Goal: Task Accomplishment & Management: Manage account settings

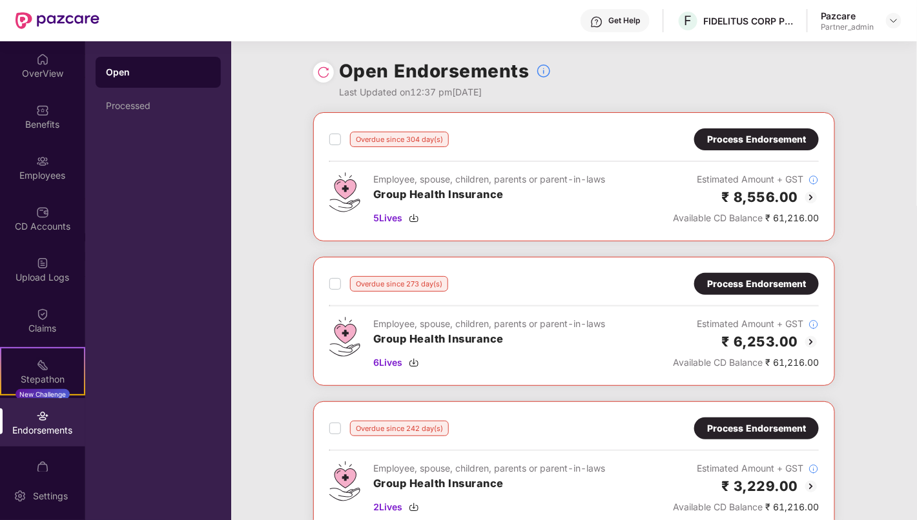
click at [900, 18] on div at bounding box center [893, 20] width 15 height 15
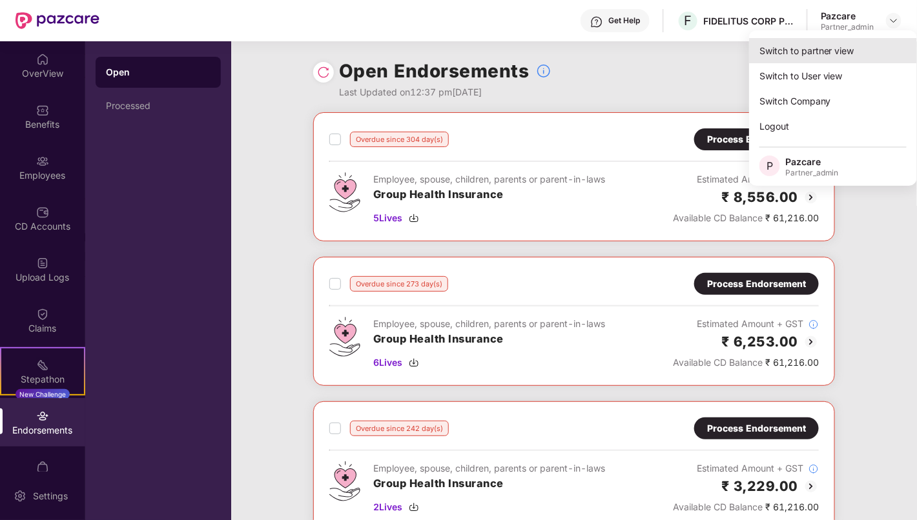
click at [837, 43] on div "Switch to partner view" at bounding box center [833, 50] width 168 height 25
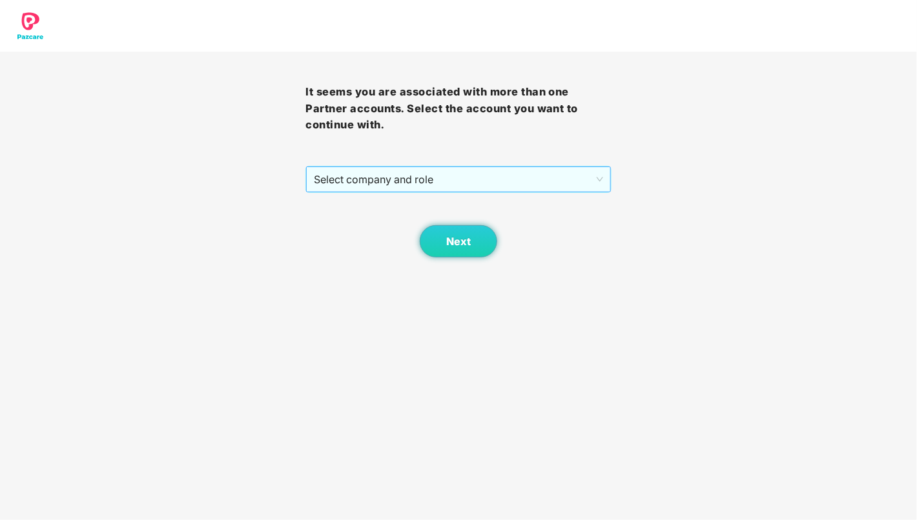
click at [449, 178] on span "Select company and role" at bounding box center [458, 179] width 289 height 25
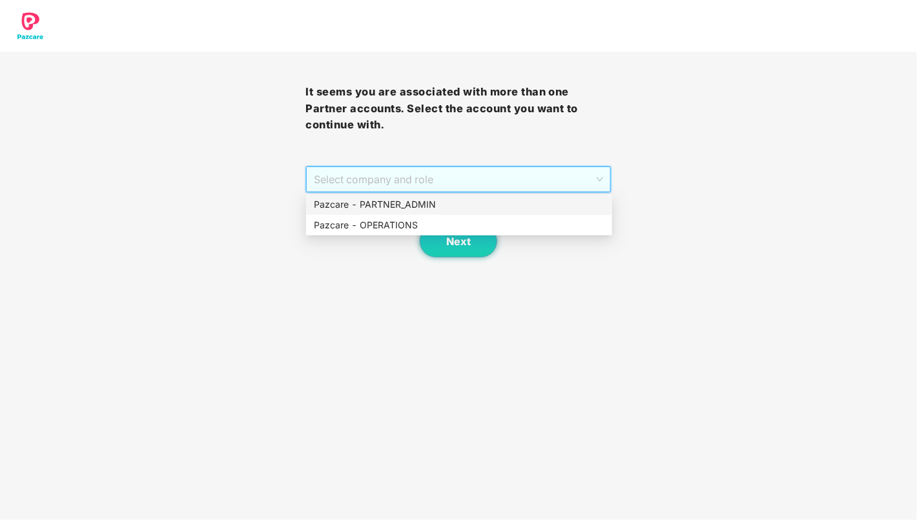
click at [449, 205] on div "Pazcare - PARTNER_ADMIN" at bounding box center [459, 205] width 290 height 14
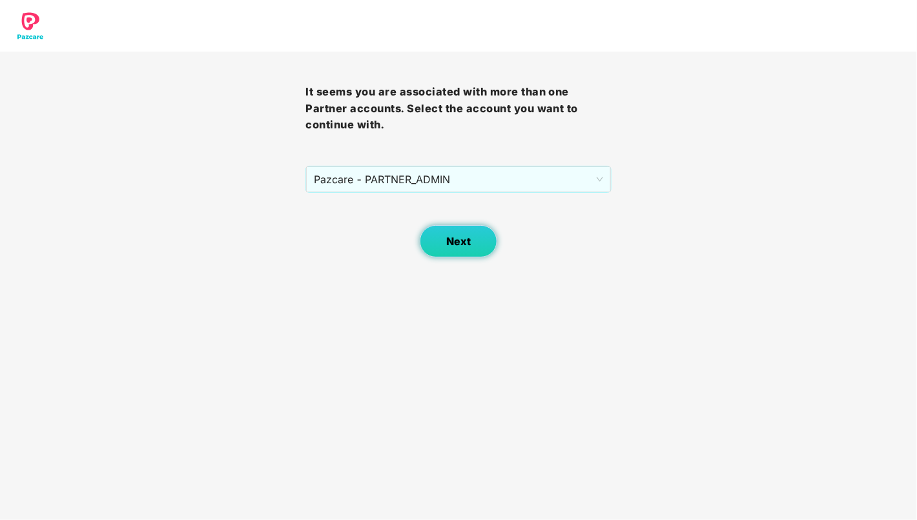
click at [447, 238] on span "Next" at bounding box center [458, 242] width 25 height 12
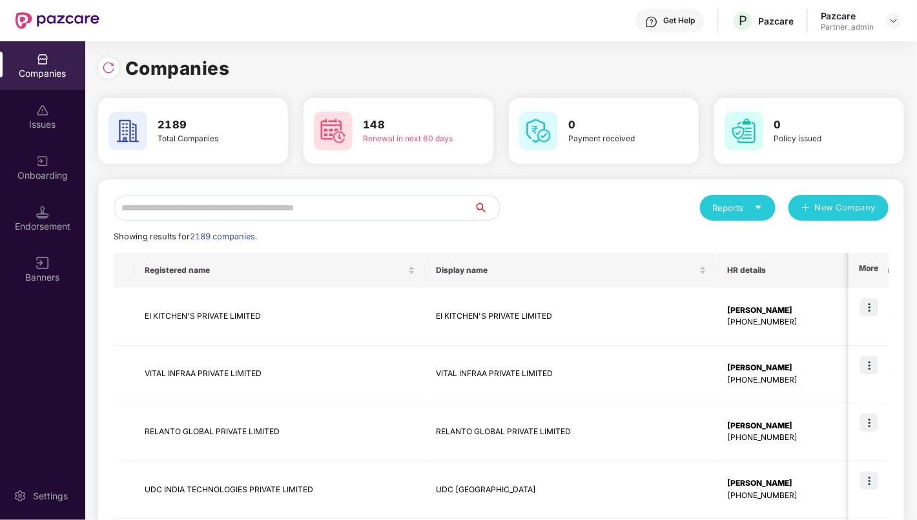
click at [360, 212] on input "text" at bounding box center [294, 208] width 360 height 26
paste input "**********"
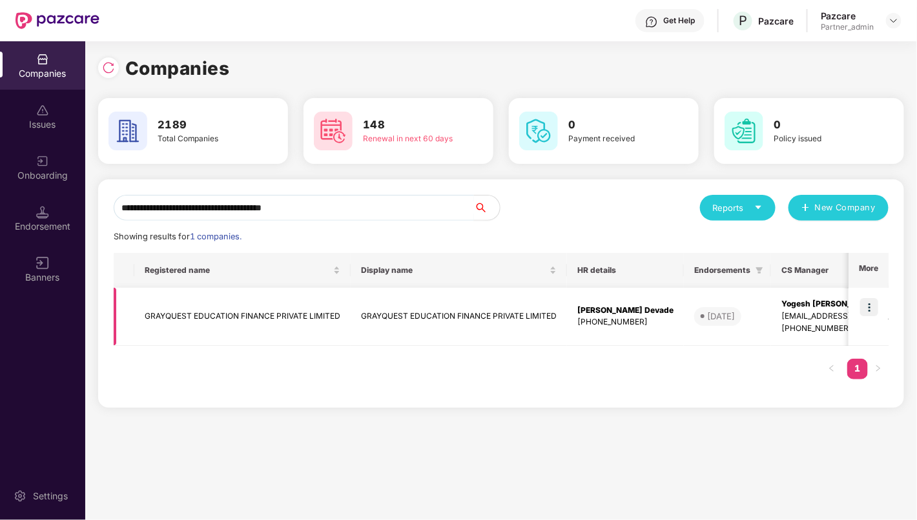
type input "**********"
click at [871, 309] on img at bounding box center [869, 307] width 18 height 18
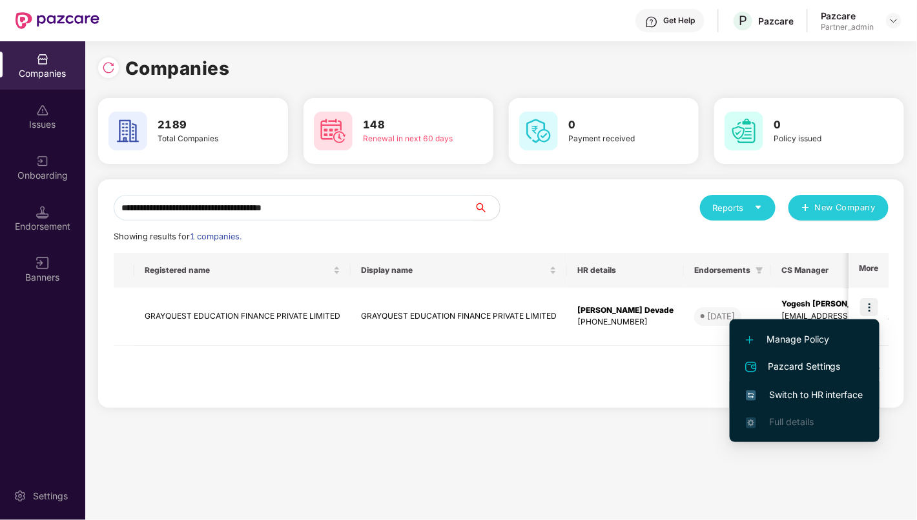
click at [831, 389] on span "Switch to HR interface" at bounding box center [804, 395] width 117 height 14
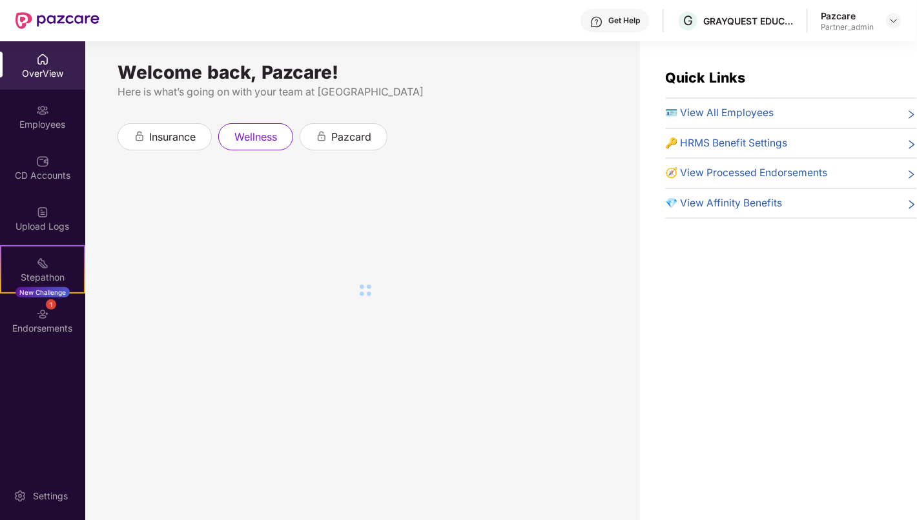
click at [46, 320] on img at bounding box center [42, 314] width 13 height 13
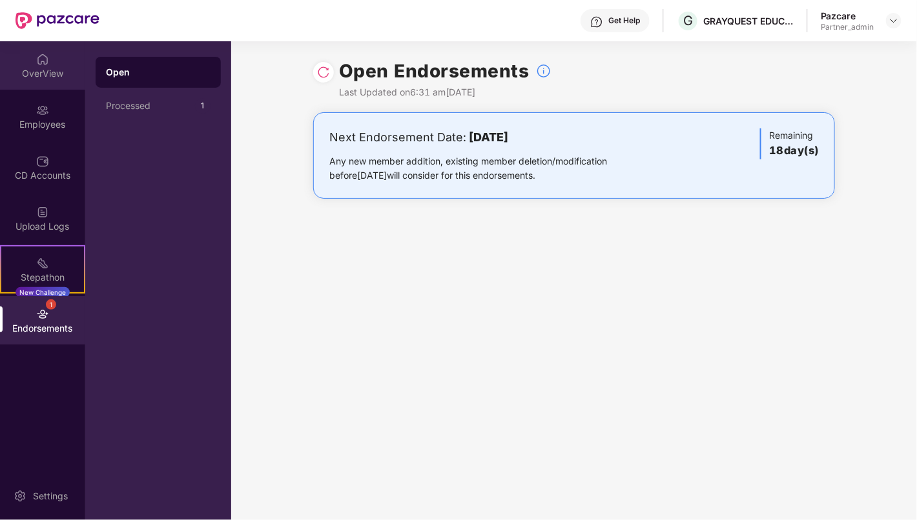
click at [44, 75] on div "OverView" at bounding box center [42, 73] width 85 height 13
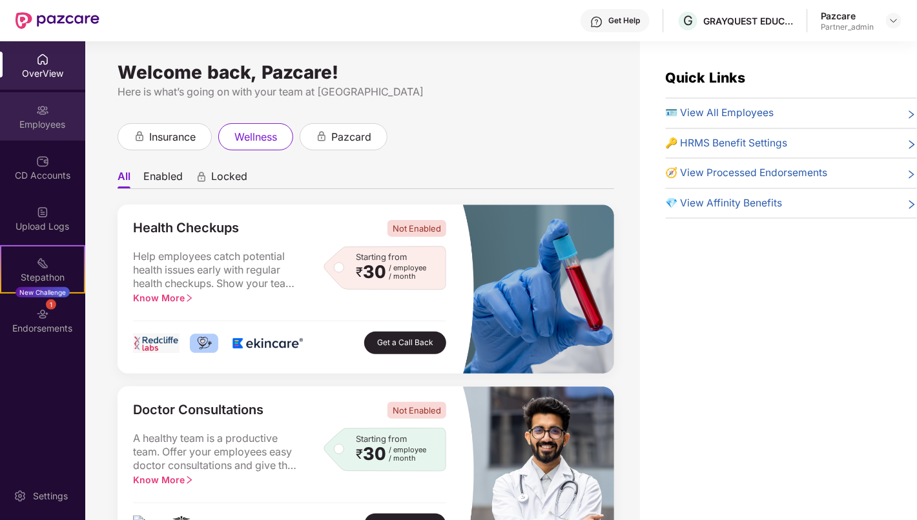
click at [50, 123] on div "Employees" at bounding box center [42, 124] width 85 height 13
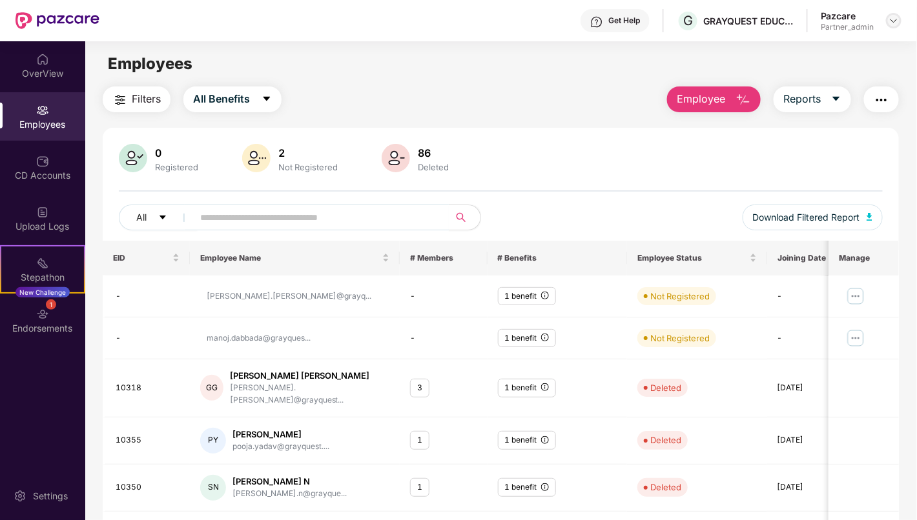
click at [895, 21] on img at bounding box center [893, 20] width 10 height 10
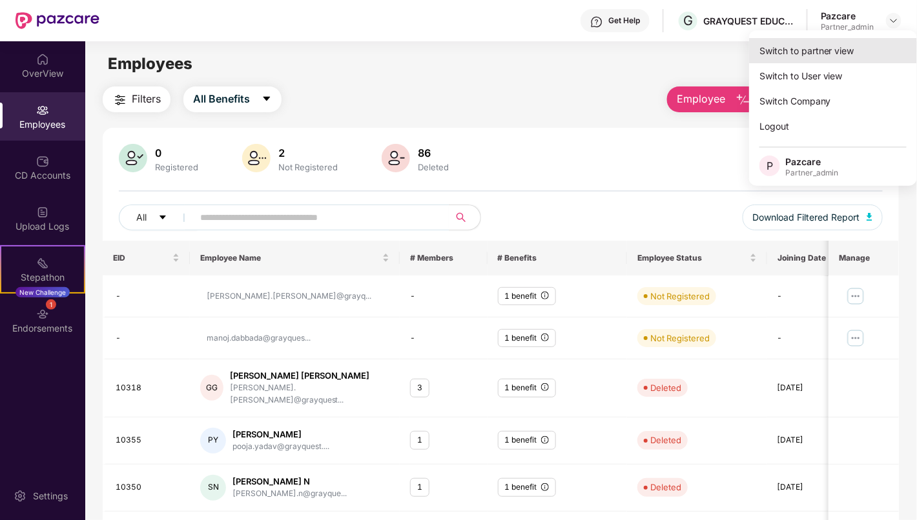
click at [855, 56] on div "Switch to partner view" at bounding box center [833, 50] width 168 height 25
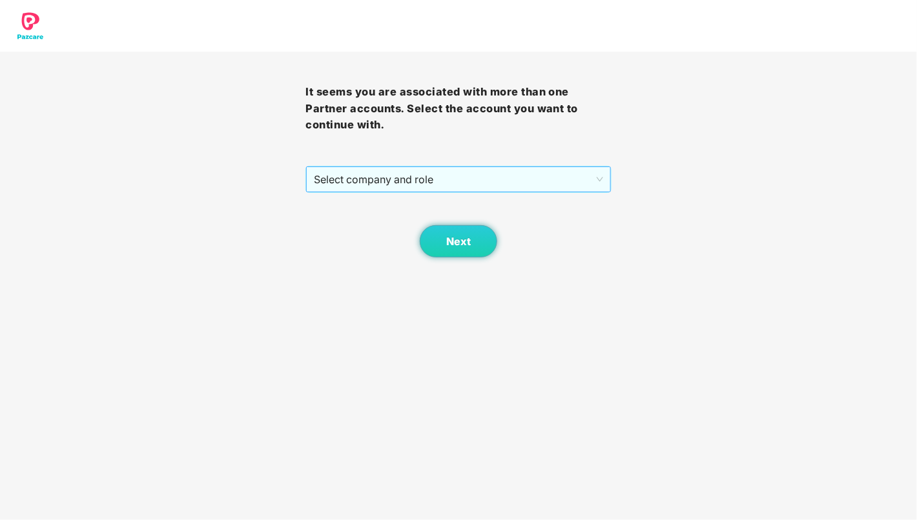
click at [489, 174] on span "Select company and role" at bounding box center [458, 179] width 289 height 25
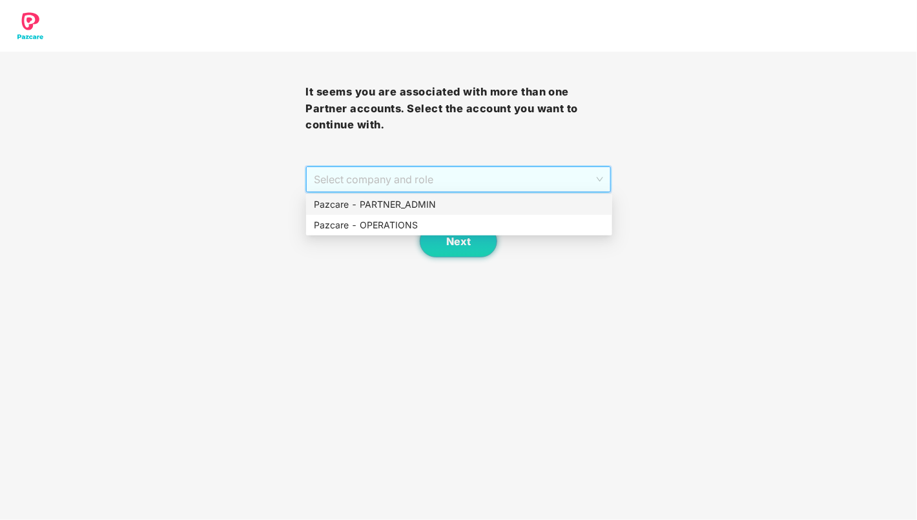
click at [454, 212] on div "Pazcare - PARTNER_ADMIN" at bounding box center [459, 204] width 306 height 21
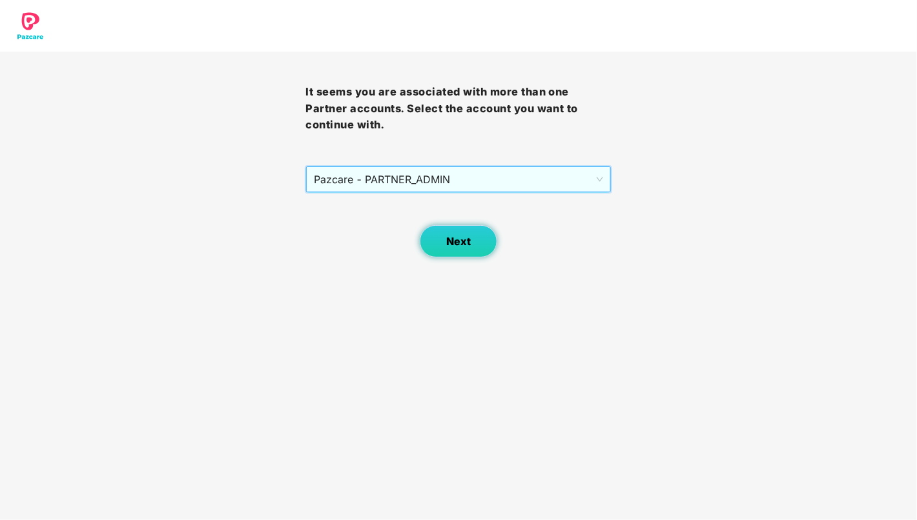
click at [464, 241] on span "Next" at bounding box center [458, 242] width 25 height 12
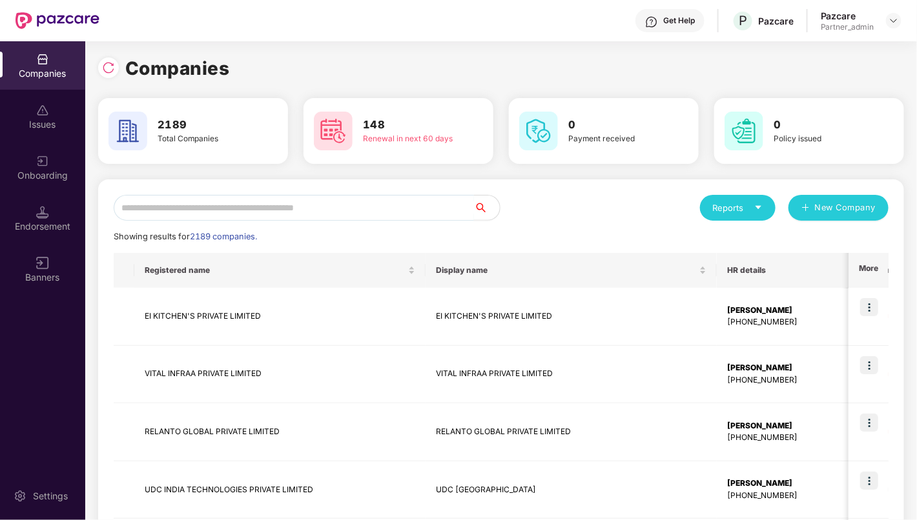
click at [420, 212] on input "text" at bounding box center [294, 208] width 360 height 26
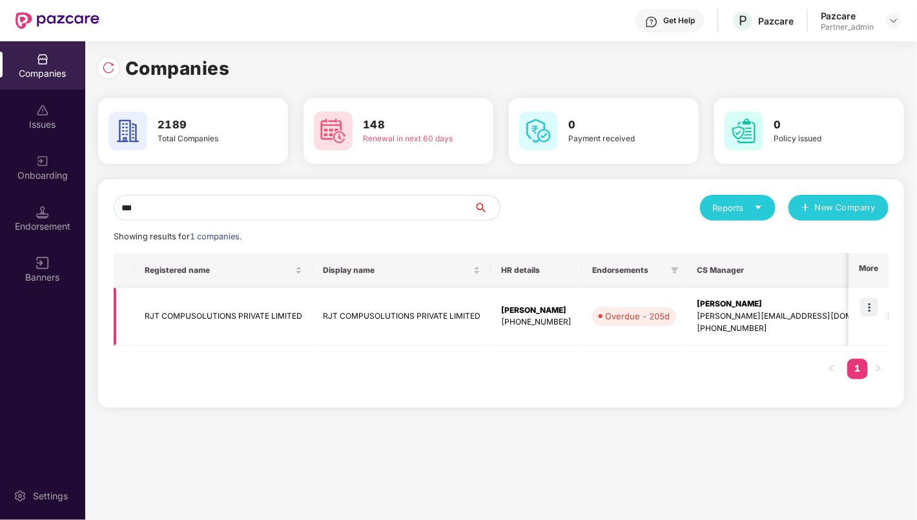
type input "***"
click at [875, 305] on img at bounding box center [869, 307] width 18 height 18
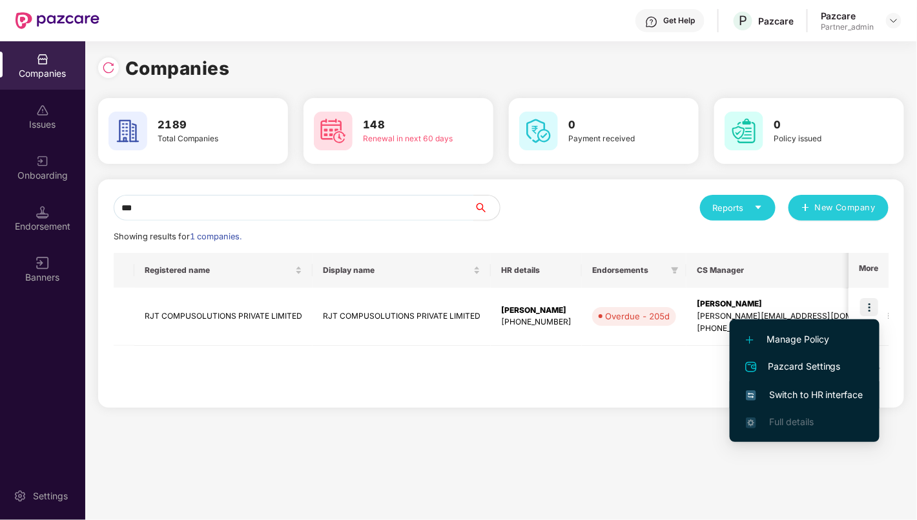
click at [828, 392] on span "Switch to HR interface" at bounding box center [804, 395] width 117 height 14
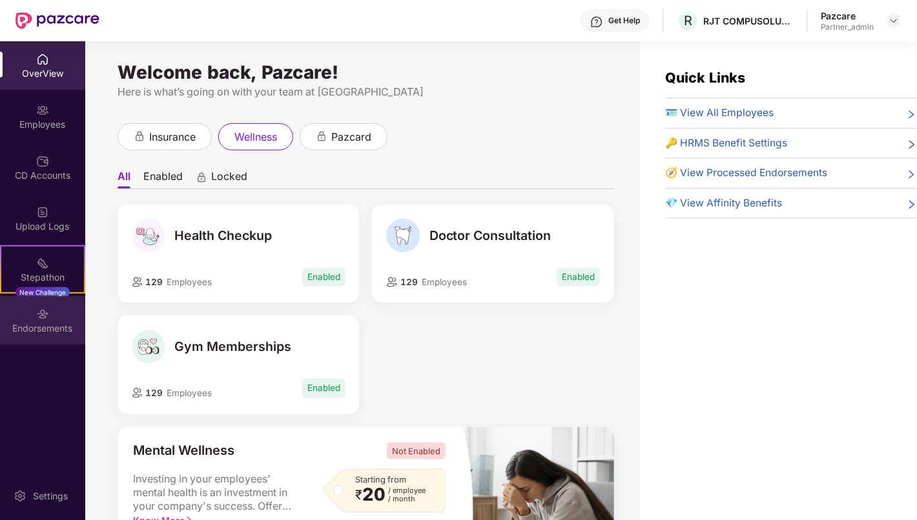
click at [62, 325] on div "Endorsements" at bounding box center [42, 328] width 85 height 13
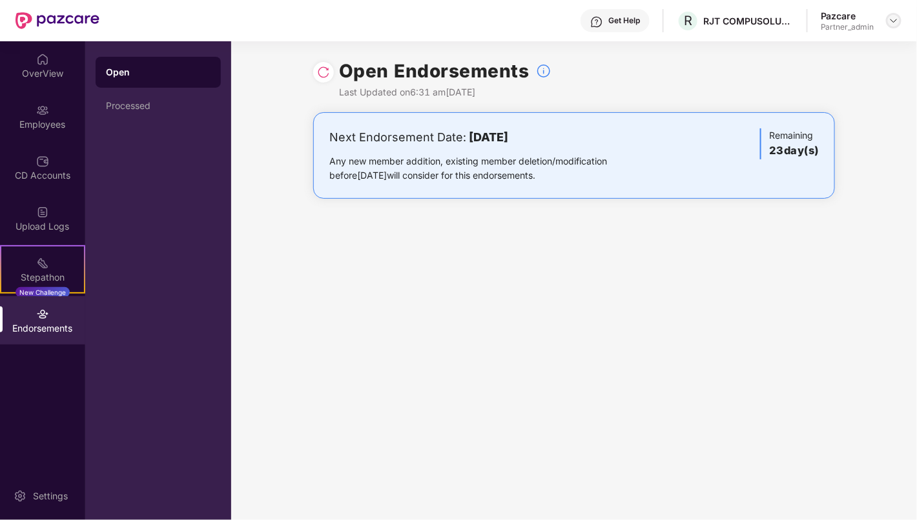
click at [897, 21] on img at bounding box center [893, 20] width 10 height 10
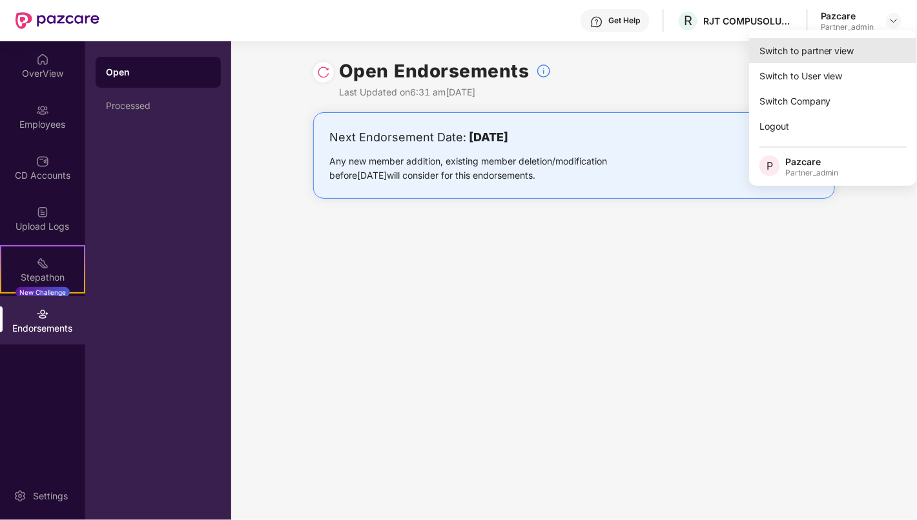
click at [824, 54] on div "Switch to partner view" at bounding box center [833, 50] width 168 height 25
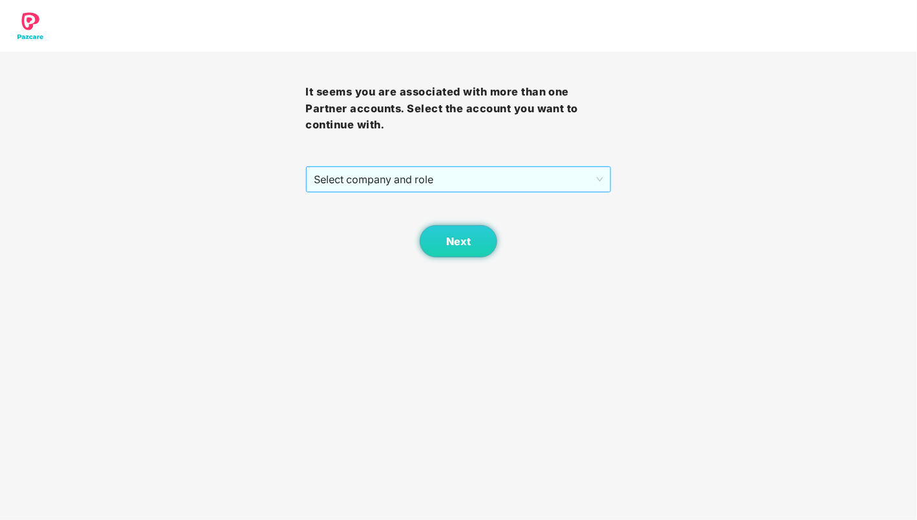
click at [469, 185] on span "Select company and role" at bounding box center [458, 179] width 289 height 25
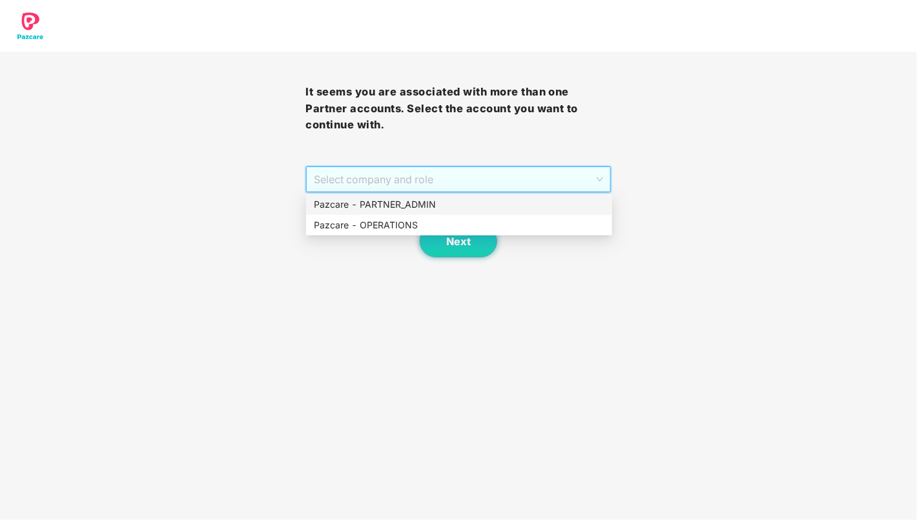
click at [466, 211] on div "Pazcare - PARTNER_ADMIN" at bounding box center [459, 205] width 290 height 14
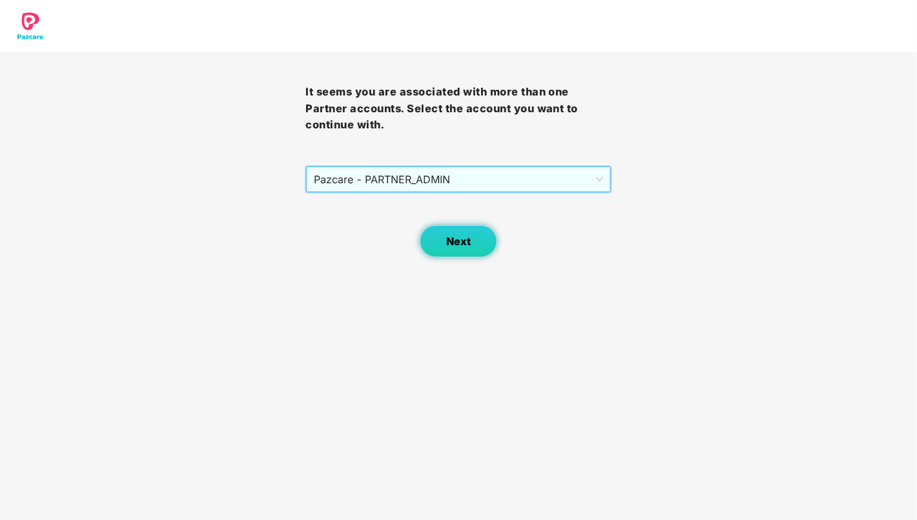
click at [455, 249] on button "Next" at bounding box center [458, 241] width 77 height 32
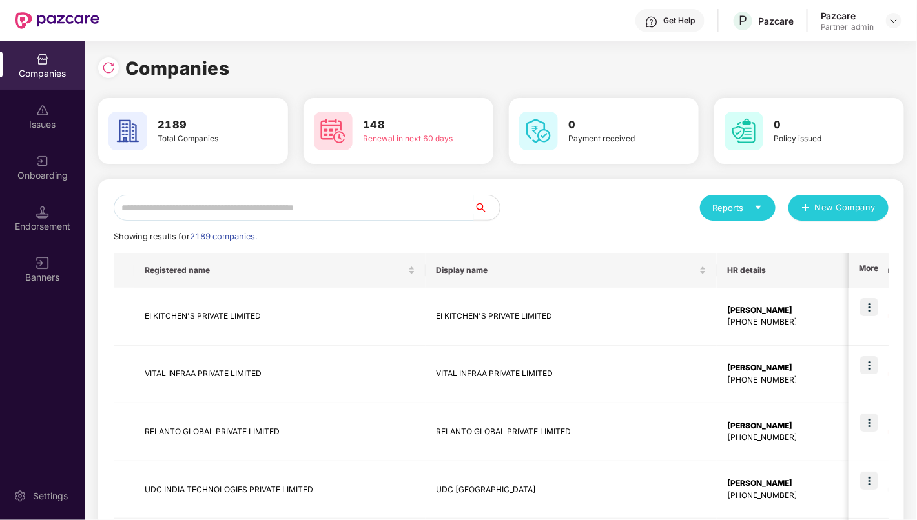
click at [390, 205] on input "text" at bounding box center [294, 208] width 360 height 26
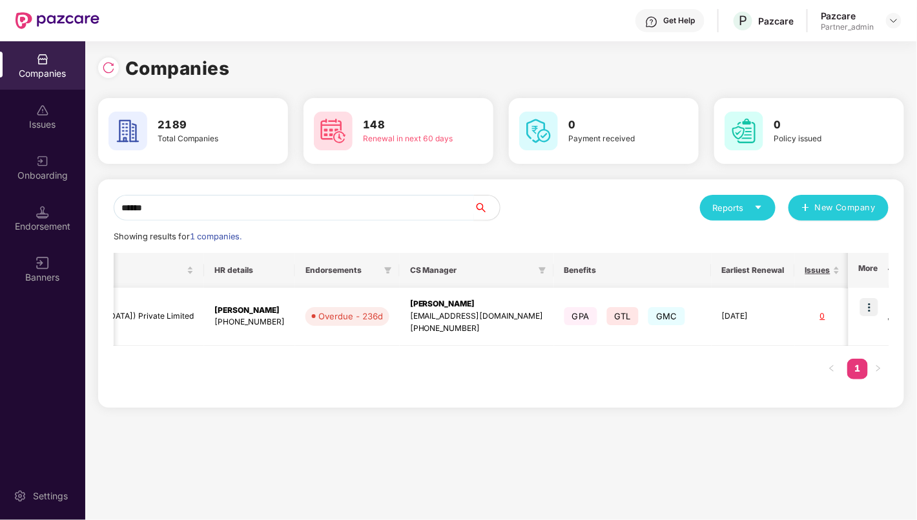
scroll to position [0, 544]
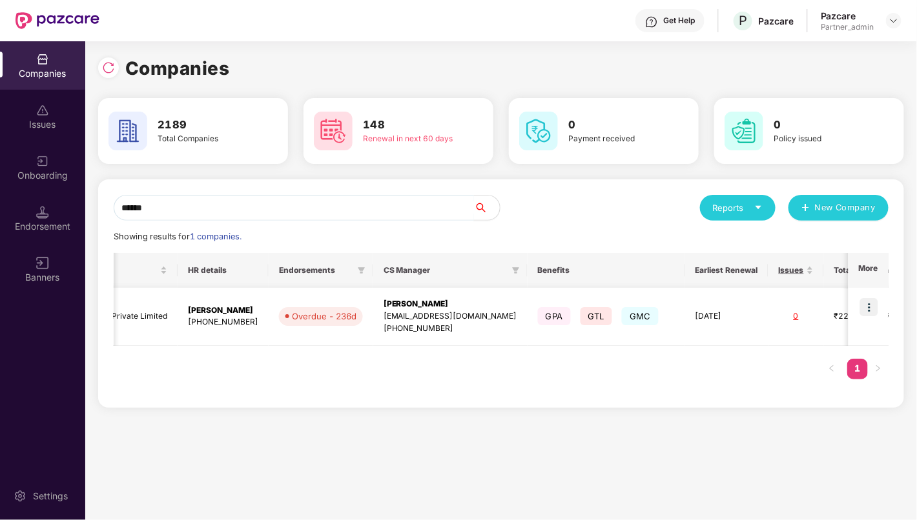
type input "******"
click at [877, 309] on img at bounding box center [869, 307] width 18 height 18
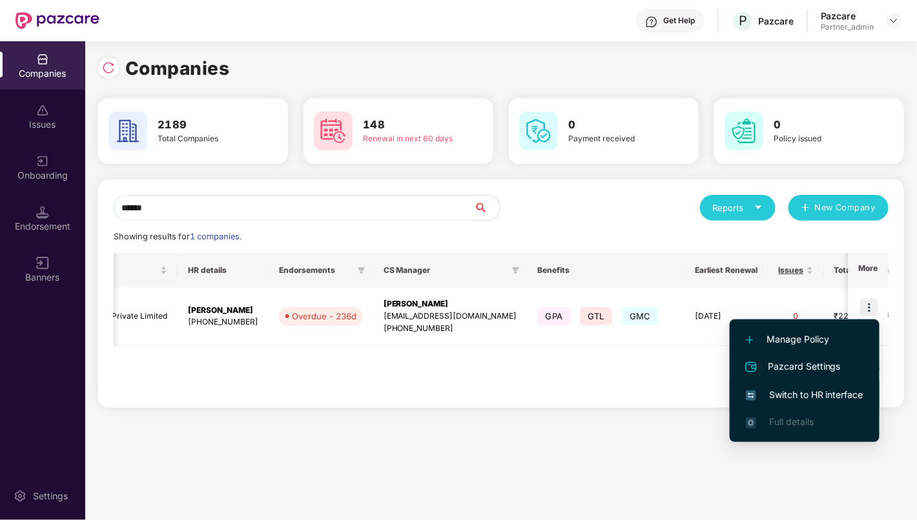
click at [843, 394] on span "Switch to HR interface" at bounding box center [804, 395] width 117 height 14
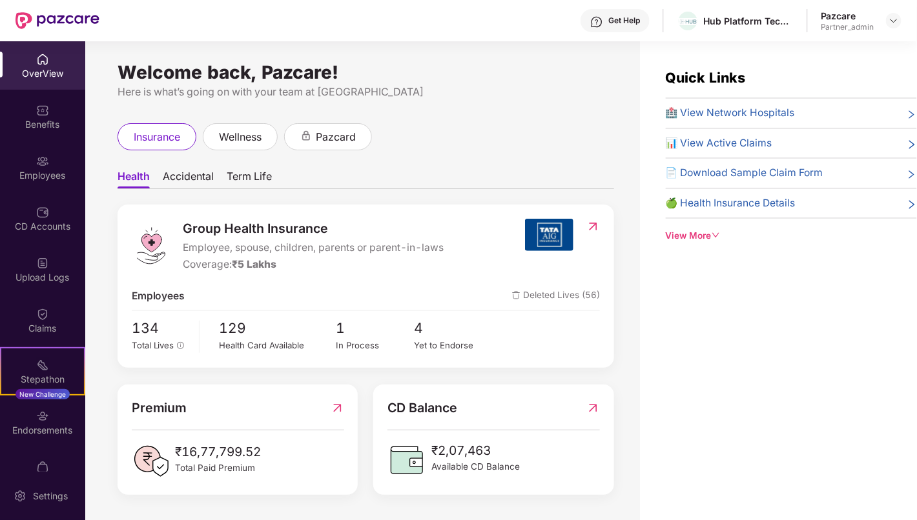
click at [50, 419] on div "Endorsements" at bounding box center [42, 422] width 85 height 48
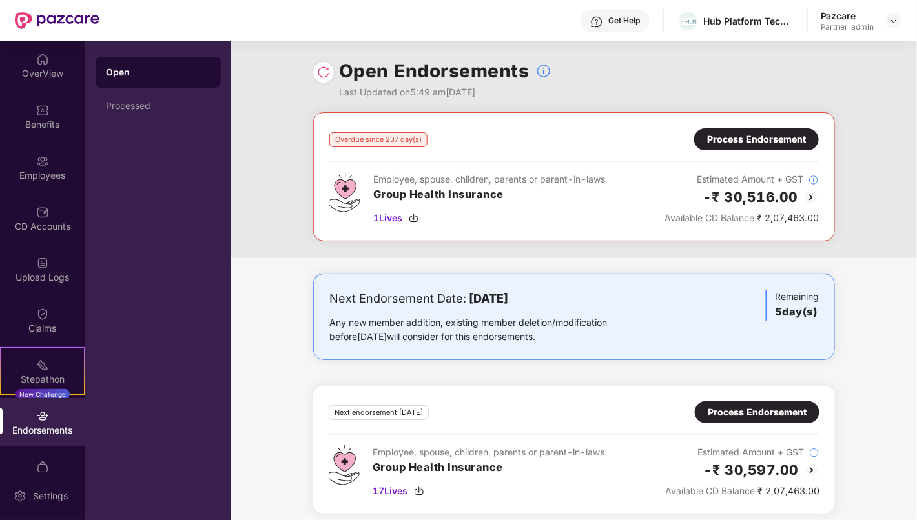
click at [767, 144] on div "Process Endorsement" at bounding box center [756, 139] width 99 height 14
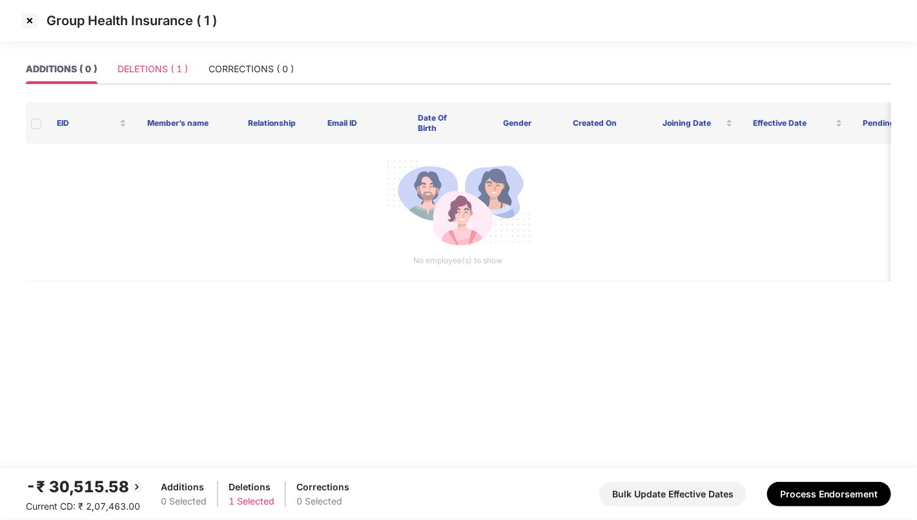
click at [169, 77] on div "DELETIONS ( 1 )" at bounding box center [152, 69] width 70 height 30
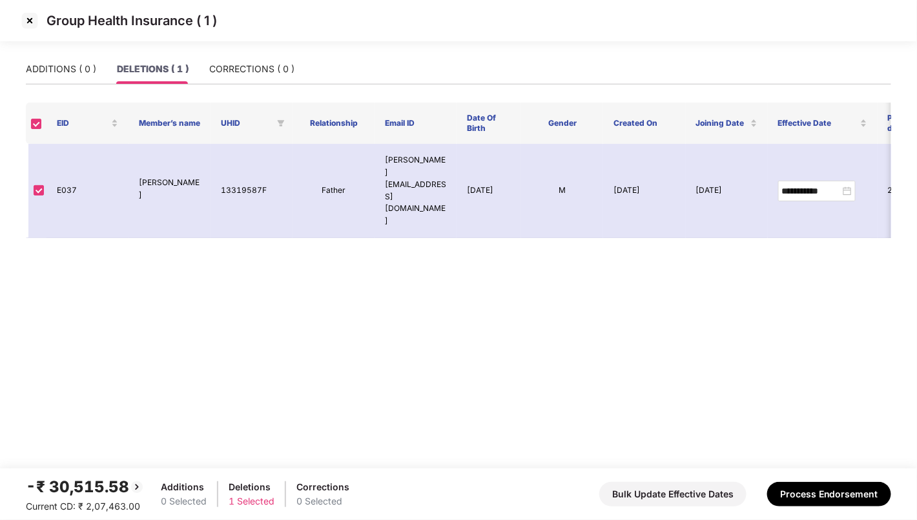
click at [30, 23] on img at bounding box center [29, 20] width 21 height 21
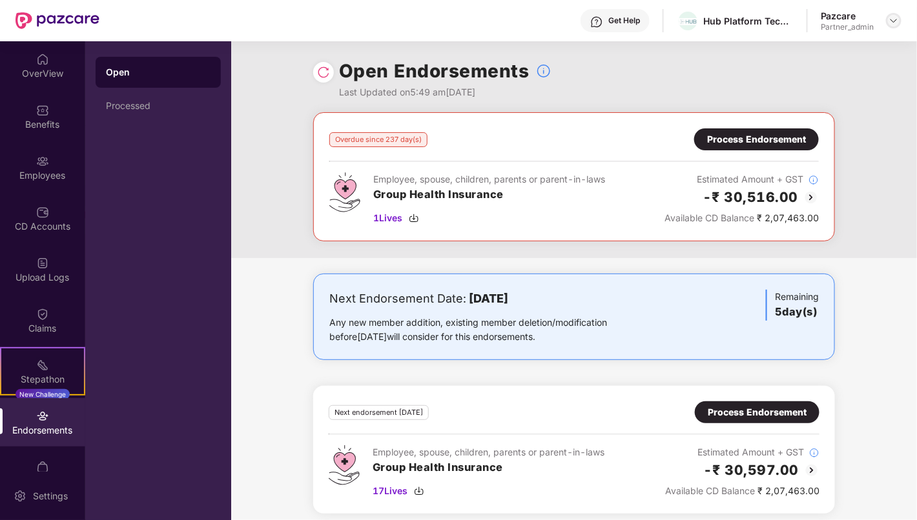
click at [895, 25] on img at bounding box center [893, 20] width 10 height 10
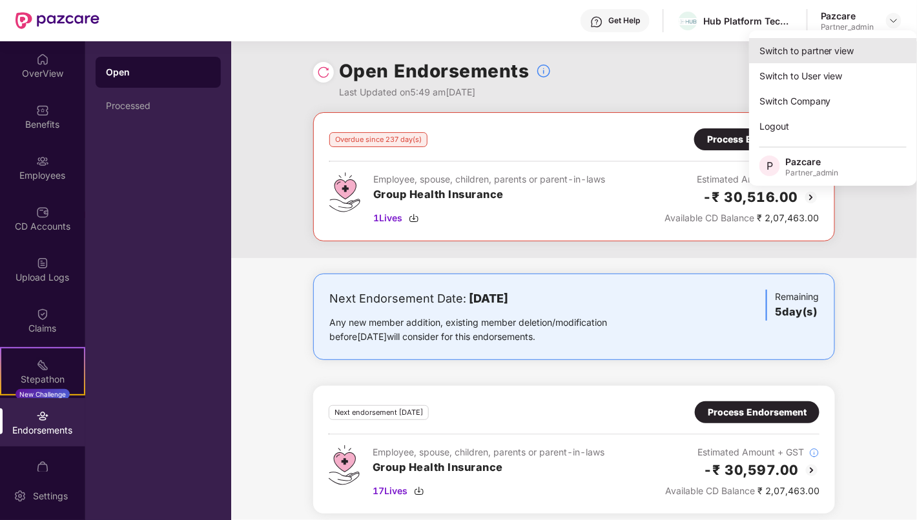
click at [841, 49] on div "Switch to partner view" at bounding box center [833, 50] width 168 height 25
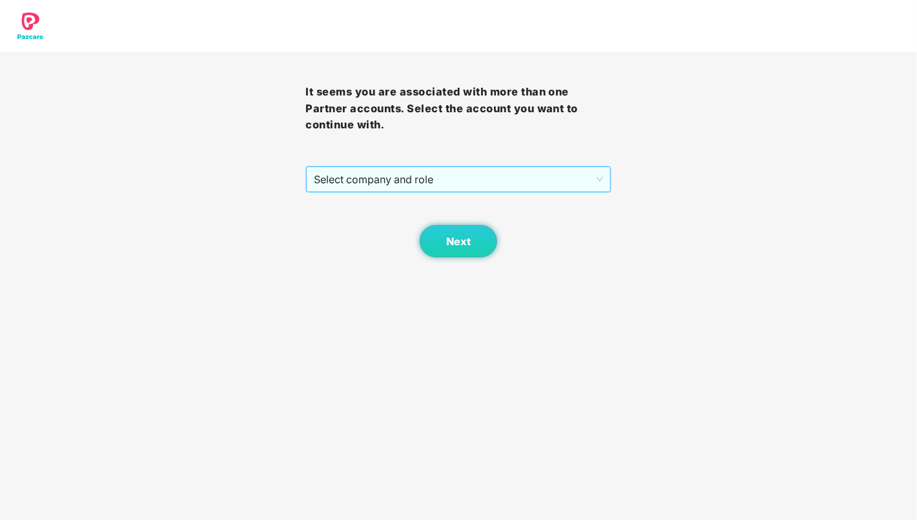
click at [404, 182] on span "Select company and role" at bounding box center [458, 179] width 289 height 25
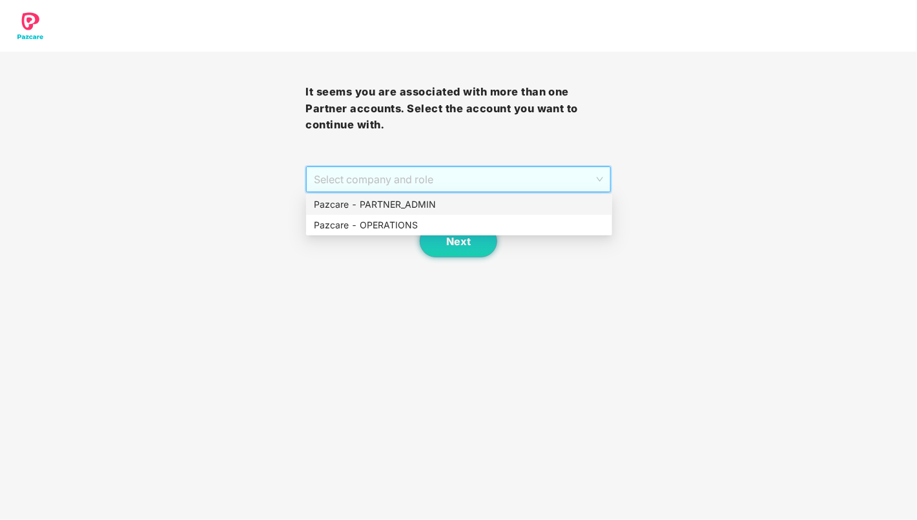
click at [427, 207] on div "Pazcare - PARTNER_ADMIN" at bounding box center [459, 205] width 290 height 14
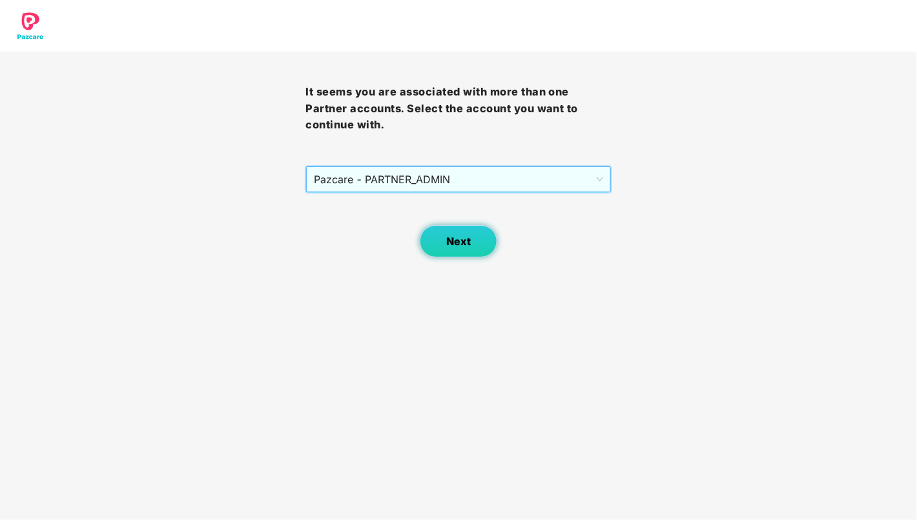
click at [459, 250] on button "Next" at bounding box center [458, 241] width 77 height 32
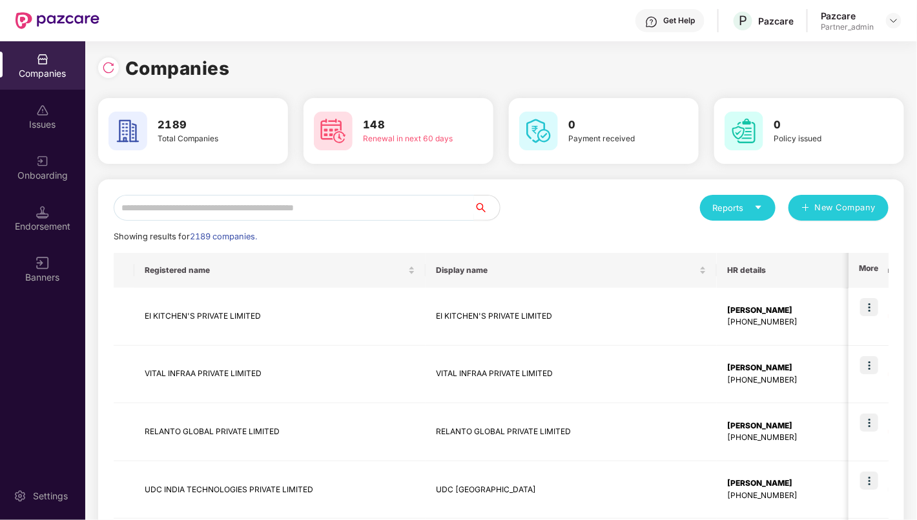
click at [346, 205] on input "text" at bounding box center [294, 208] width 360 height 26
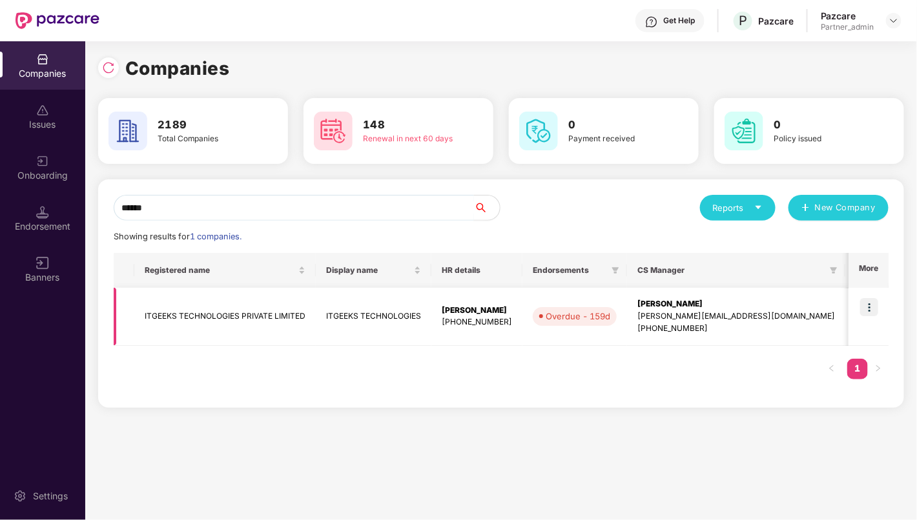
type input "******"
click at [867, 308] on img at bounding box center [869, 307] width 18 height 18
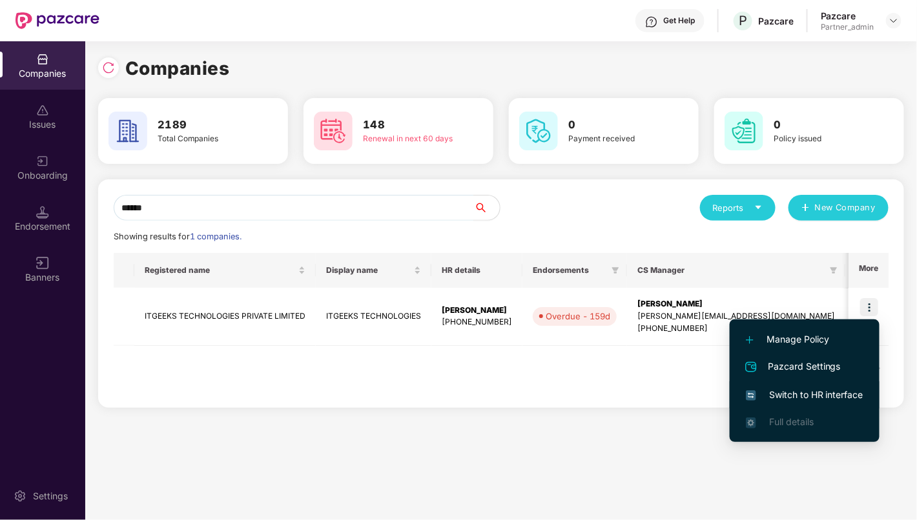
click at [833, 392] on span "Switch to HR interface" at bounding box center [804, 395] width 117 height 14
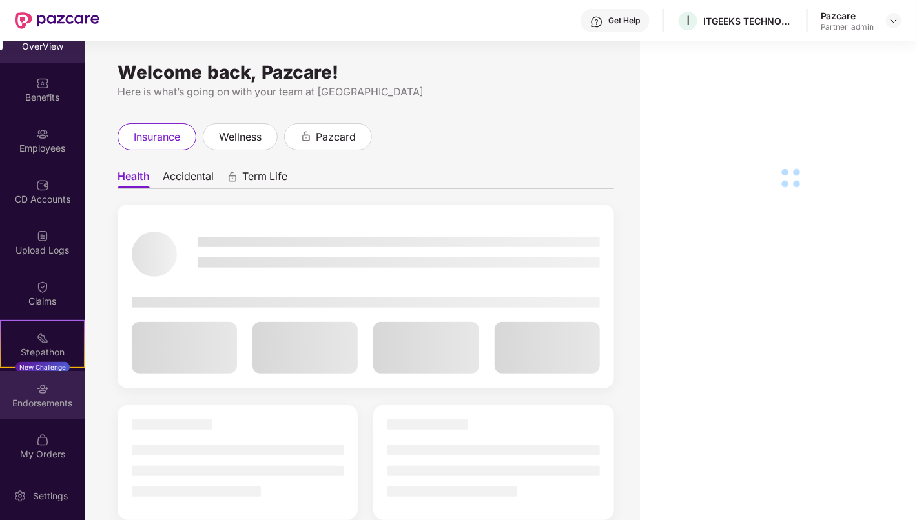
scroll to position [28, 0]
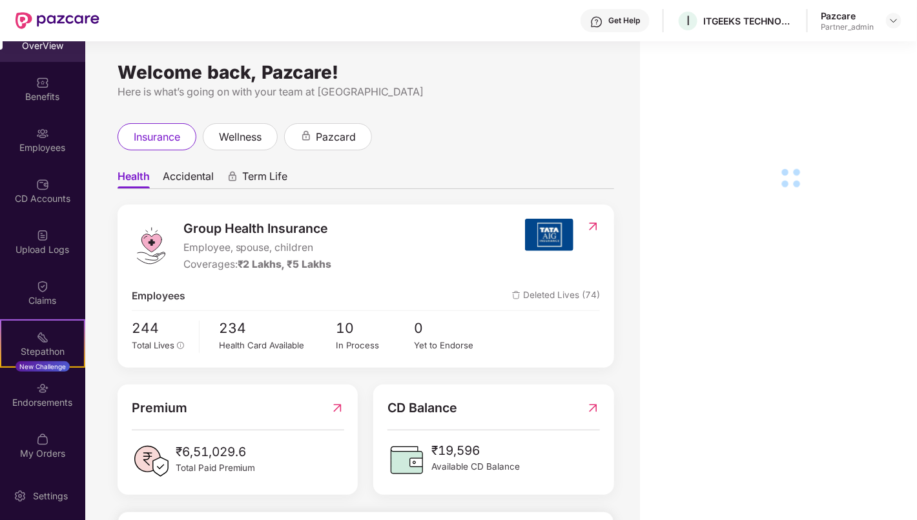
click at [48, 400] on div "Endorsements" at bounding box center [42, 402] width 85 height 13
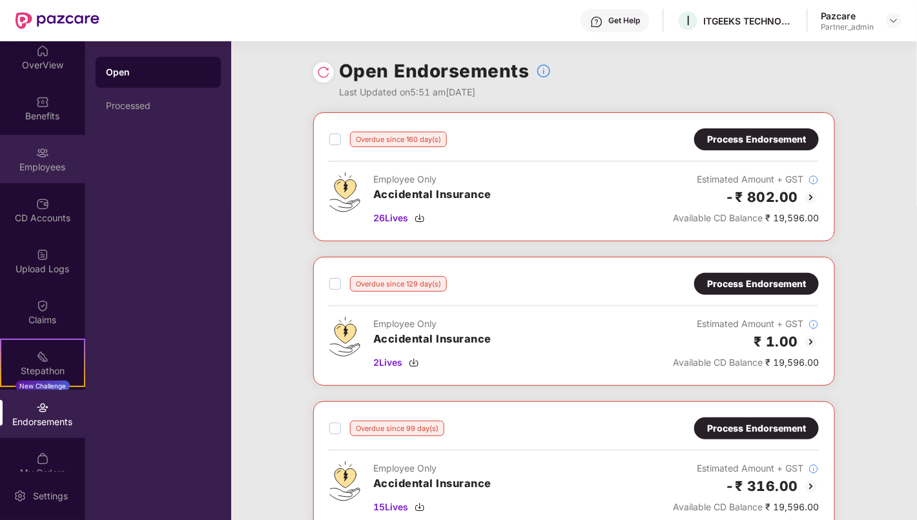
scroll to position [0, 0]
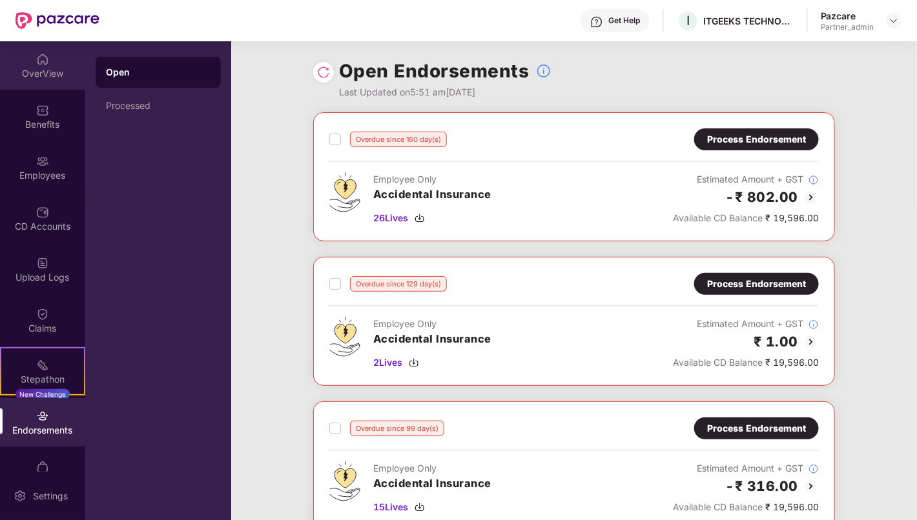
click at [54, 81] on div "OverView" at bounding box center [42, 65] width 85 height 48
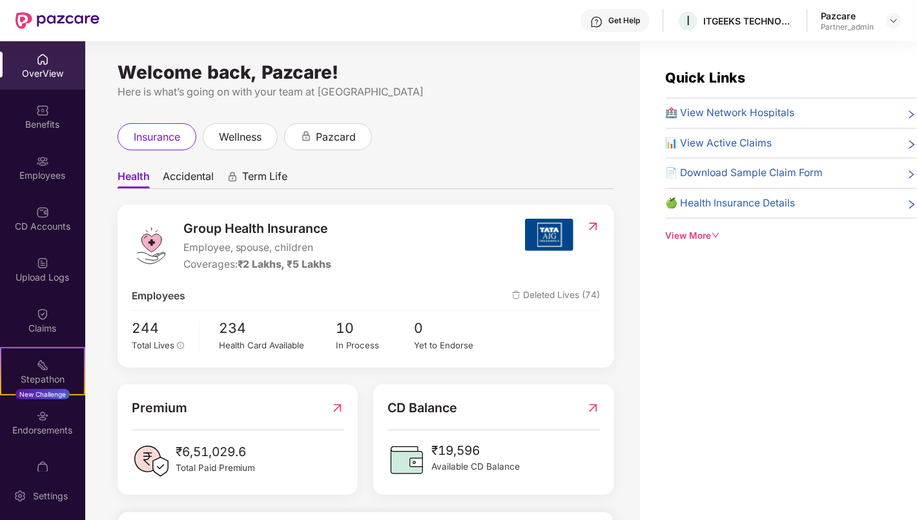
click at [50, 125] on div "Benefits" at bounding box center [42, 124] width 85 height 13
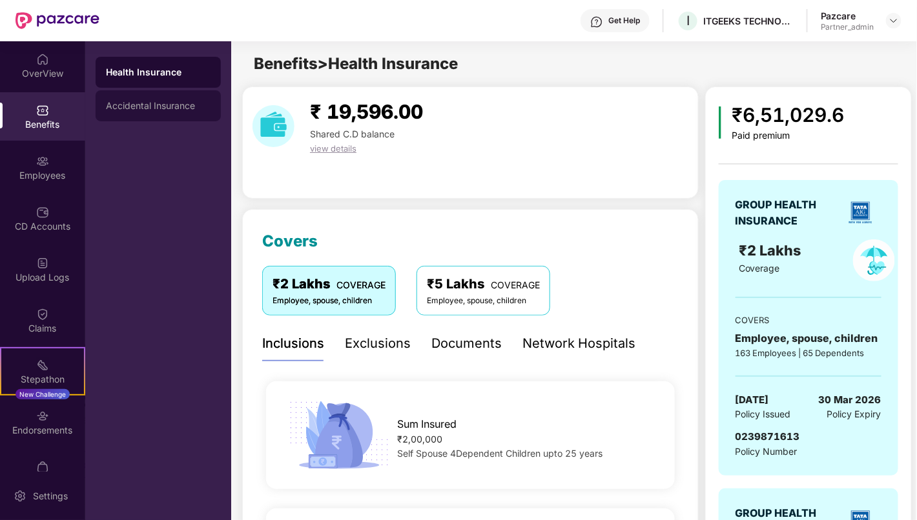
click at [193, 114] on div "Accidental Insurance" at bounding box center [158, 105] width 125 height 31
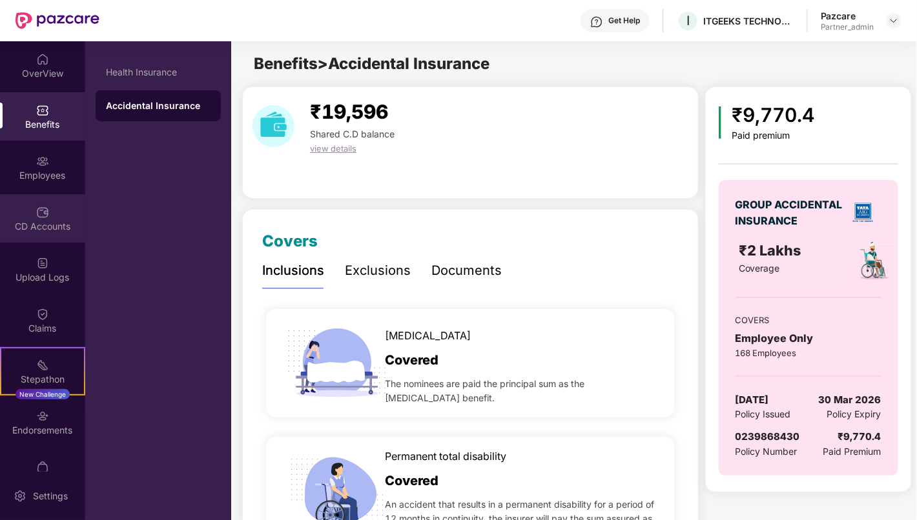
click at [52, 226] on div "CD Accounts" at bounding box center [42, 226] width 85 height 13
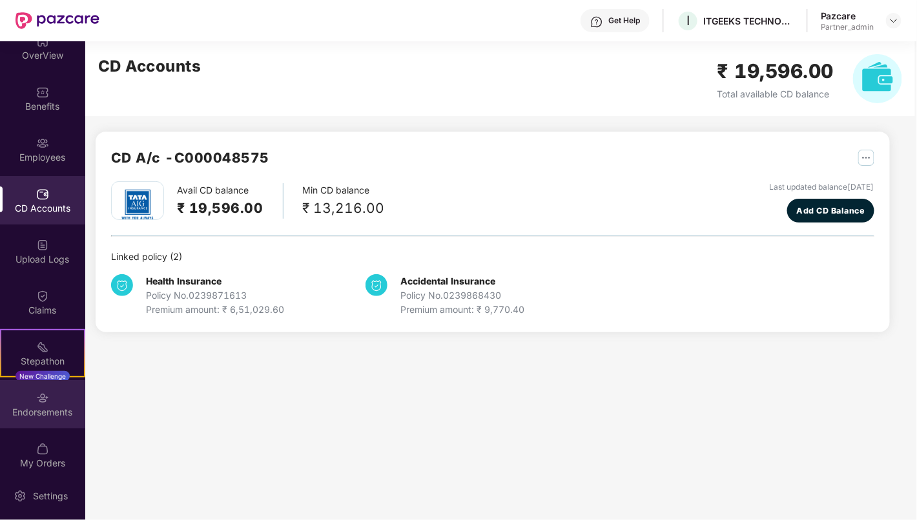
scroll to position [28, 0]
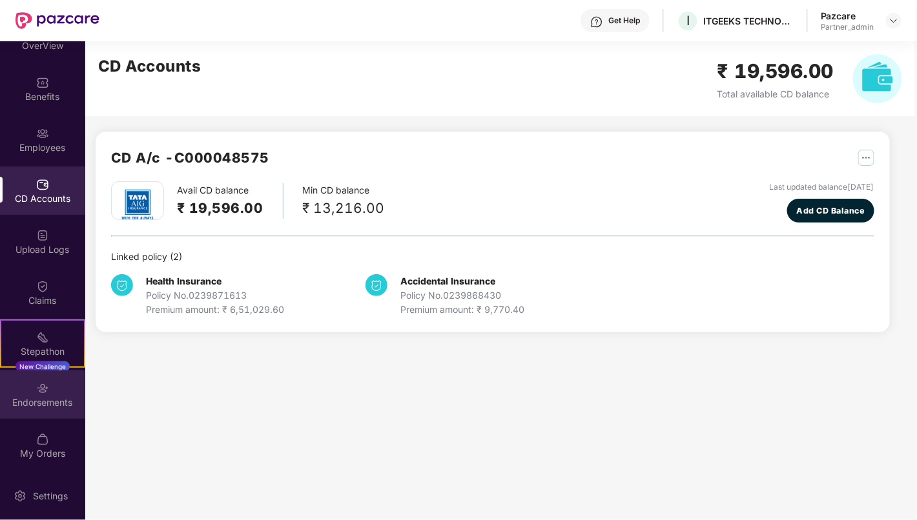
click at [55, 387] on div "Endorsements" at bounding box center [42, 395] width 85 height 48
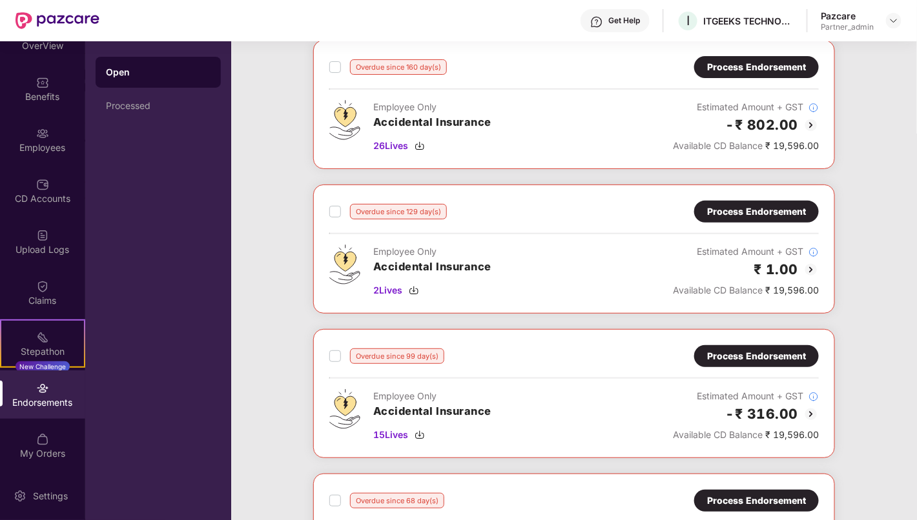
scroll to position [0, 0]
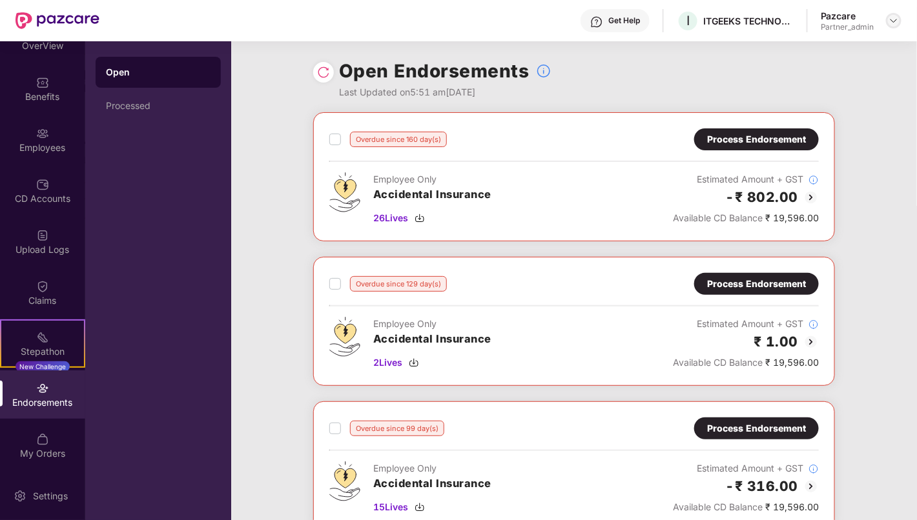
click at [896, 20] on img at bounding box center [893, 20] width 10 height 10
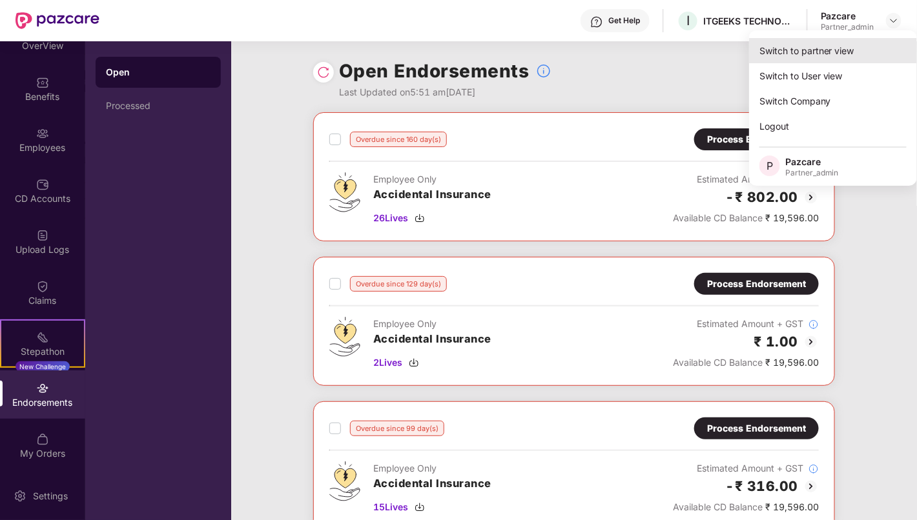
click at [835, 46] on div "Switch to partner view" at bounding box center [833, 50] width 168 height 25
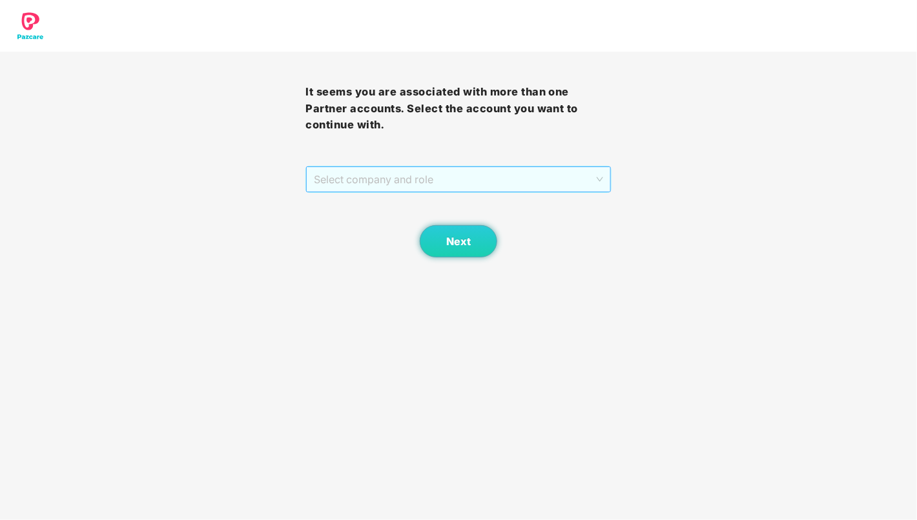
click at [542, 173] on span "Select company and role" at bounding box center [458, 179] width 289 height 25
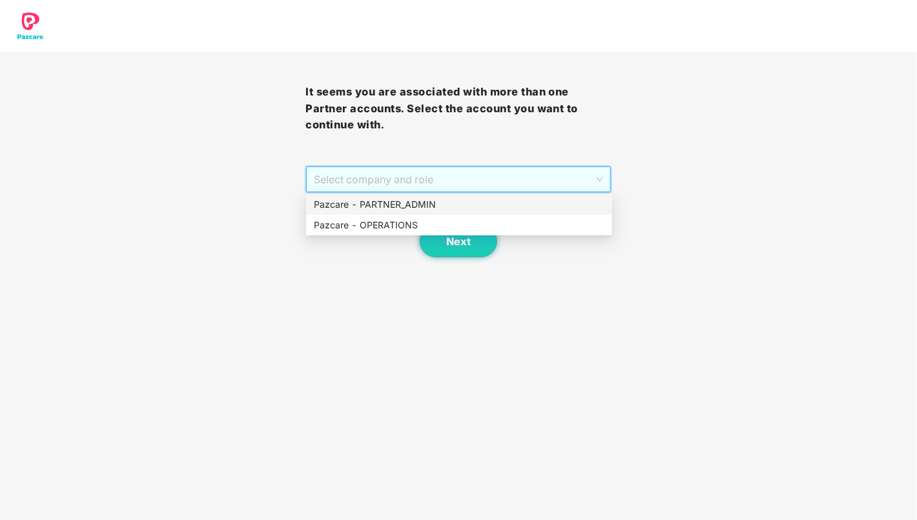
click at [483, 198] on div "Pazcare - PARTNER_ADMIN" at bounding box center [459, 205] width 290 height 14
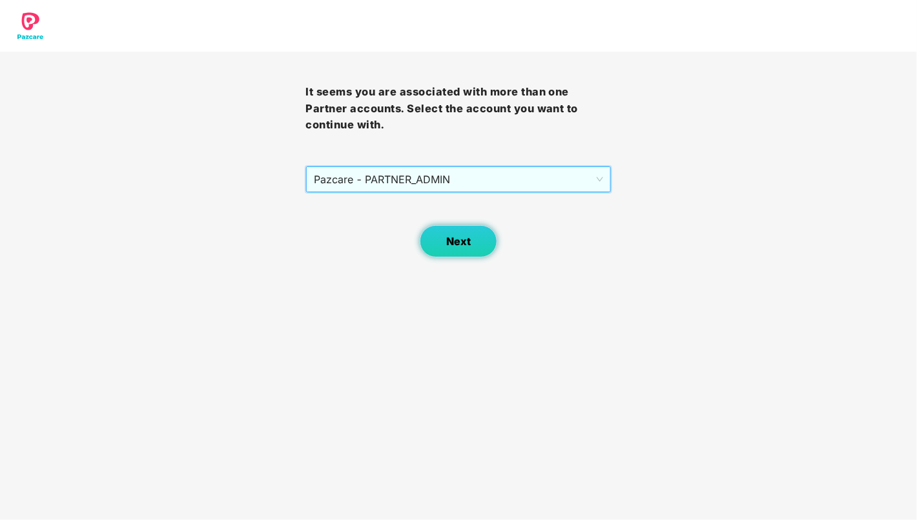
click at [436, 242] on button "Next" at bounding box center [458, 241] width 77 height 32
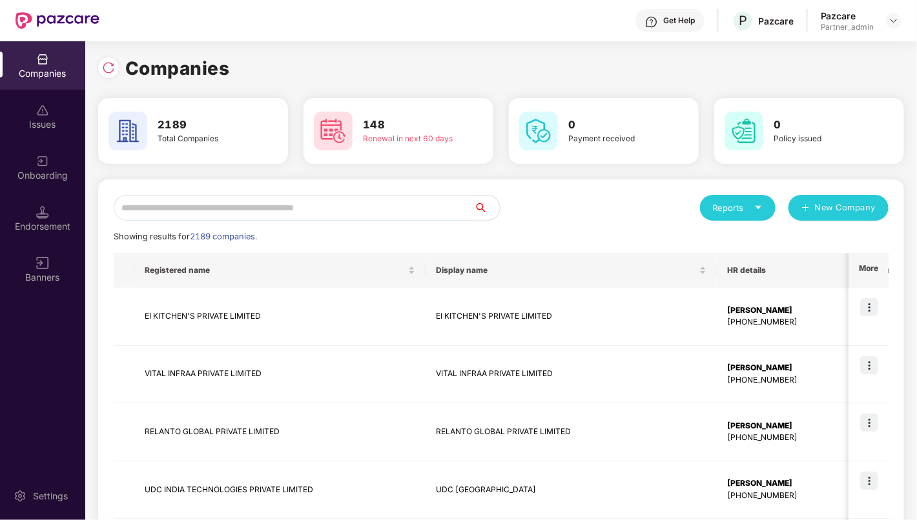
click at [374, 211] on input "text" at bounding box center [294, 208] width 360 height 26
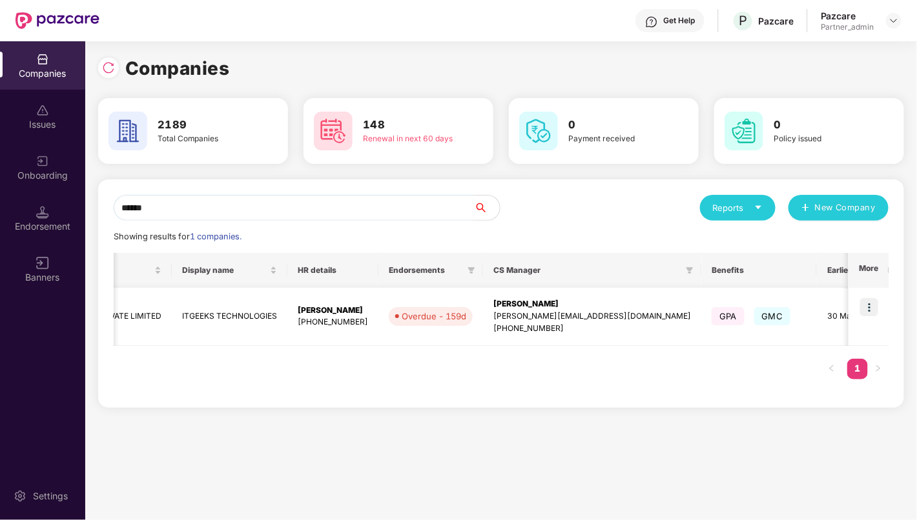
scroll to position [0, 352]
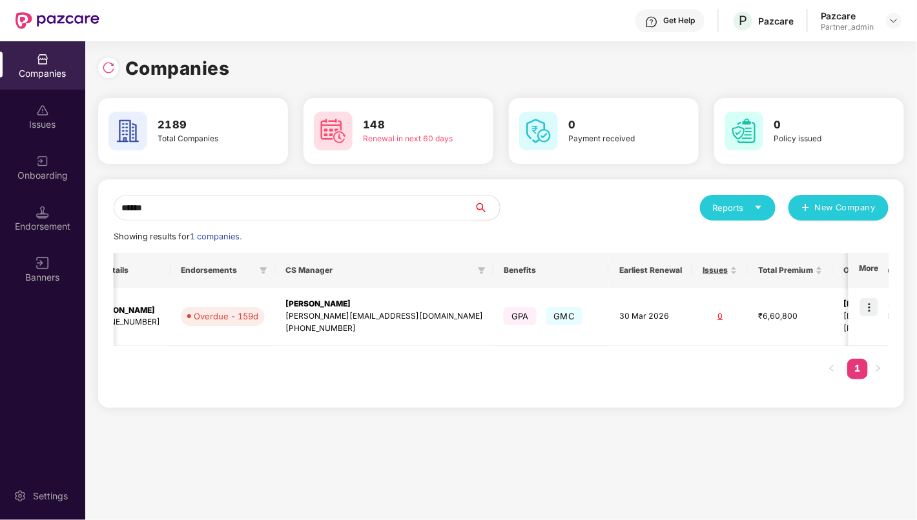
type input "******"
click at [874, 307] on img at bounding box center [869, 307] width 18 height 18
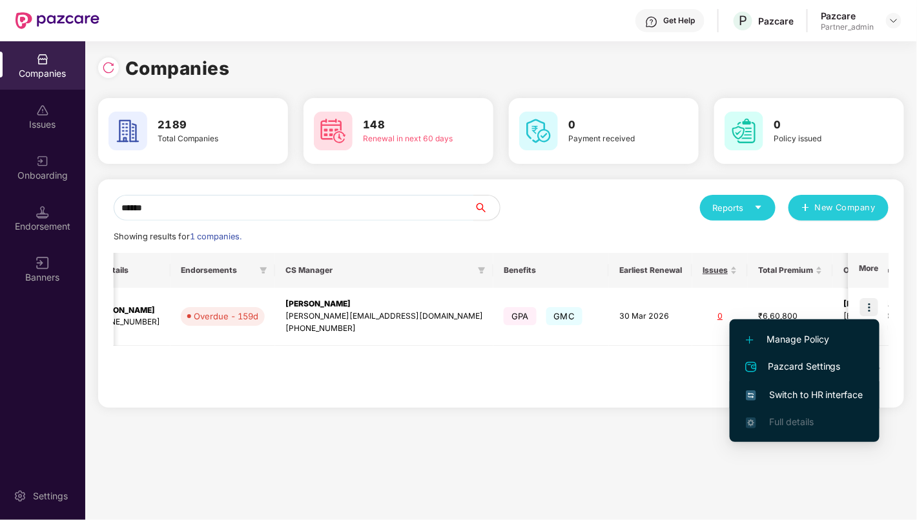
click at [818, 392] on span "Switch to HR interface" at bounding box center [804, 395] width 117 height 14
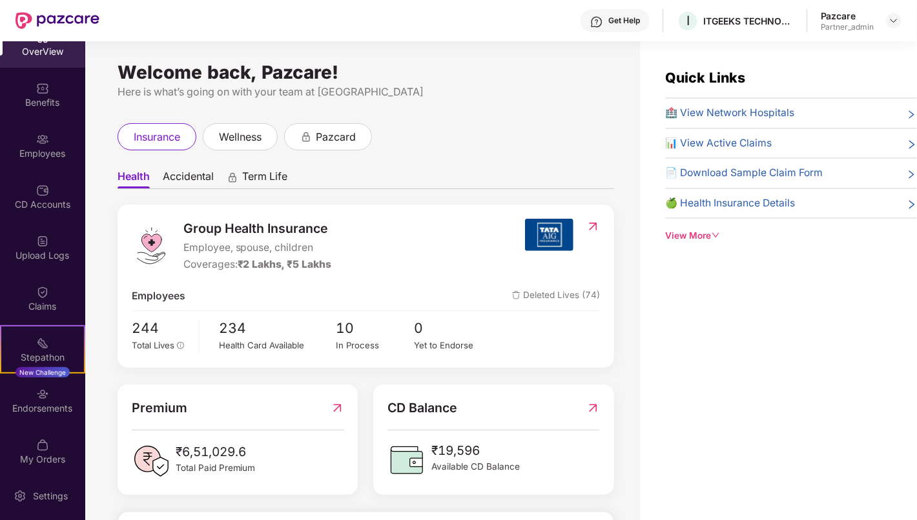
scroll to position [28, 0]
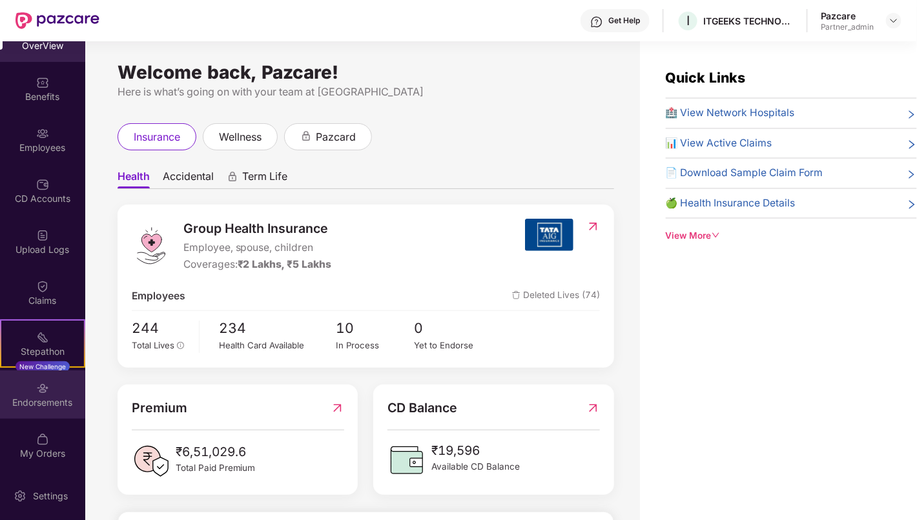
click at [43, 392] on img at bounding box center [42, 388] width 13 height 13
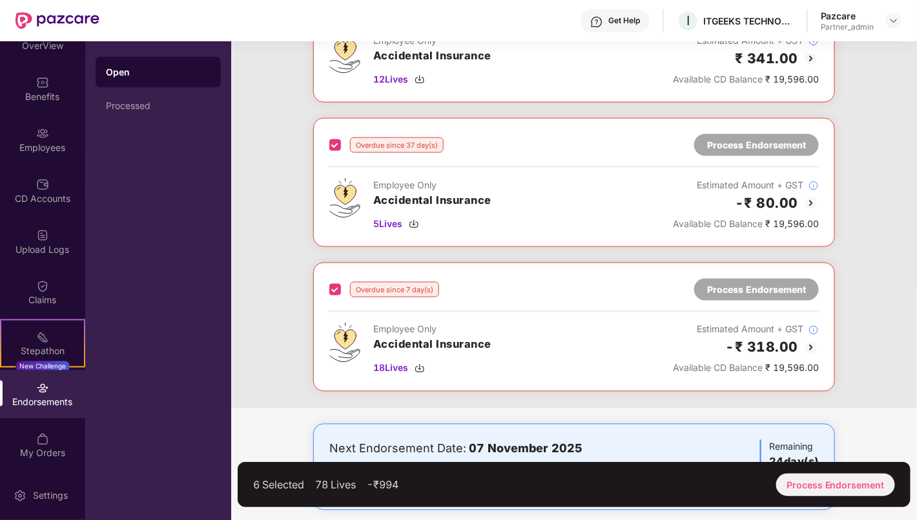
scroll to position [573, 0]
click at [899, 20] on div at bounding box center [893, 20] width 15 height 15
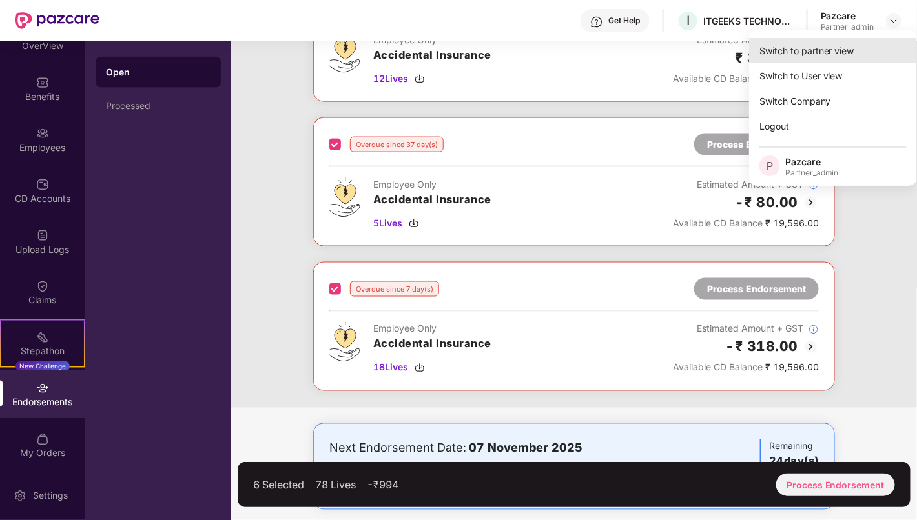
click at [811, 47] on div "Switch to partner view" at bounding box center [833, 50] width 168 height 25
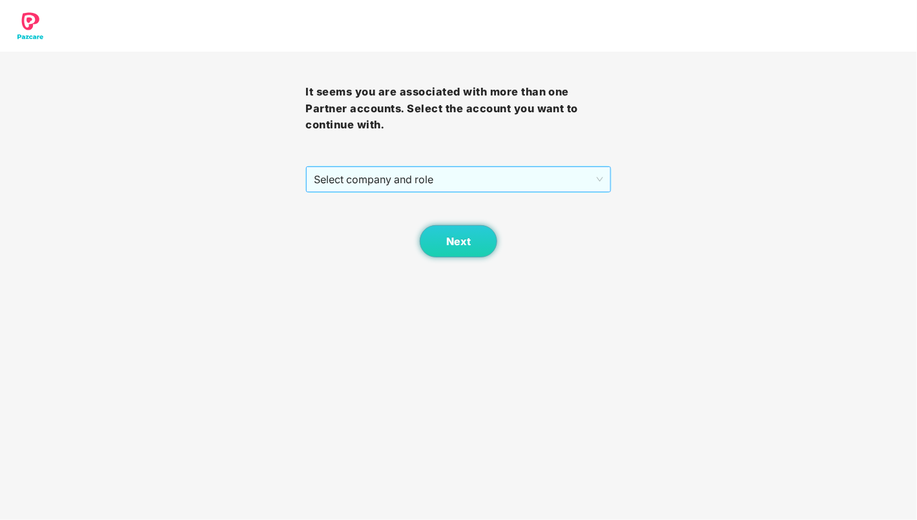
click at [497, 179] on span "Select company and role" at bounding box center [458, 179] width 289 height 25
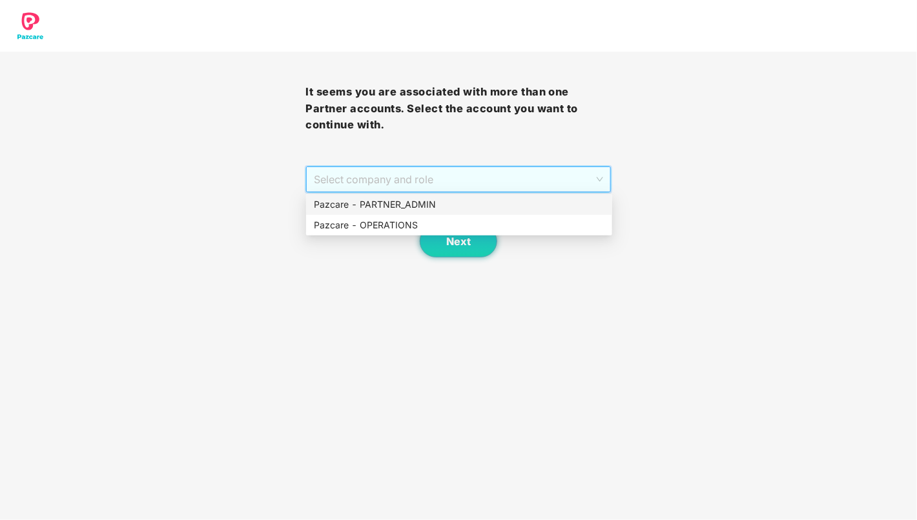
click at [469, 204] on div "Pazcare - PARTNER_ADMIN" at bounding box center [459, 205] width 290 height 14
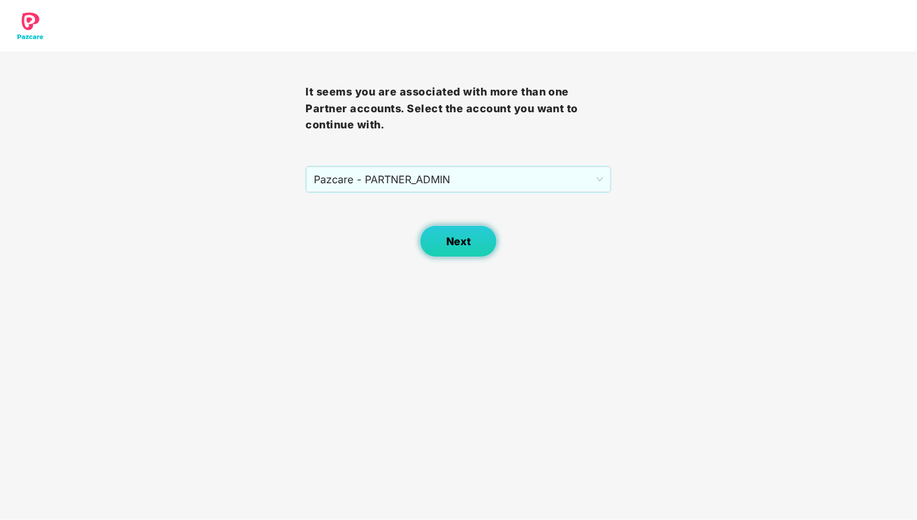
click at [449, 241] on span "Next" at bounding box center [458, 242] width 25 height 12
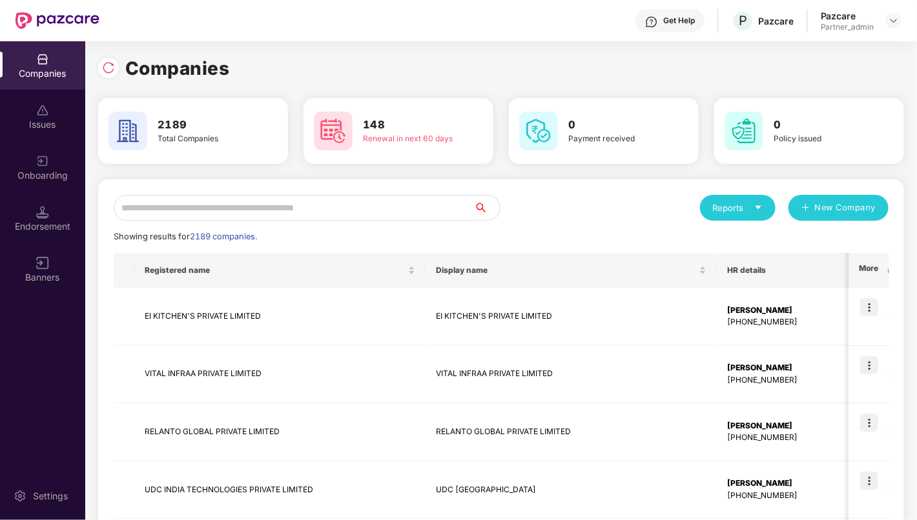
click at [306, 202] on input "text" at bounding box center [294, 208] width 360 height 26
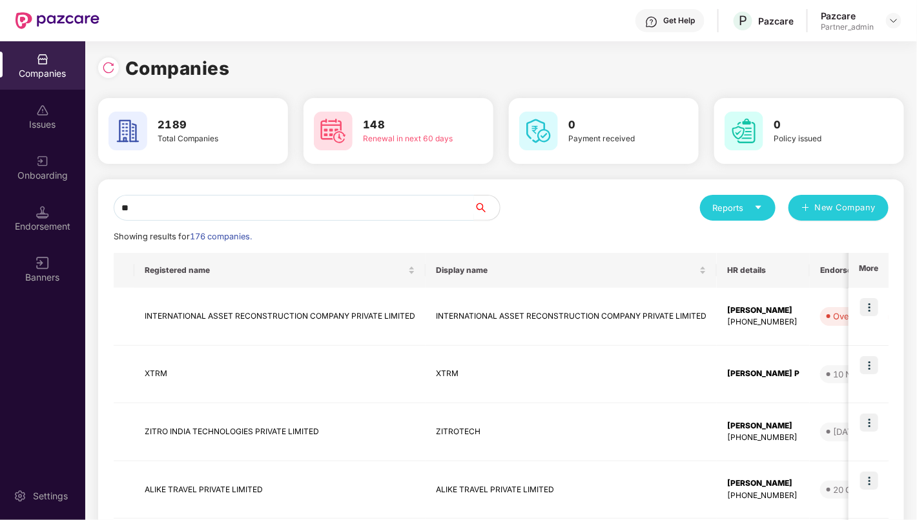
type input "*"
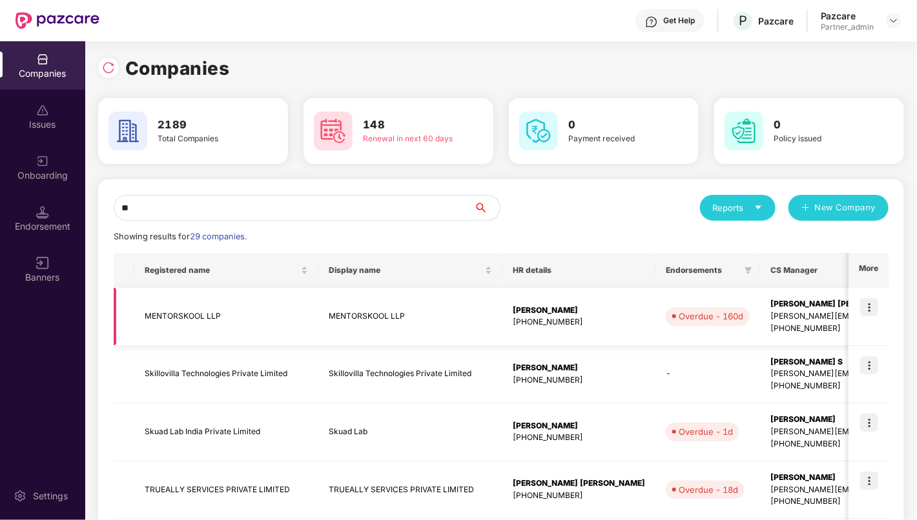
type input "*"
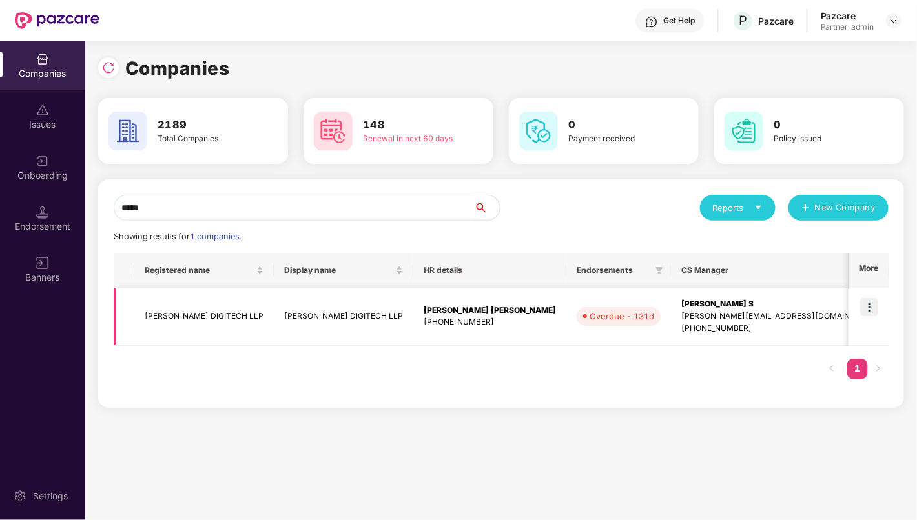
type input "*****"
click at [866, 304] on img at bounding box center [869, 307] width 18 height 18
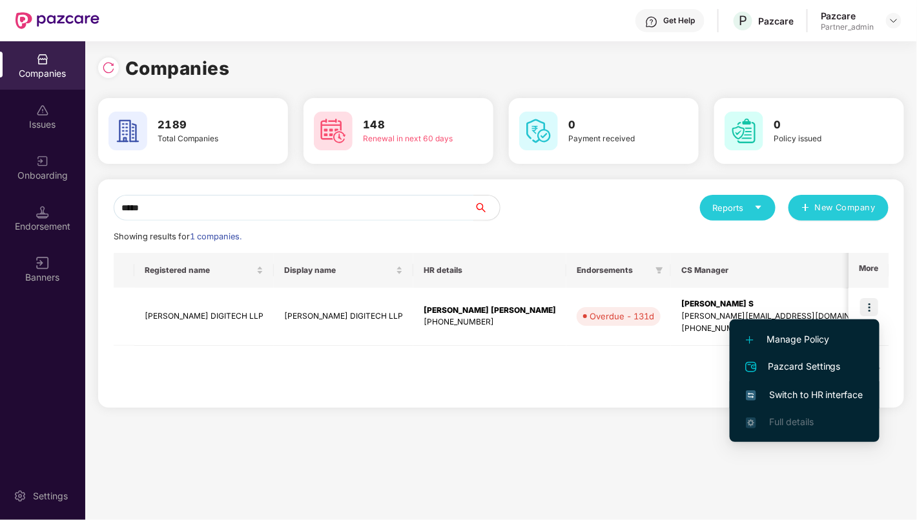
click at [835, 399] on span "Switch to HR interface" at bounding box center [804, 395] width 117 height 14
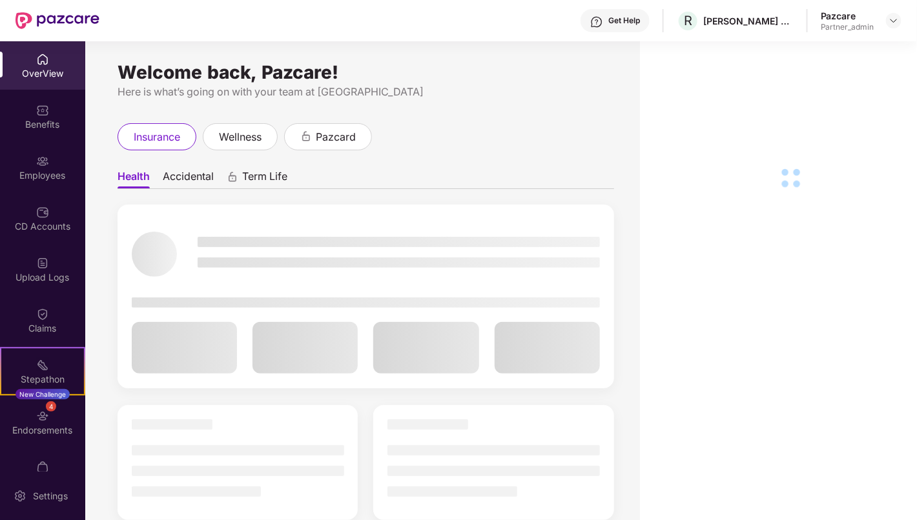
click at [46, 428] on div "Endorsements" at bounding box center [42, 430] width 85 height 13
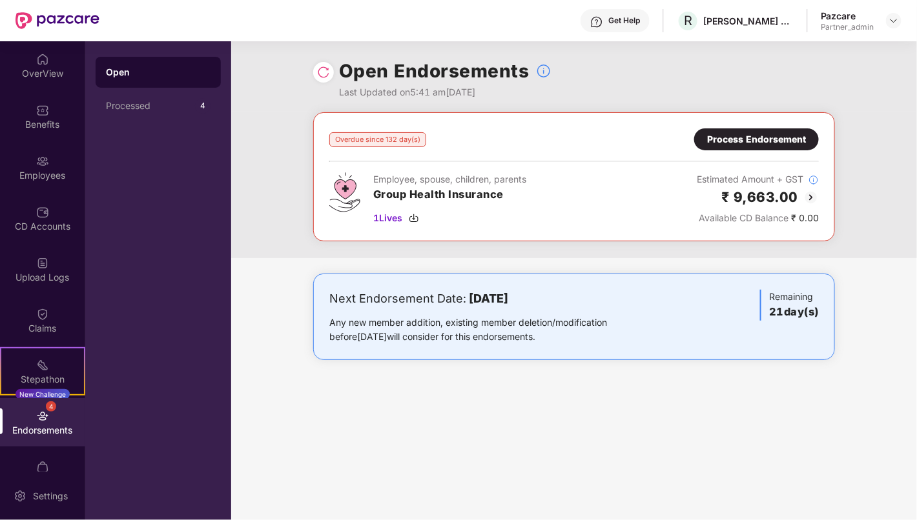
click at [764, 140] on div "Process Endorsement" at bounding box center [756, 139] width 99 height 14
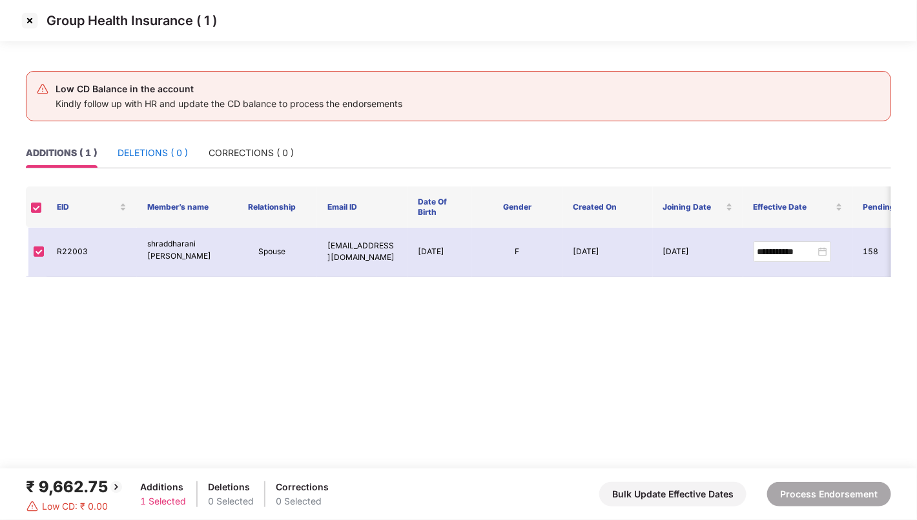
click at [160, 148] on div "DELETIONS ( 0 )" at bounding box center [152, 153] width 70 height 14
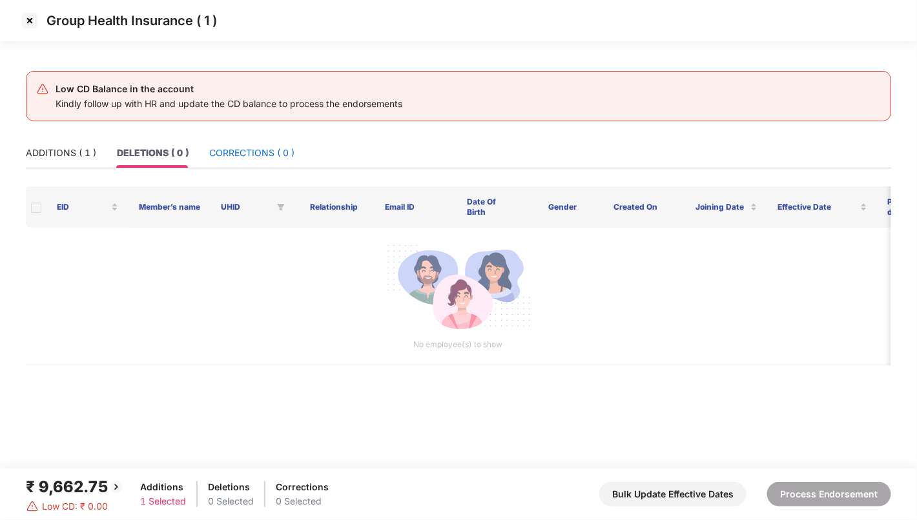
click at [252, 155] on div "CORRECTIONS ( 0 )" at bounding box center [251, 153] width 85 height 14
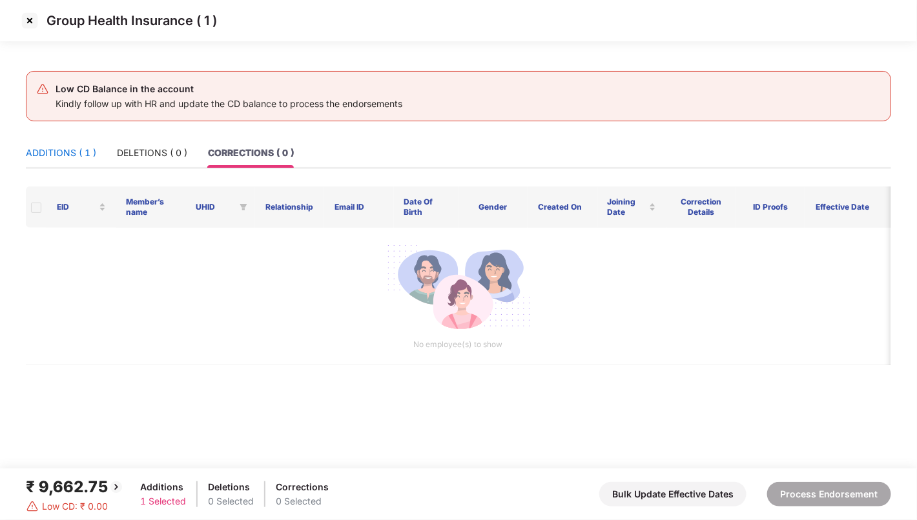
click at [47, 147] on div "ADDITIONS ( 1 )" at bounding box center [61, 153] width 70 height 14
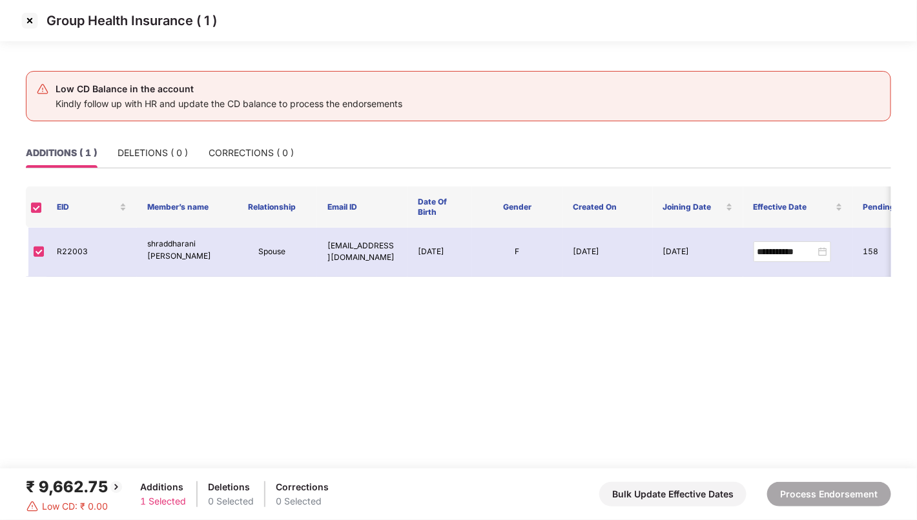
click at [27, 23] on img at bounding box center [29, 20] width 21 height 21
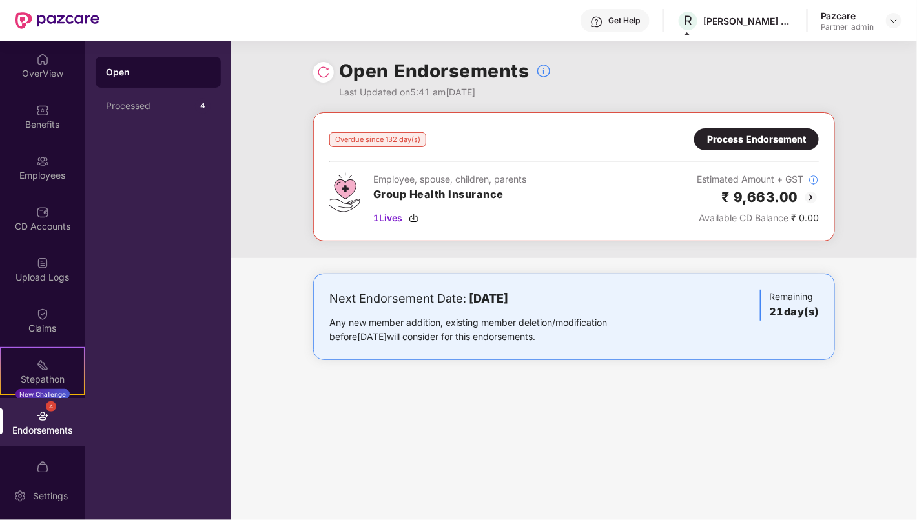
click at [737, 139] on div "Process Endorsement" at bounding box center [756, 139] width 99 height 14
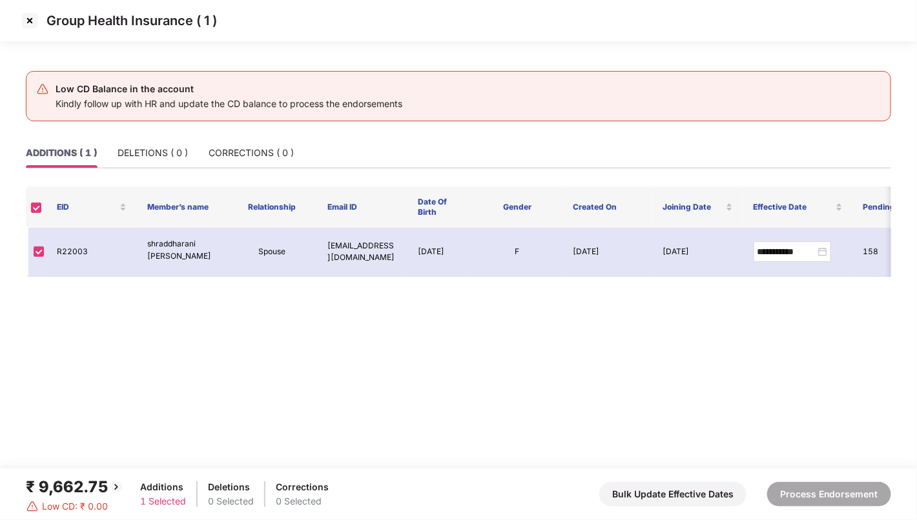
click at [28, 23] on img at bounding box center [29, 20] width 21 height 21
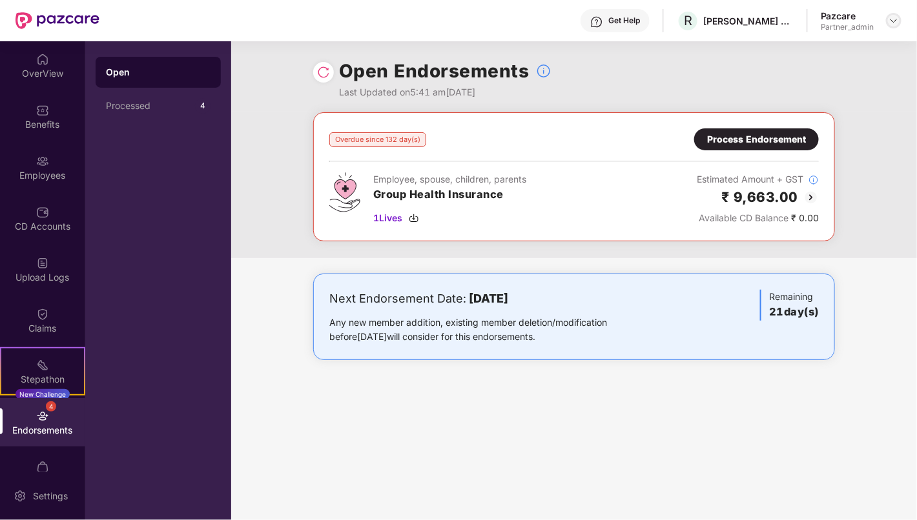
click at [895, 20] on img at bounding box center [893, 20] width 10 height 10
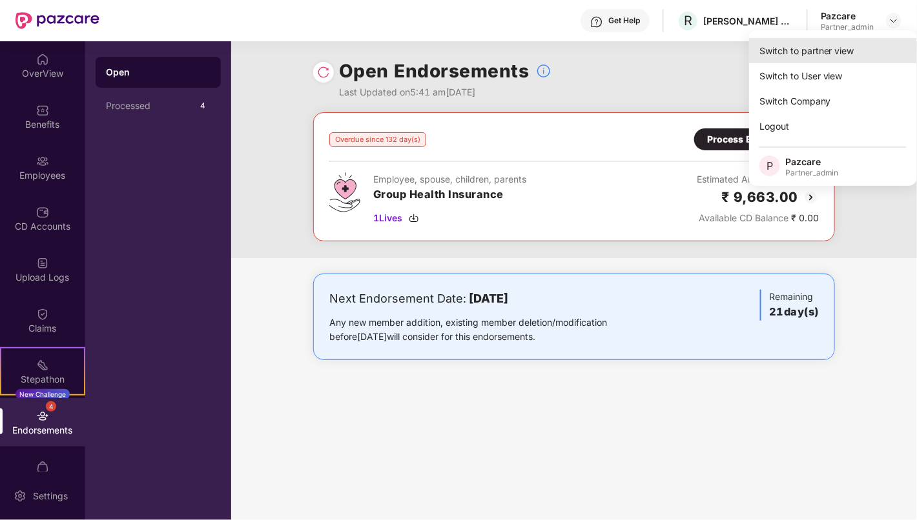
click at [846, 50] on div "Switch to partner view" at bounding box center [833, 50] width 168 height 25
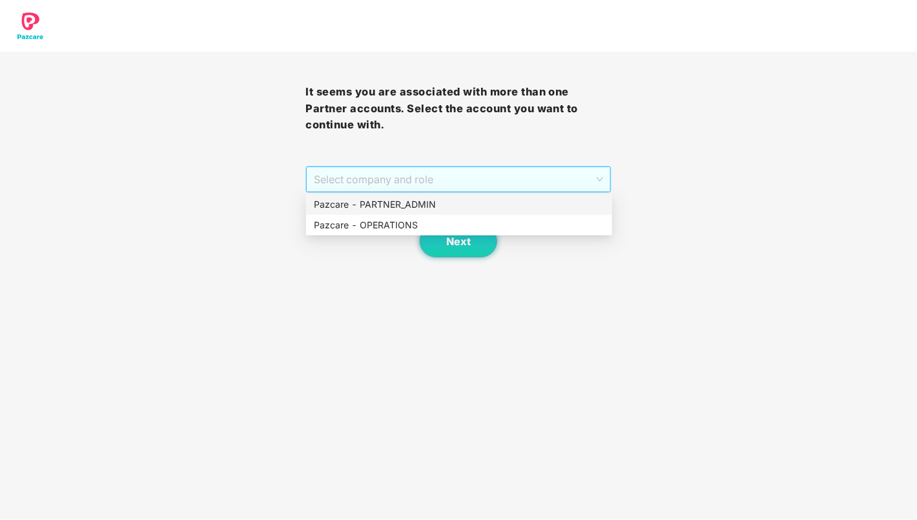
click at [433, 179] on span "Select company and role" at bounding box center [458, 179] width 289 height 25
click at [427, 205] on div "Pazcare - PARTNER_ADMIN" at bounding box center [459, 205] width 290 height 14
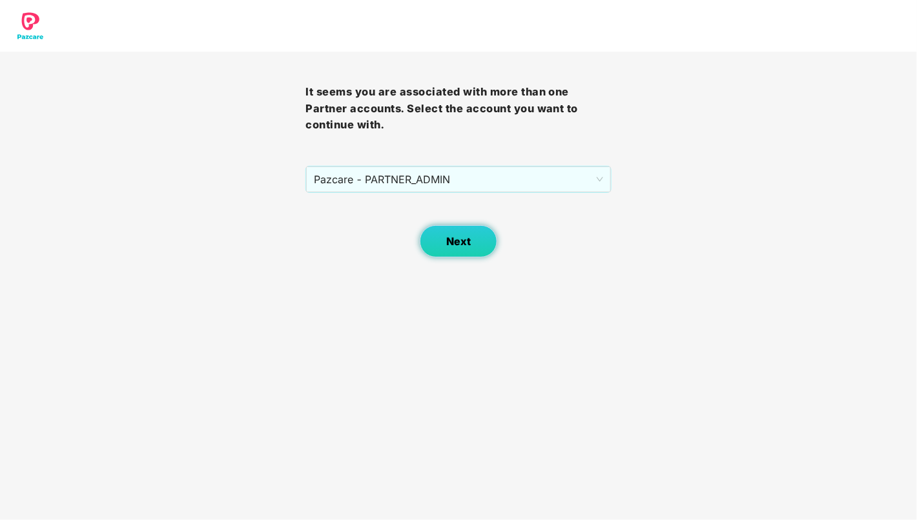
click at [459, 241] on span "Next" at bounding box center [458, 242] width 25 height 12
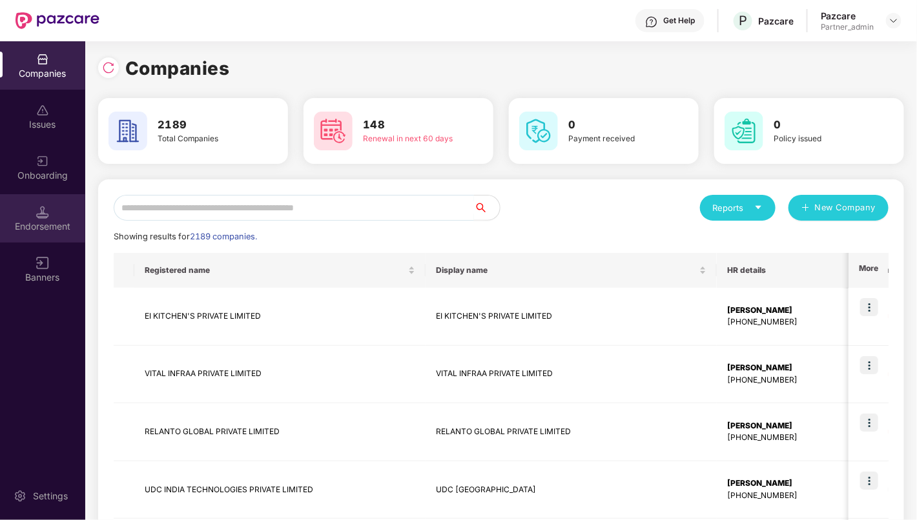
drag, startPoint x: 254, startPoint y: 208, endPoint x: 53, endPoint y: 214, distance: 200.8
click at [53, 214] on div "Companies Issues Onboarding Endorsement Banners Settings Companies 2189 Total C…" at bounding box center [458, 280] width 917 height 479
click at [53, 214] on div "Endorsement" at bounding box center [42, 218] width 85 height 48
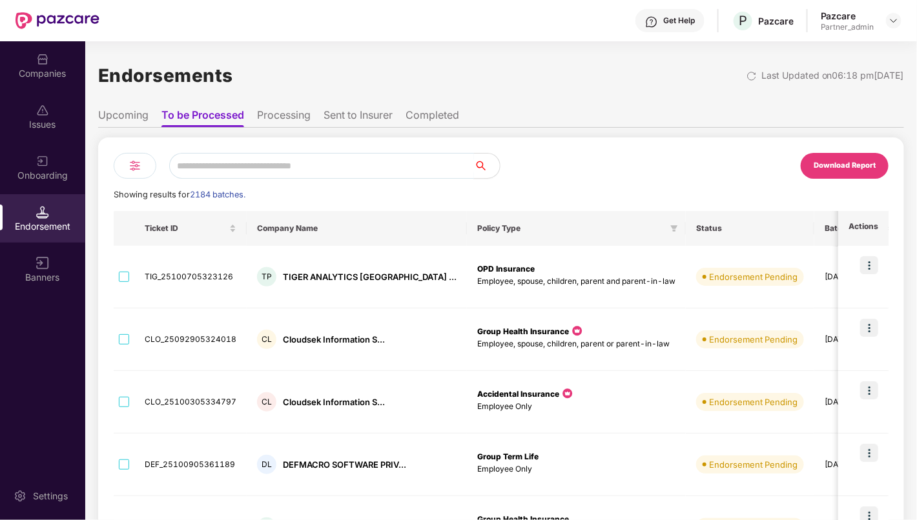
click at [331, 168] on input "text" at bounding box center [321, 166] width 305 height 26
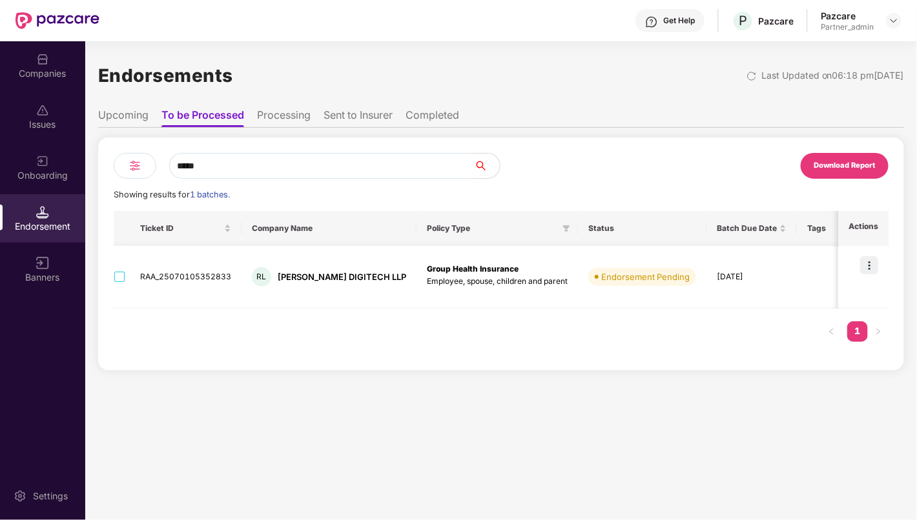
scroll to position [0, 0]
type input "*****"
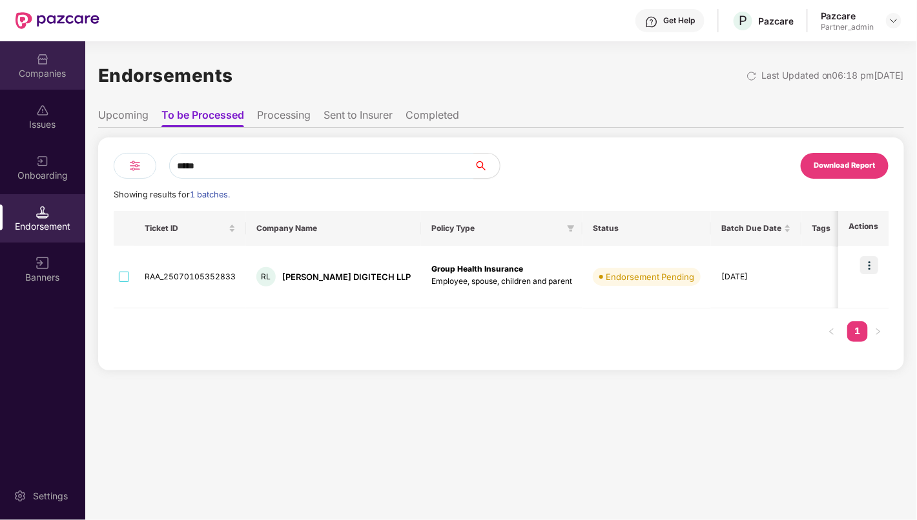
click at [24, 57] on div "Companies" at bounding box center [42, 65] width 85 height 48
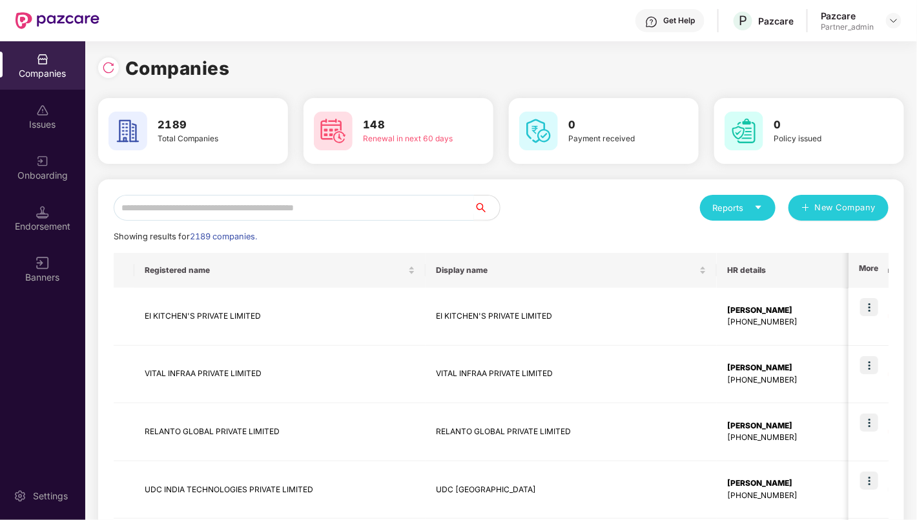
click at [195, 208] on input "text" at bounding box center [294, 208] width 360 height 26
paste input "**********"
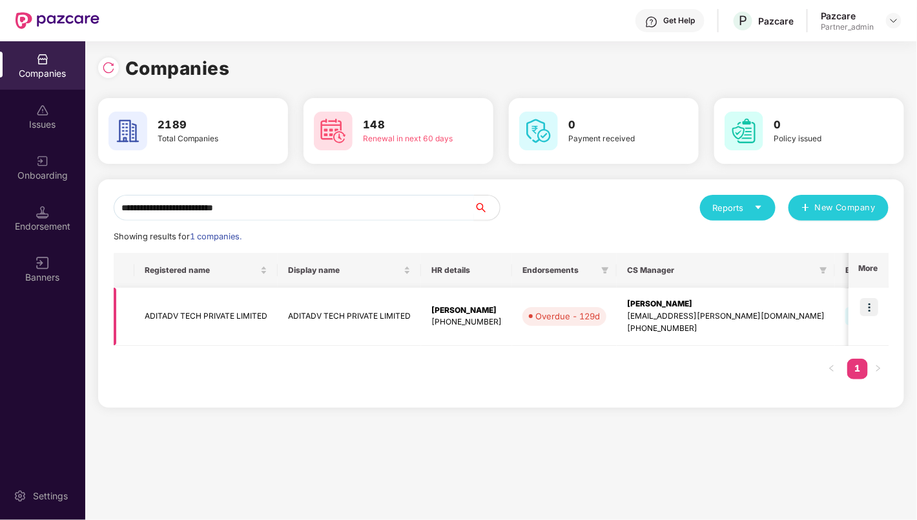
type input "**********"
click at [875, 306] on img at bounding box center [869, 307] width 18 height 18
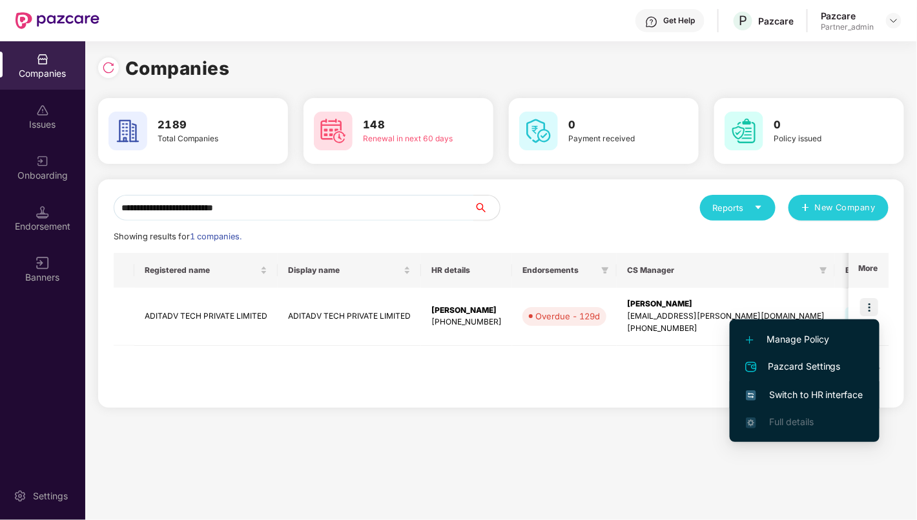
click at [828, 396] on span "Switch to HR interface" at bounding box center [804, 395] width 117 height 14
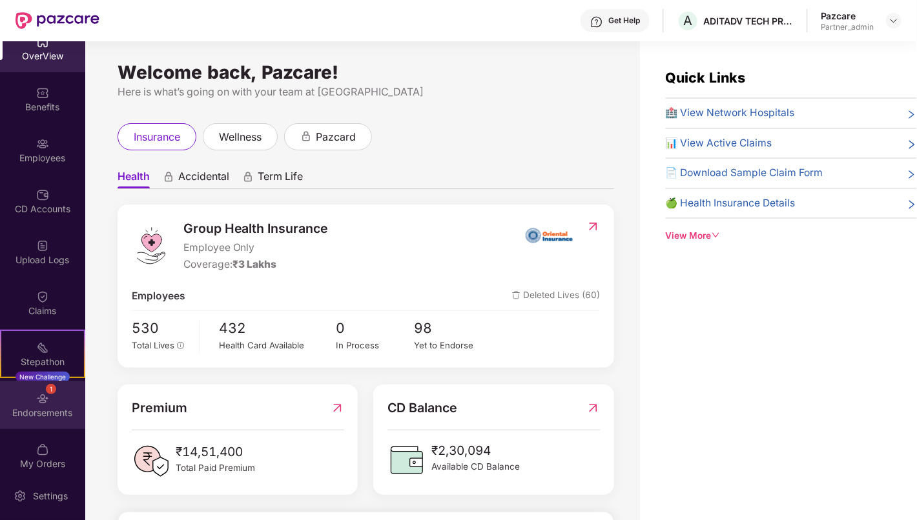
scroll to position [28, 0]
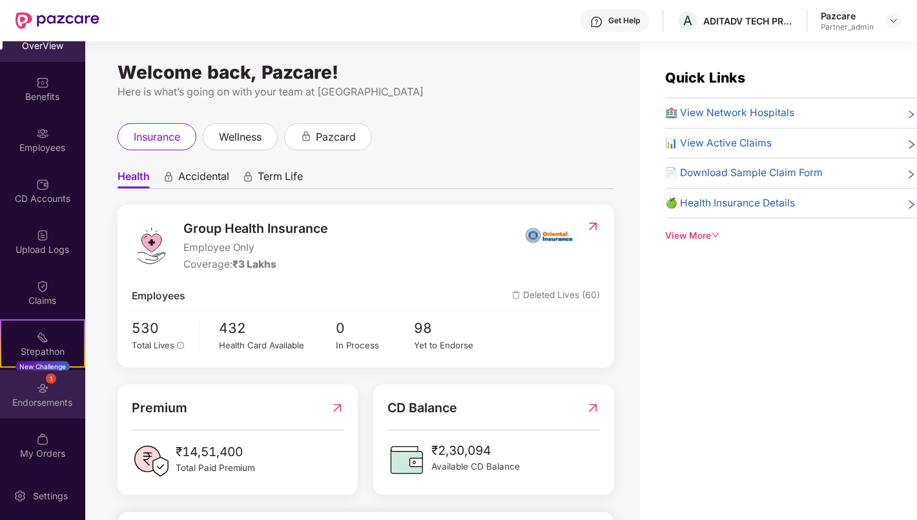
click at [55, 398] on div "Endorsements" at bounding box center [42, 402] width 85 height 13
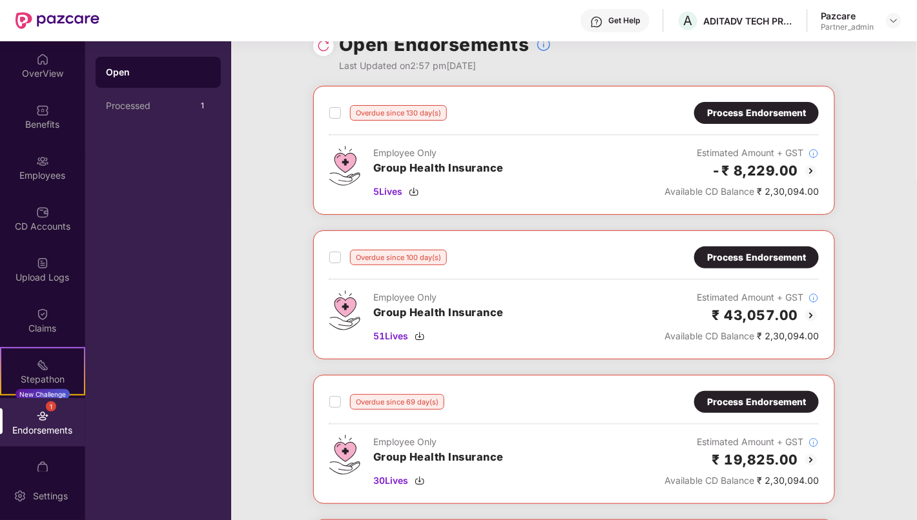
scroll to position [0, 0]
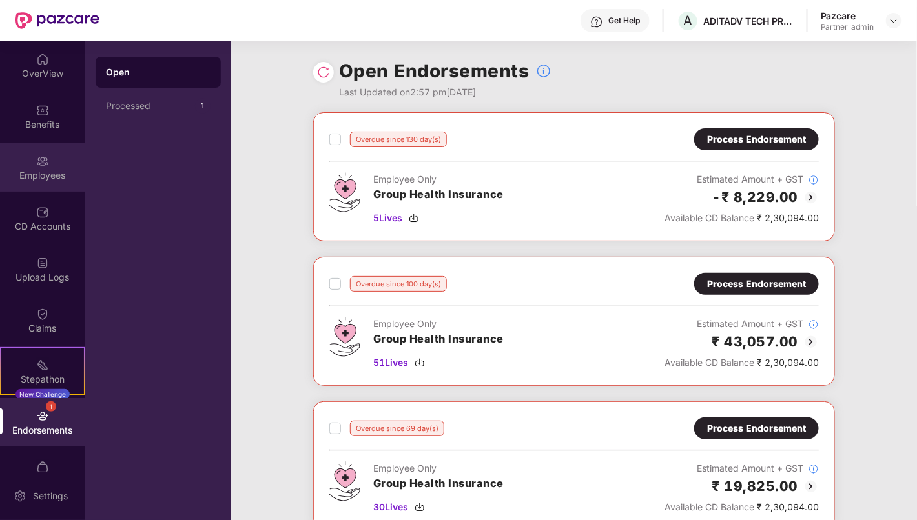
click at [54, 172] on div "Employees" at bounding box center [42, 175] width 85 height 13
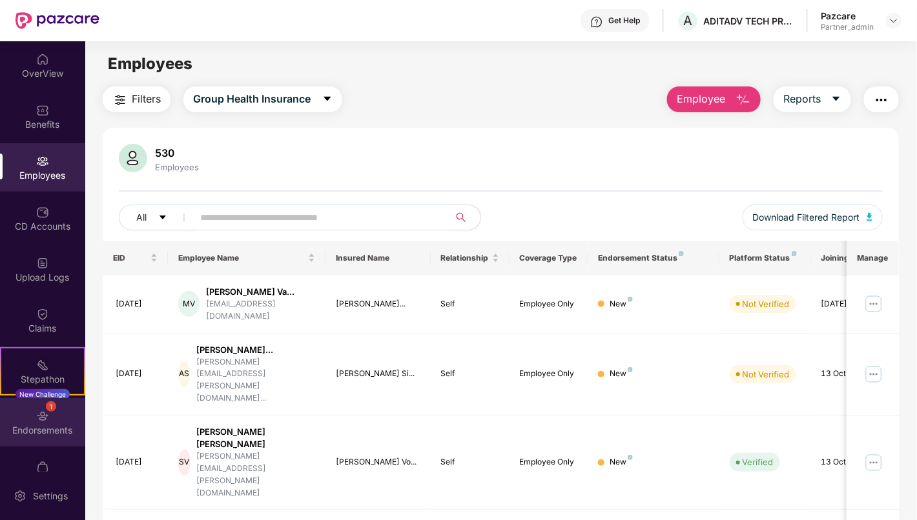
click at [52, 430] on div "Endorsements" at bounding box center [42, 430] width 85 height 13
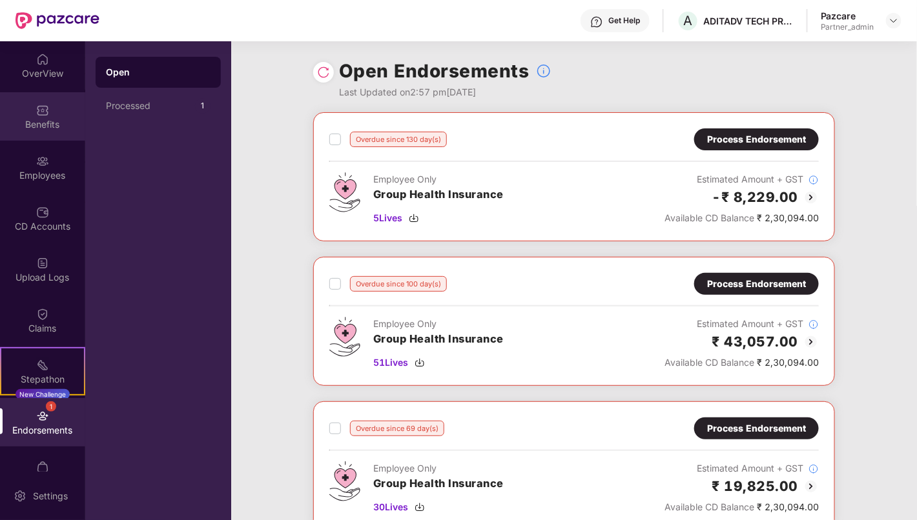
click at [52, 119] on div "Benefits" at bounding box center [42, 124] width 85 height 13
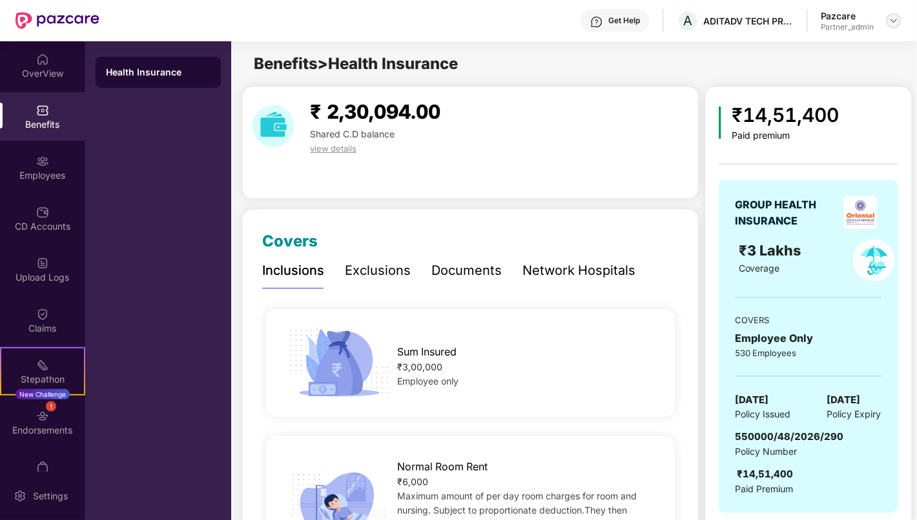
click at [895, 25] on img at bounding box center [893, 20] width 10 height 10
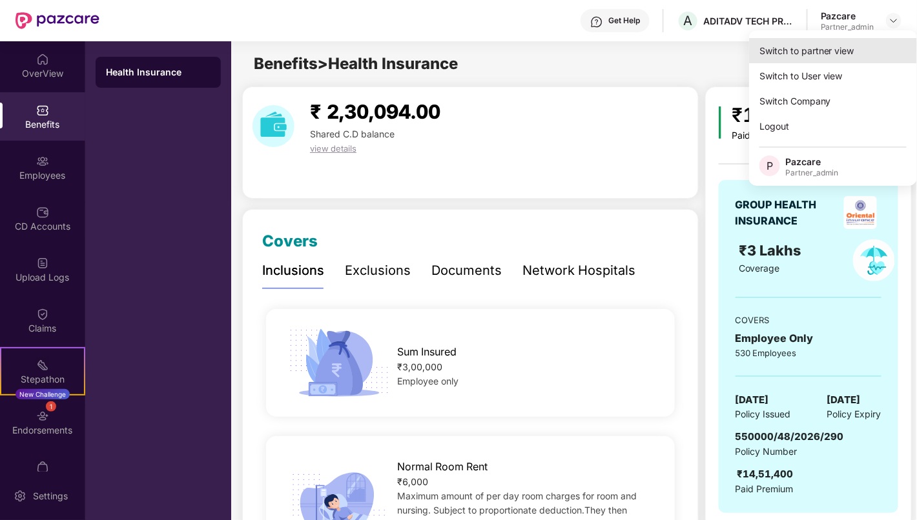
click at [822, 46] on div "Switch to partner view" at bounding box center [833, 50] width 168 height 25
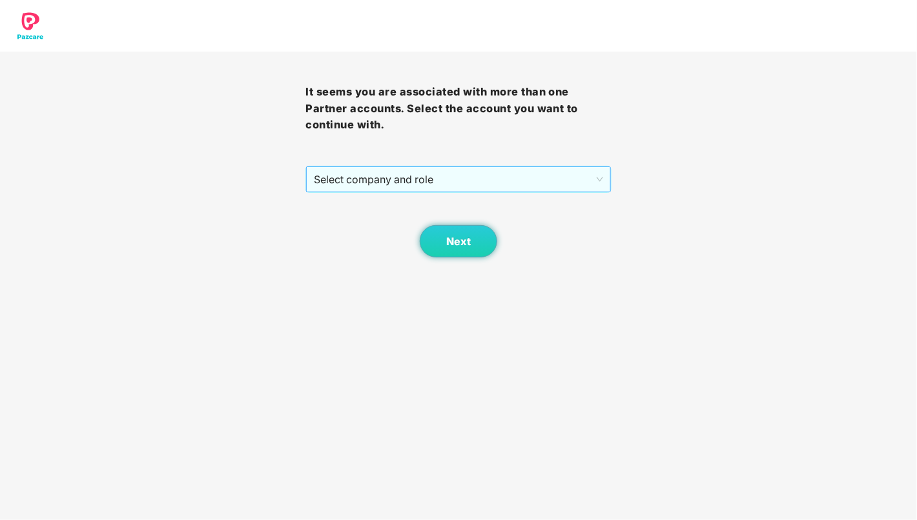
click at [453, 188] on span "Select company and role" at bounding box center [458, 179] width 289 height 25
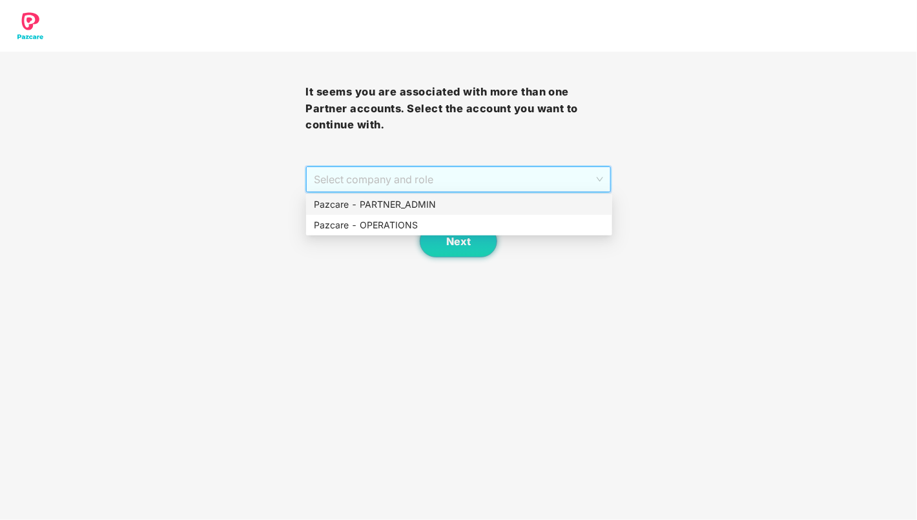
click at [447, 208] on div "Pazcare - PARTNER_ADMIN" at bounding box center [459, 205] width 290 height 14
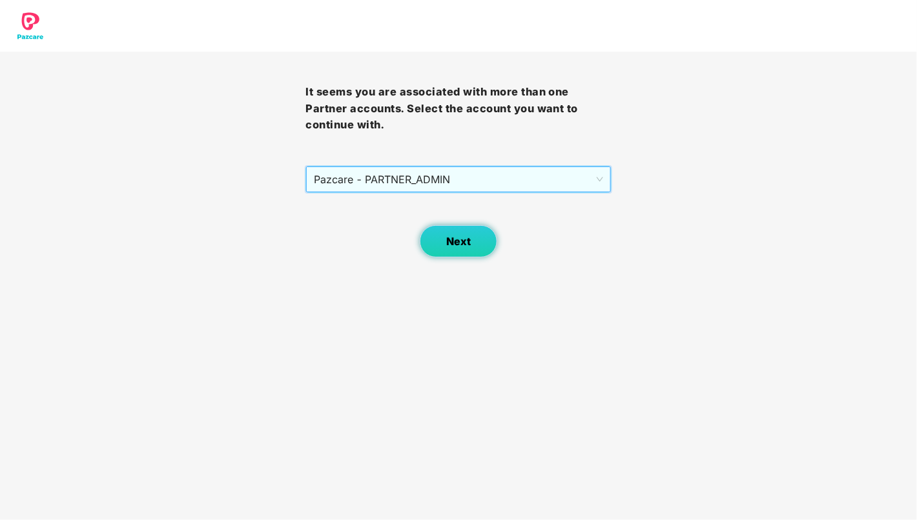
click at [444, 232] on button "Next" at bounding box center [458, 241] width 77 height 32
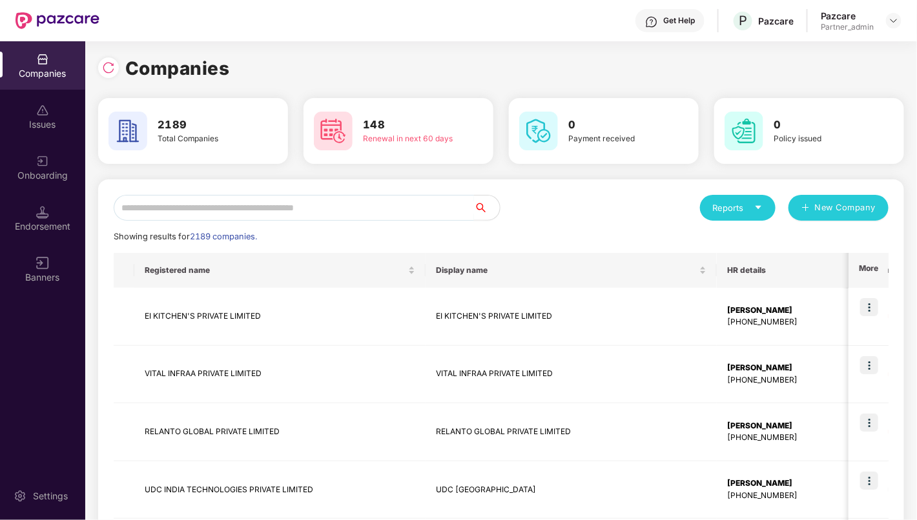
click at [285, 218] on input "text" at bounding box center [294, 208] width 360 height 26
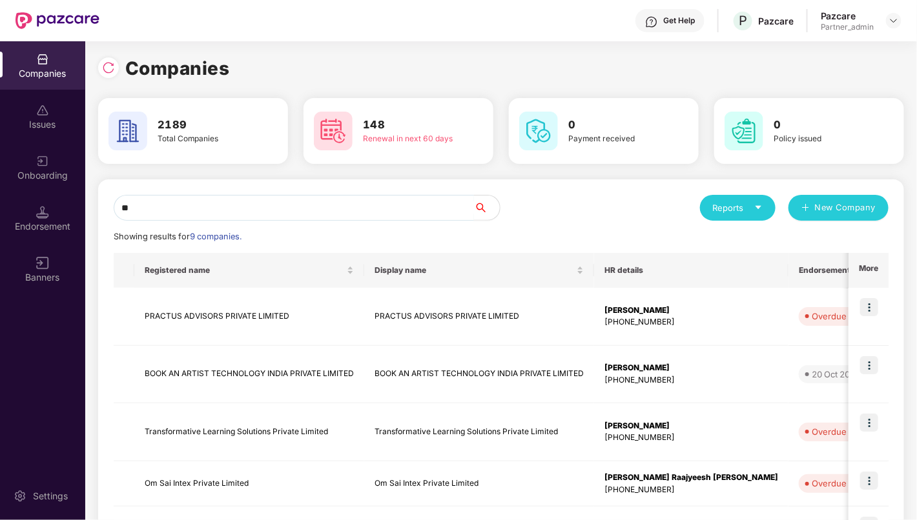
type input "*"
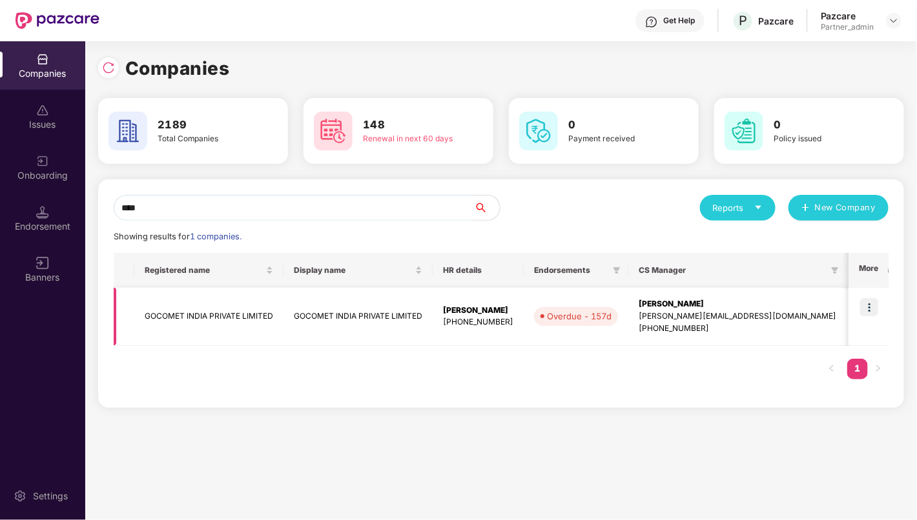
type input "****"
click at [869, 302] on img at bounding box center [869, 307] width 18 height 18
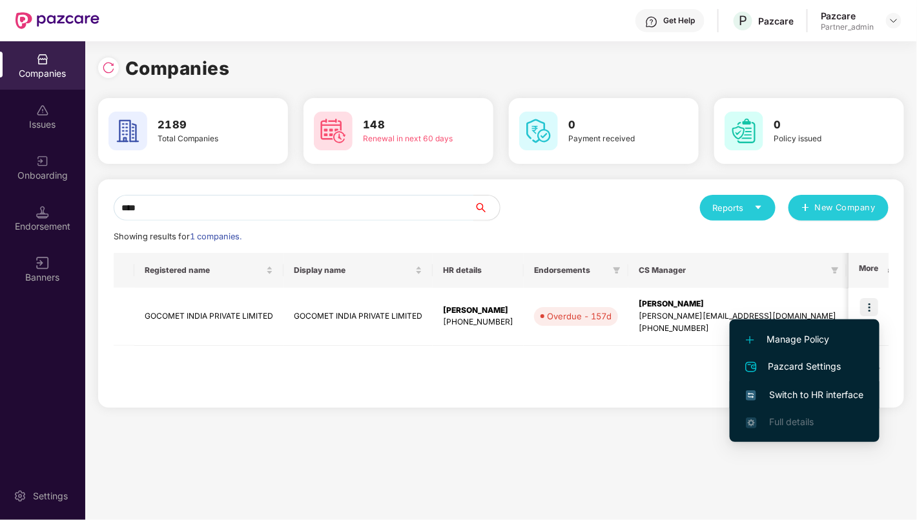
click at [851, 402] on span "Switch to HR interface" at bounding box center [804, 395] width 117 height 14
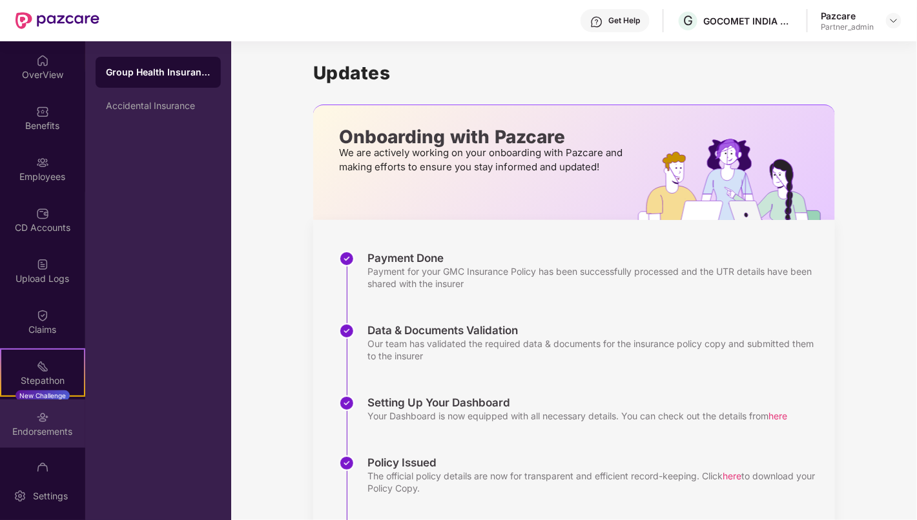
scroll to position [79, 0]
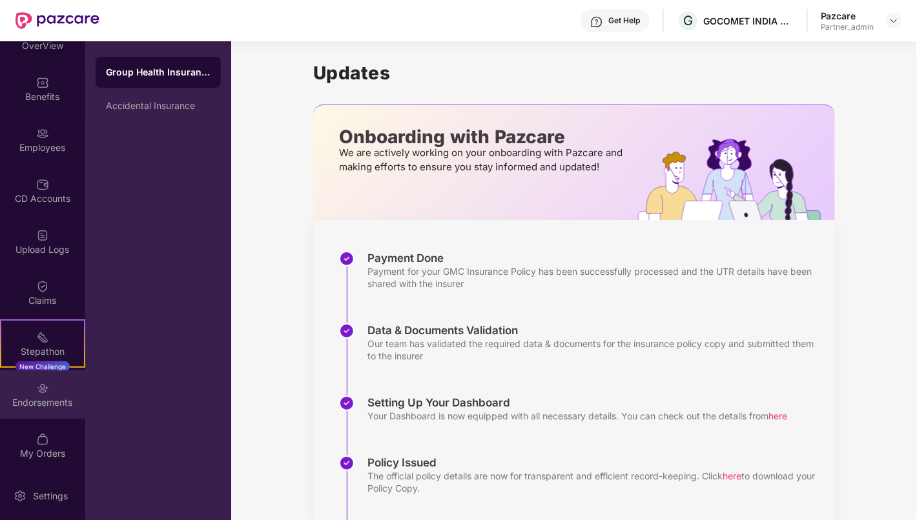
click at [54, 402] on div "Endorsements" at bounding box center [42, 402] width 85 height 13
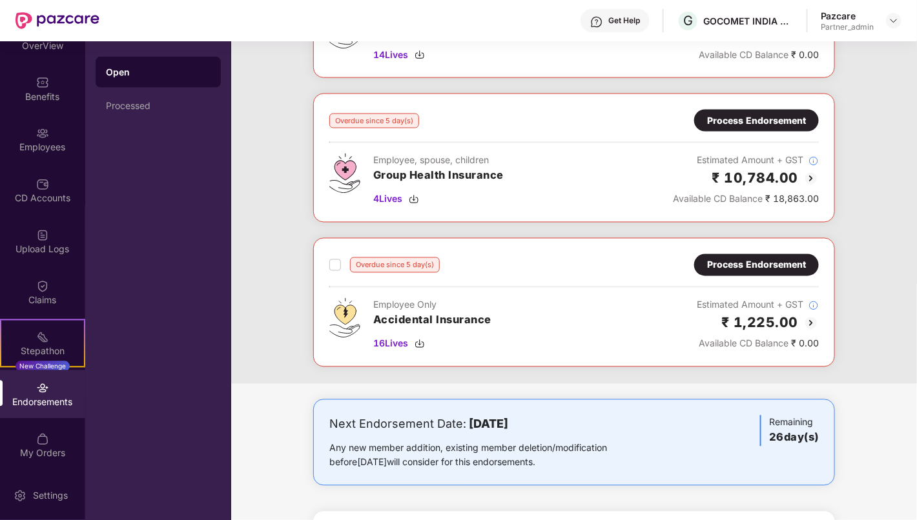
scroll to position [717, 0]
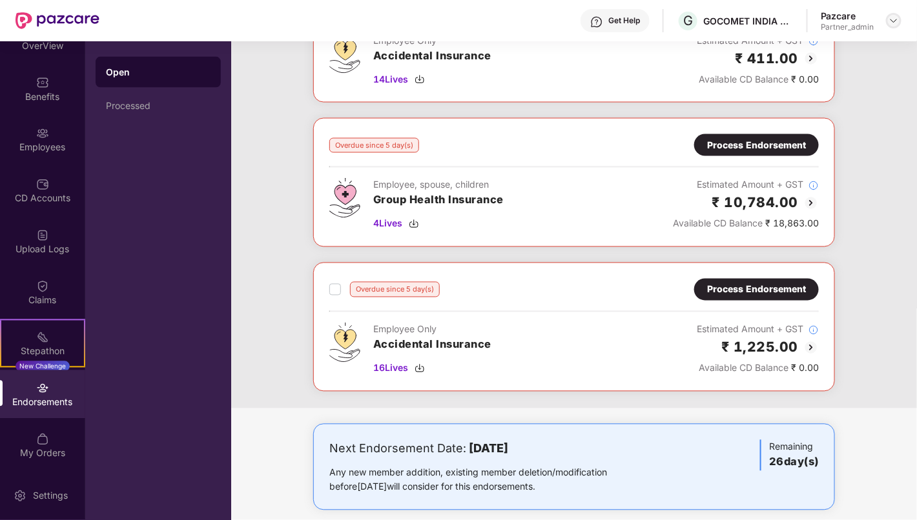
click at [889, 21] on img at bounding box center [893, 20] width 10 height 10
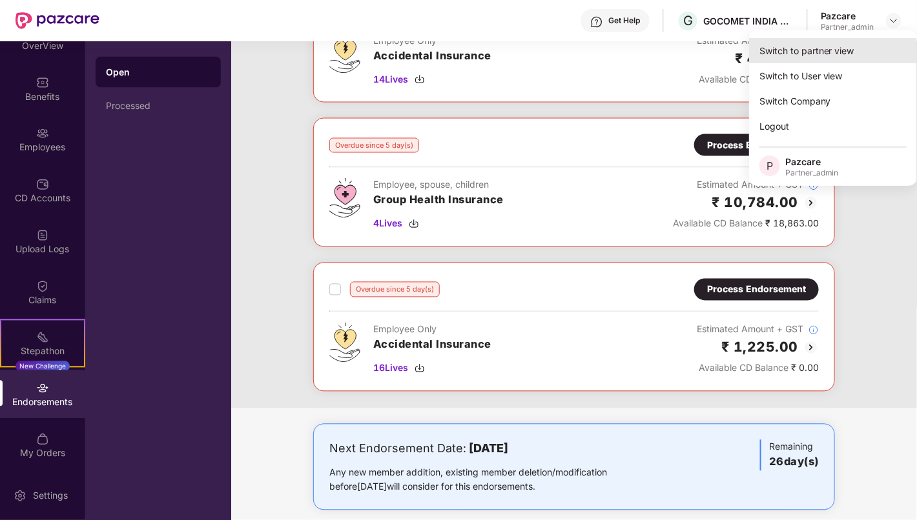
click at [828, 52] on div "Switch to partner view" at bounding box center [833, 50] width 168 height 25
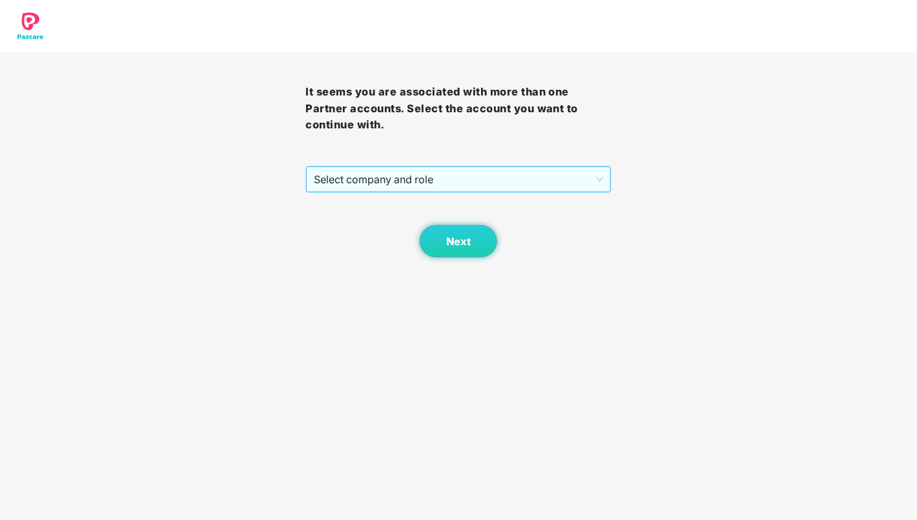
click at [391, 183] on span "Select company and role" at bounding box center [458, 179] width 289 height 25
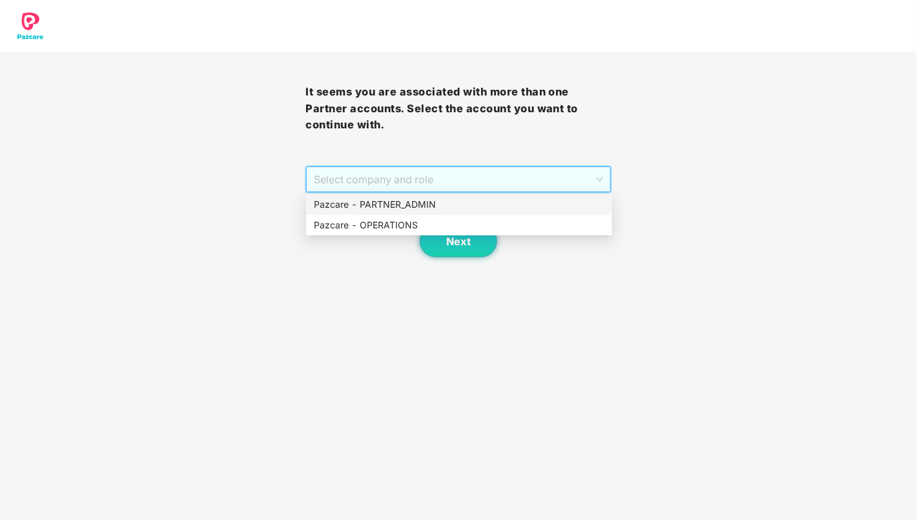
click at [394, 207] on div "Pazcare - PARTNER_ADMIN" at bounding box center [459, 205] width 290 height 14
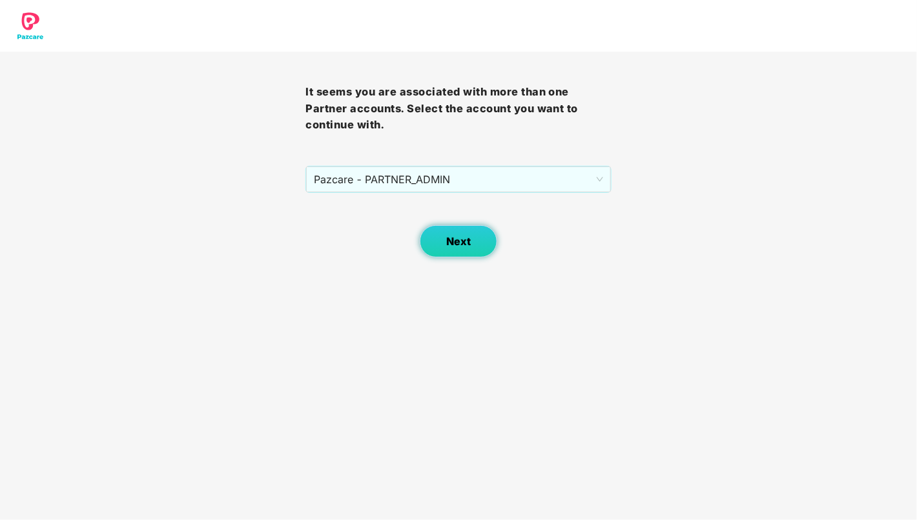
click at [474, 237] on button "Next" at bounding box center [458, 241] width 77 height 32
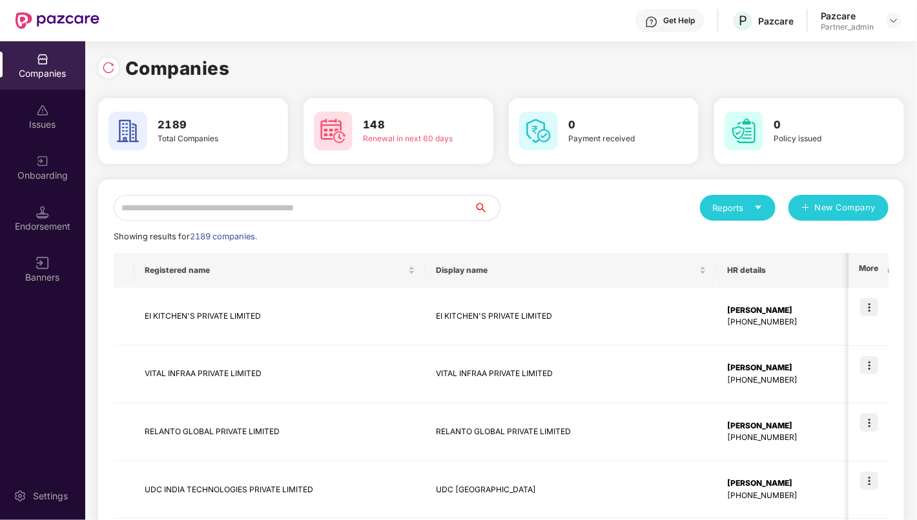
click at [380, 203] on input "text" at bounding box center [294, 208] width 360 height 26
paste input "**********"
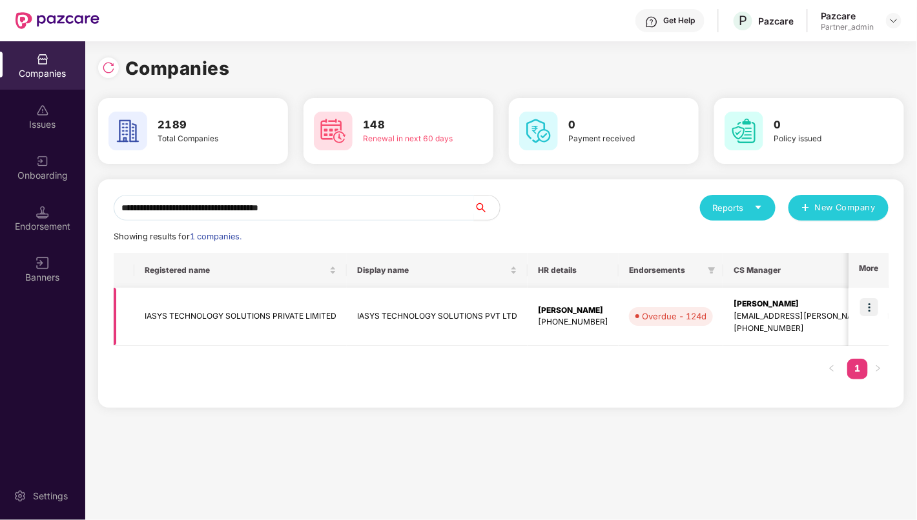
type input "**********"
click at [870, 301] on img at bounding box center [869, 307] width 18 height 18
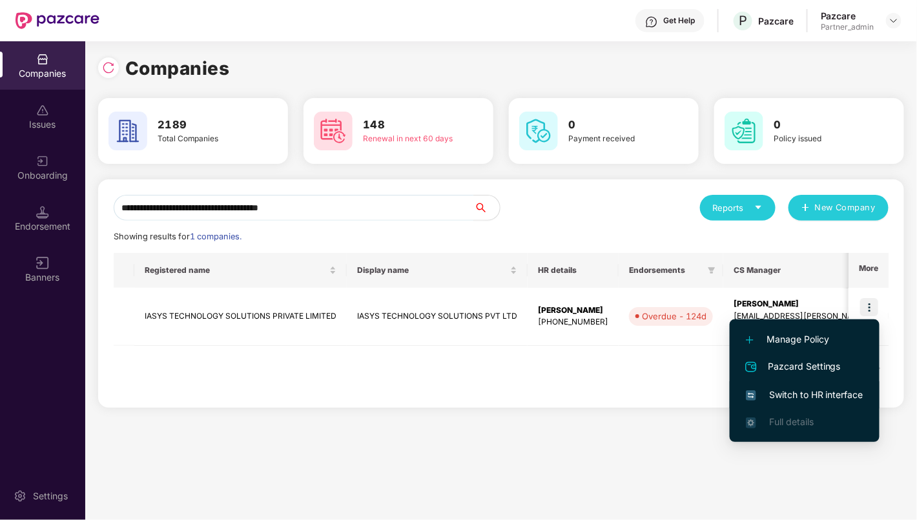
click at [830, 394] on span "Switch to HR interface" at bounding box center [804, 395] width 117 height 14
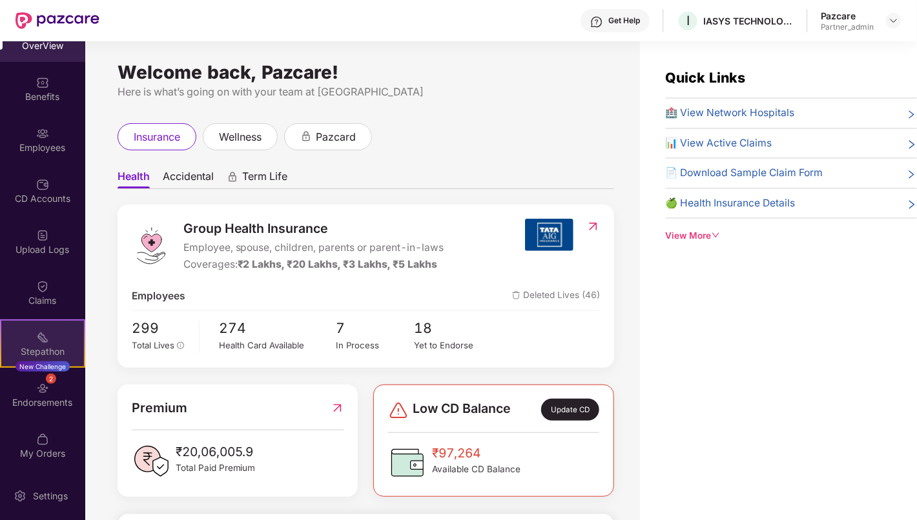
scroll to position [41, 0]
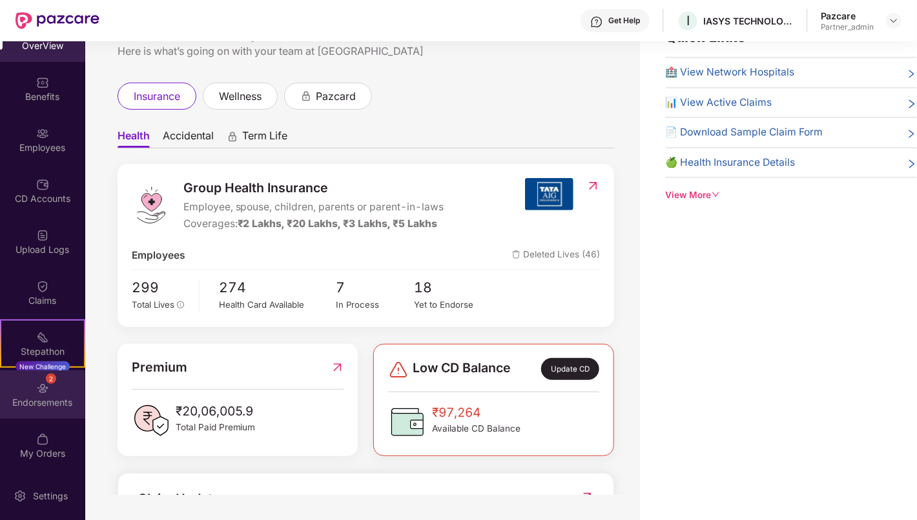
click at [41, 407] on div "Endorsements" at bounding box center [42, 402] width 85 height 13
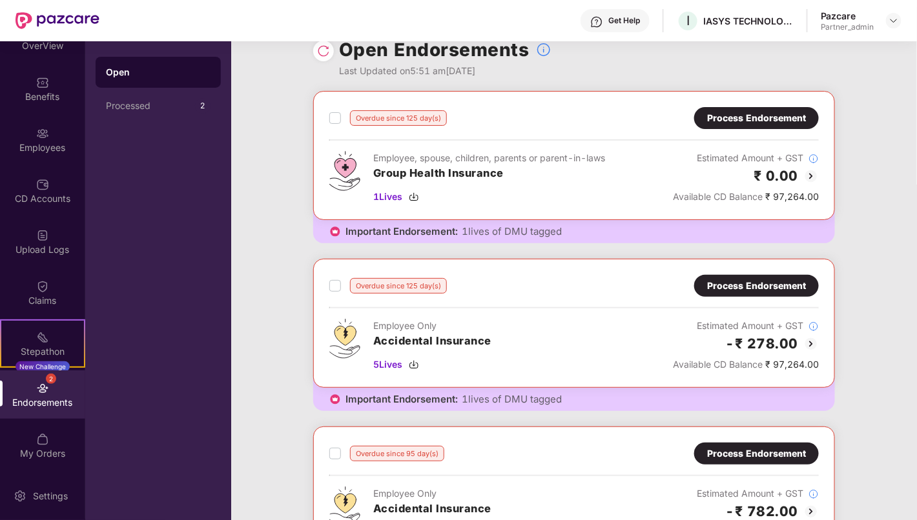
scroll to position [0, 0]
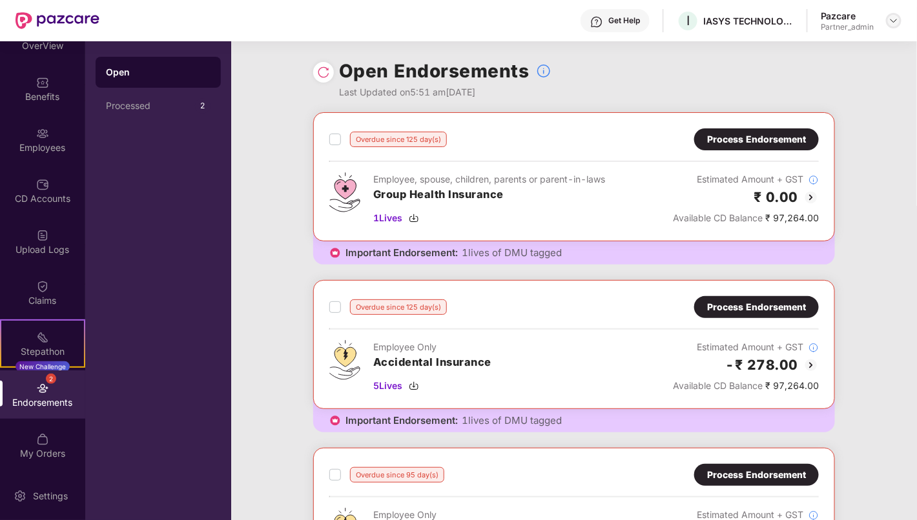
click at [892, 22] on img at bounding box center [893, 20] width 10 height 10
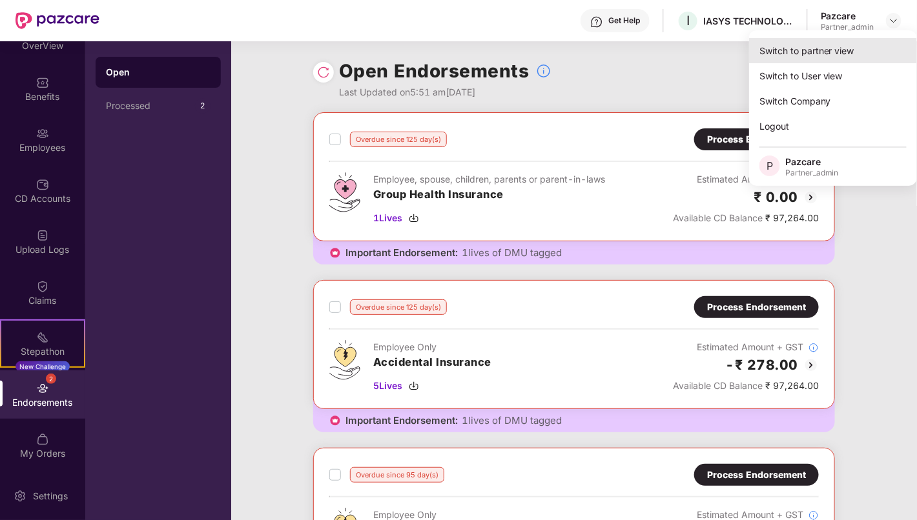
click at [857, 49] on div "Switch to partner view" at bounding box center [833, 50] width 168 height 25
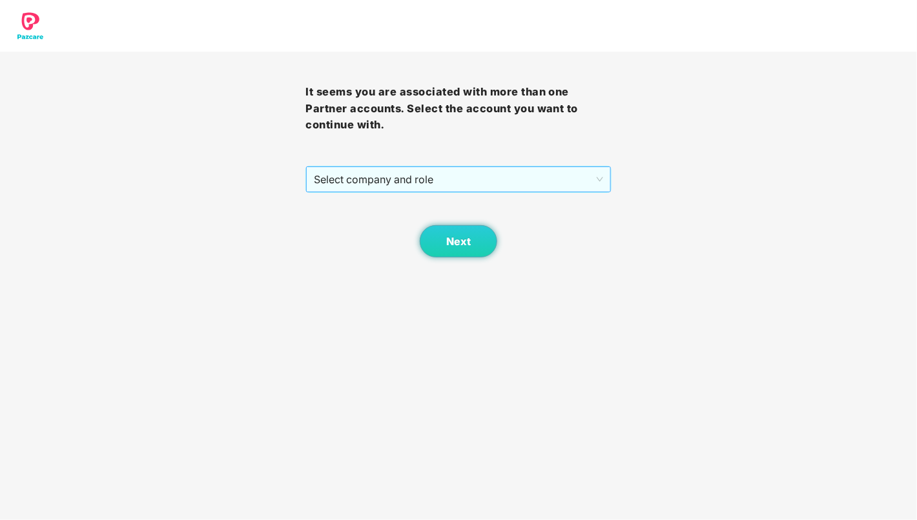
click at [479, 183] on span "Select company and role" at bounding box center [458, 179] width 289 height 25
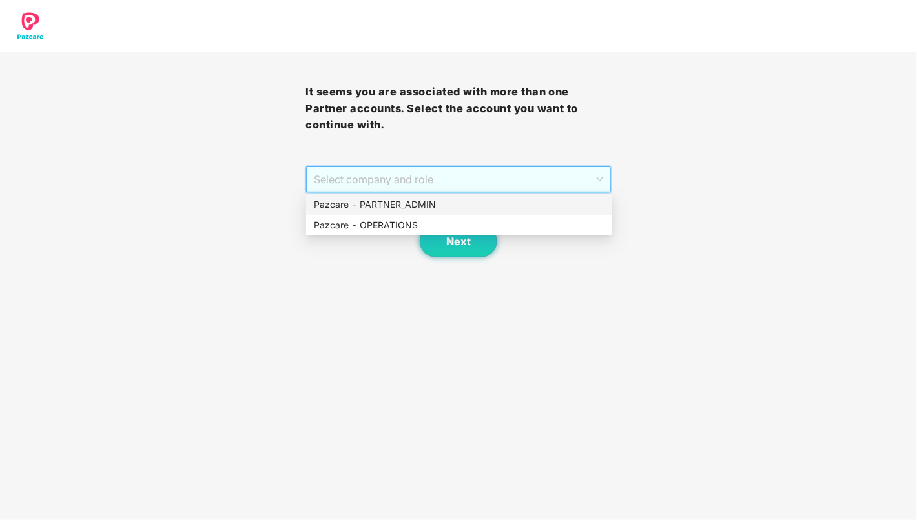
click at [478, 201] on div "Pazcare - PARTNER_ADMIN" at bounding box center [459, 205] width 290 height 14
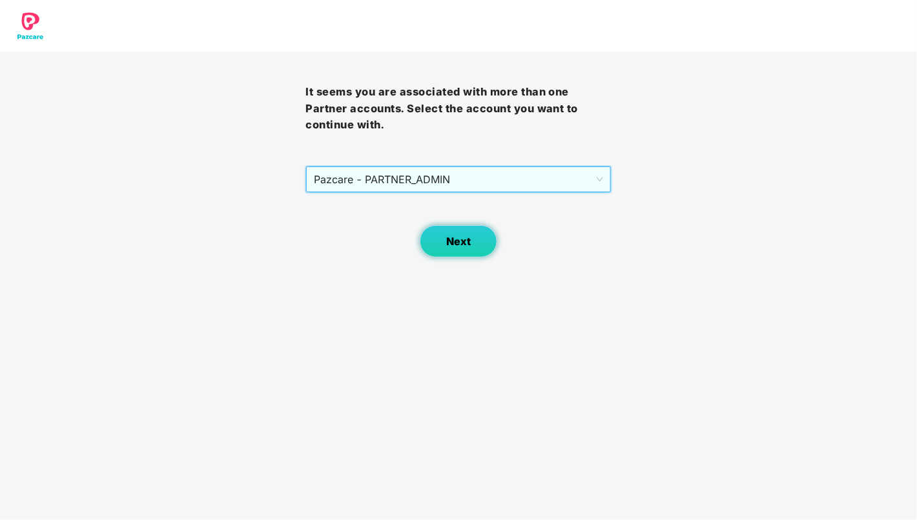
click at [475, 237] on button "Next" at bounding box center [458, 241] width 77 height 32
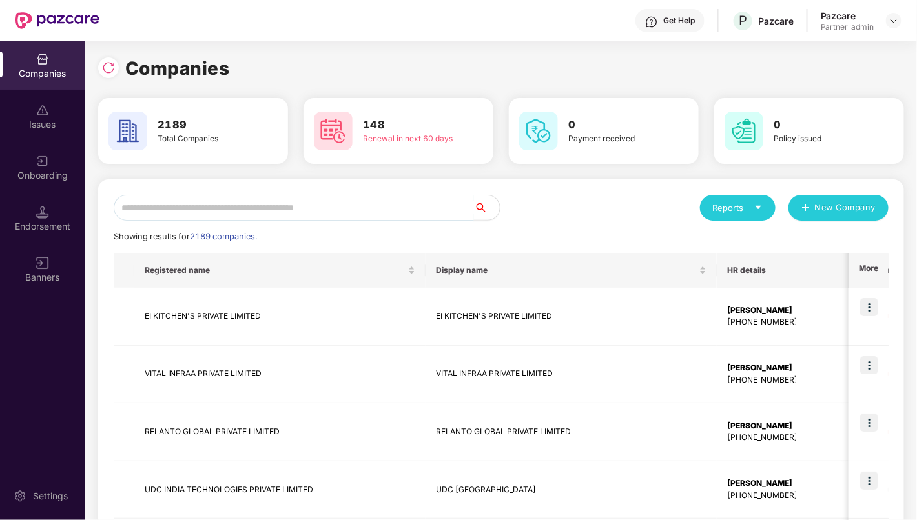
click at [422, 208] on input "text" at bounding box center [294, 208] width 360 height 26
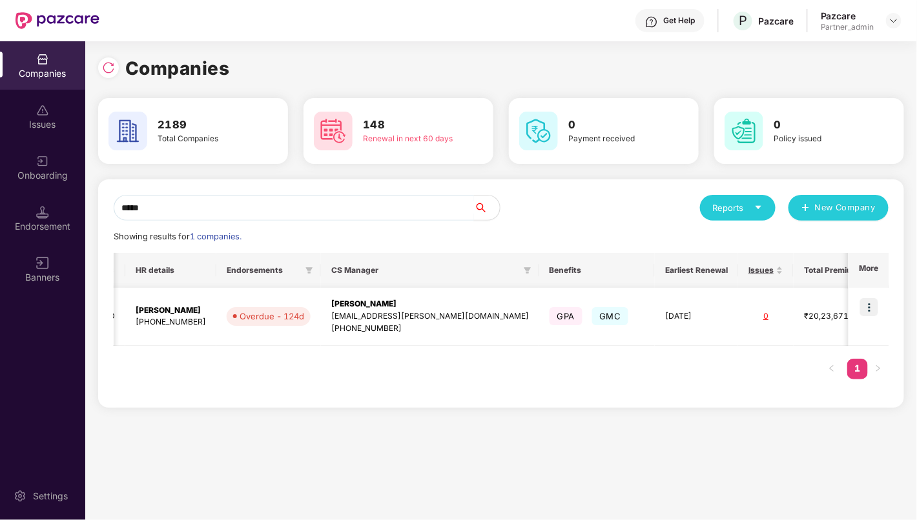
scroll to position [0, 453]
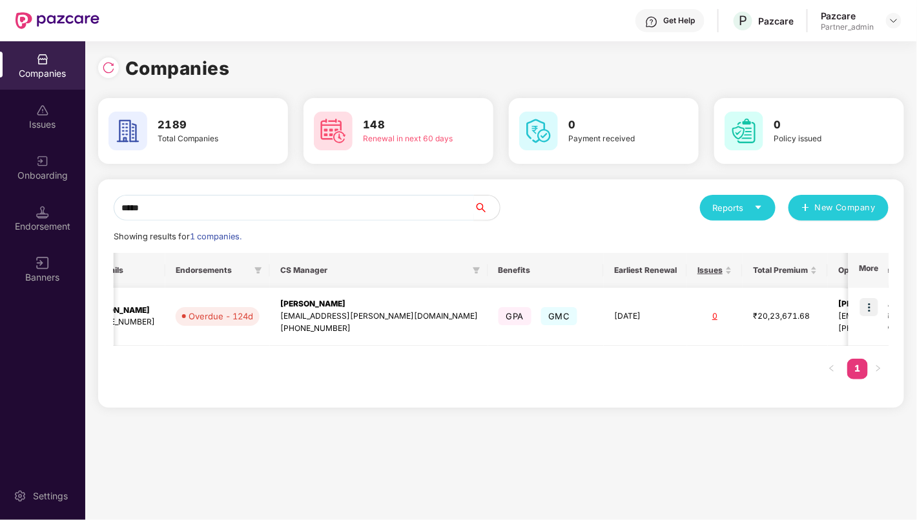
type input "*****"
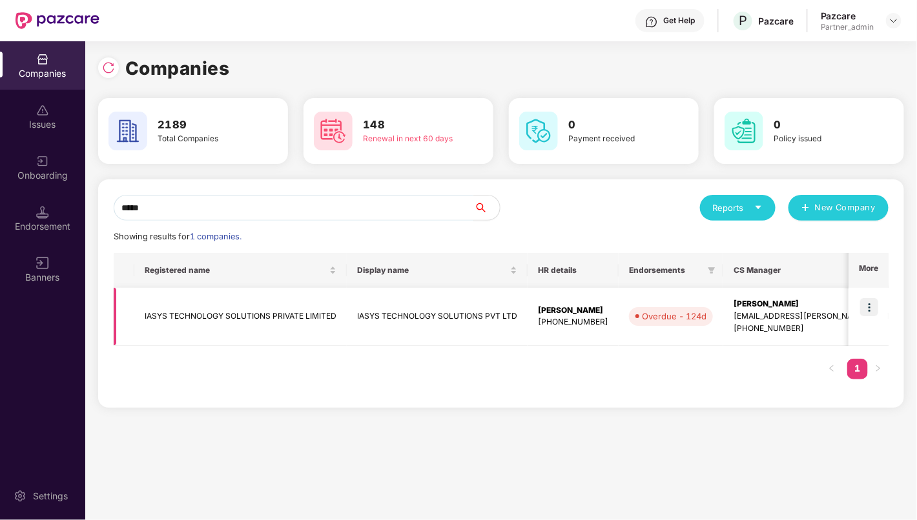
click at [864, 299] on img at bounding box center [869, 307] width 18 height 18
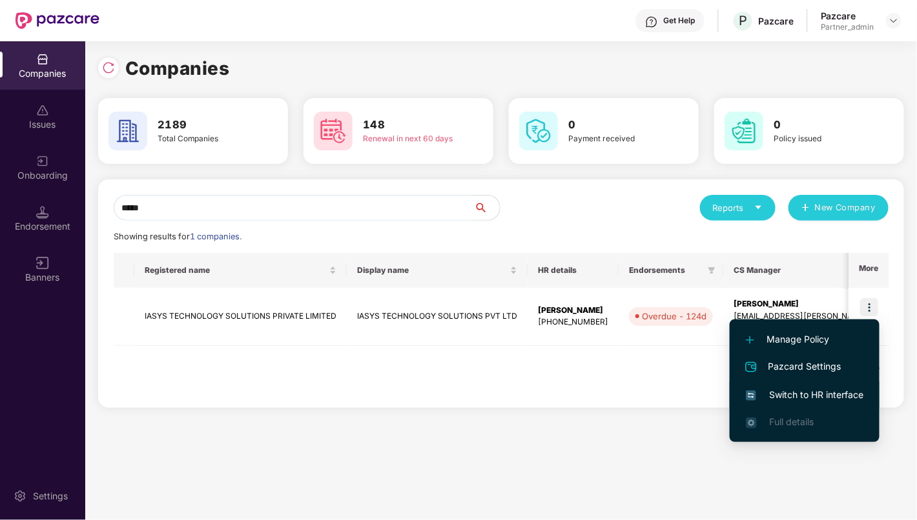
click at [818, 392] on span "Switch to HR interface" at bounding box center [804, 395] width 117 height 14
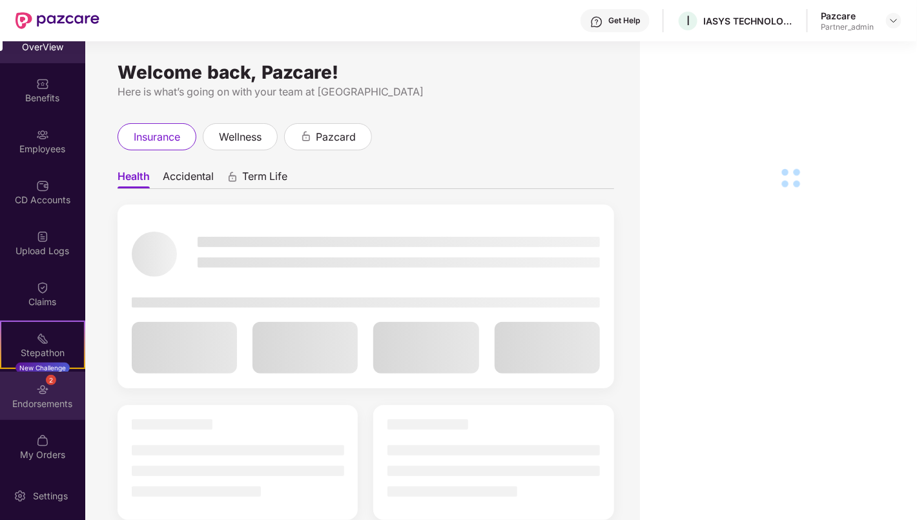
scroll to position [28, 0]
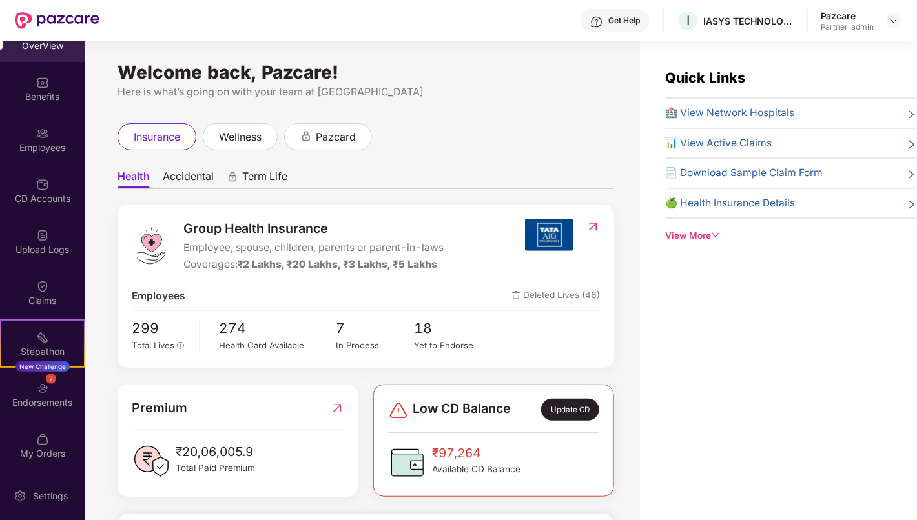
click at [43, 398] on div "Endorsements" at bounding box center [42, 402] width 85 height 13
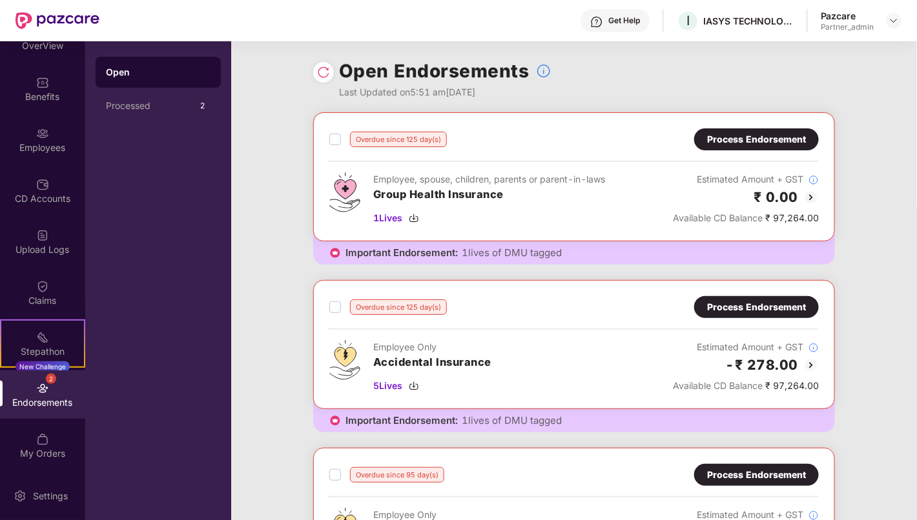
click at [753, 146] on div "Process Endorsement" at bounding box center [756, 139] width 99 height 14
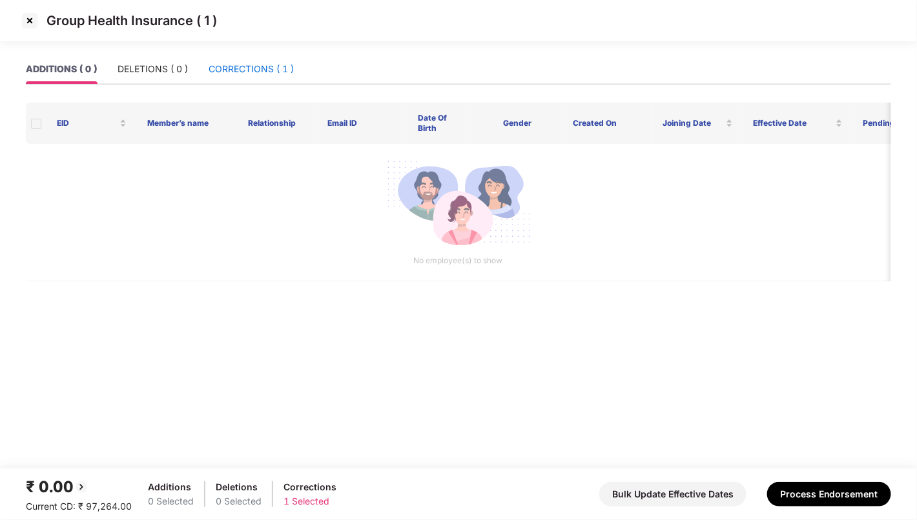
click at [230, 72] on div "CORRECTIONS ( 1 )" at bounding box center [250, 69] width 85 height 14
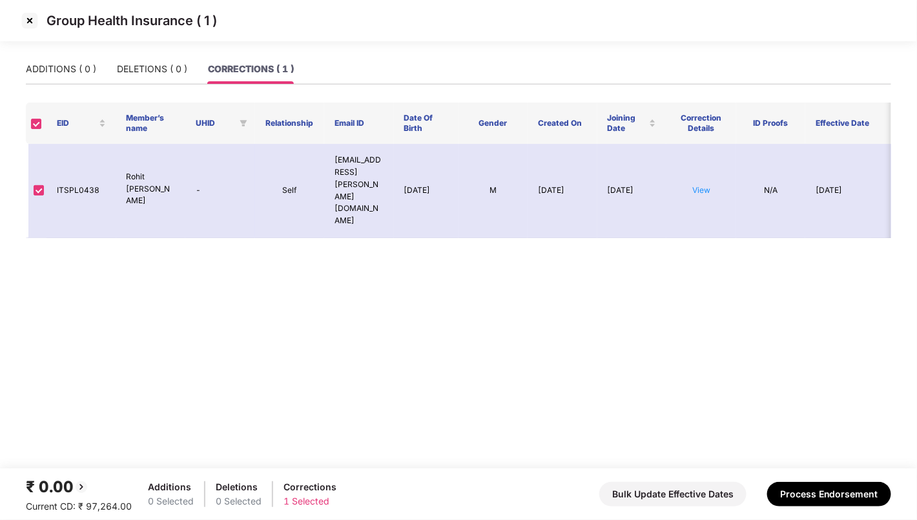
click at [24, 17] on img at bounding box center [29, 20] width 21 height 21
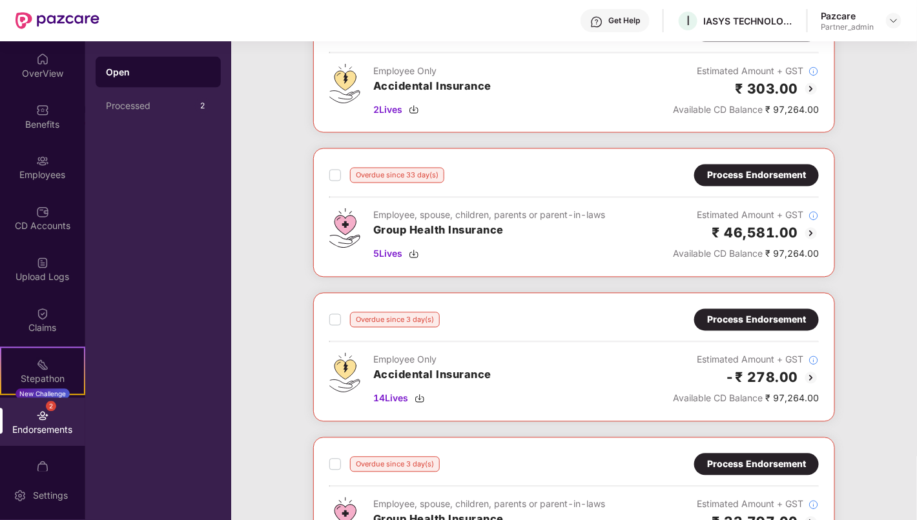
scroll to position [717, 0]
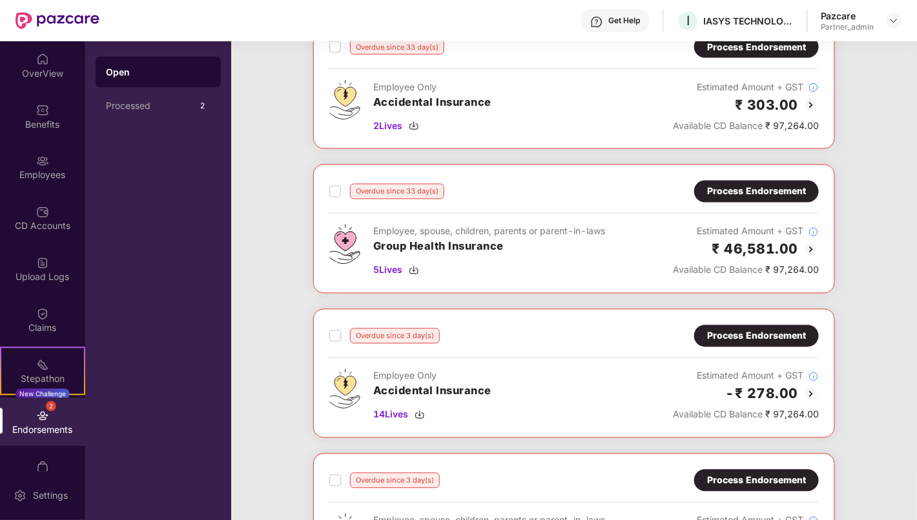
click at [759, 191] on div "Process Endorsement" at bounding box center [756, 192] width 99 height 14
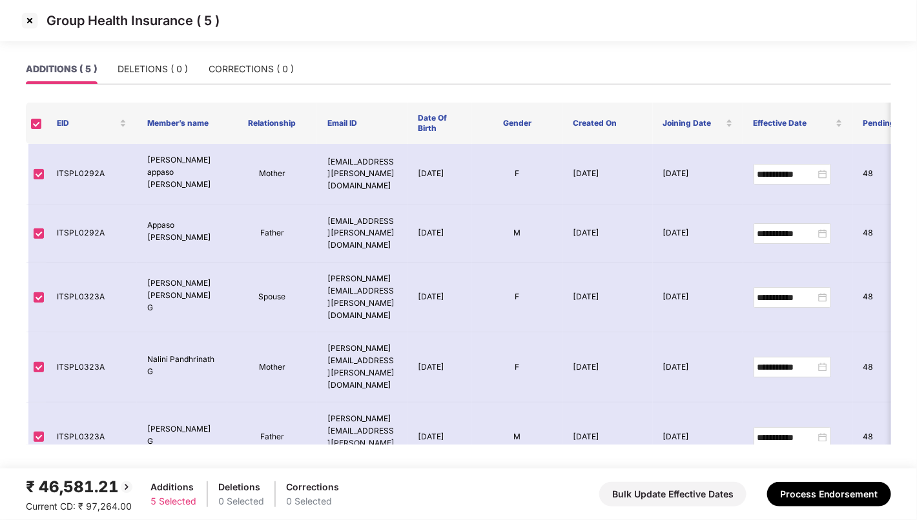
click at [31, 22] on img at bounding box center [29, 20] width 21 height 21
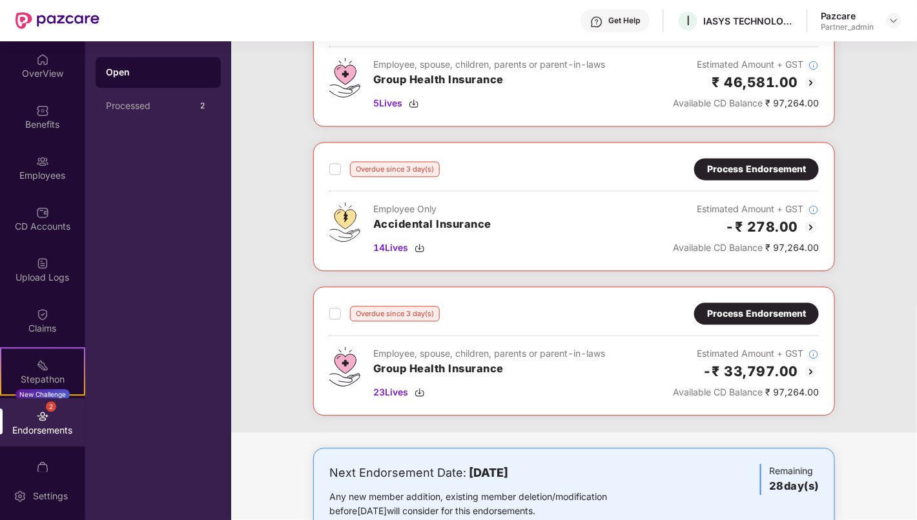
scroll to position [914, 0]
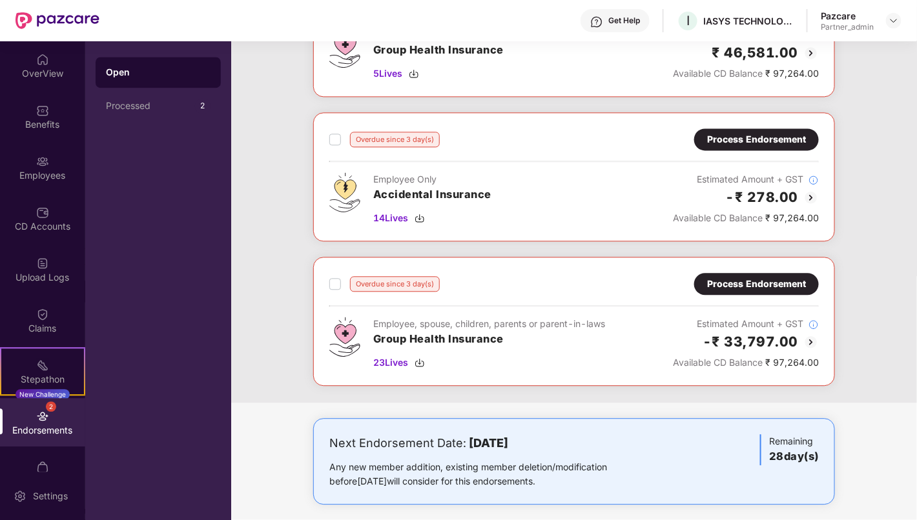
click at [765, 278] on div "Process Endorsement" at bounding box center [756, 284] width 99 height 14
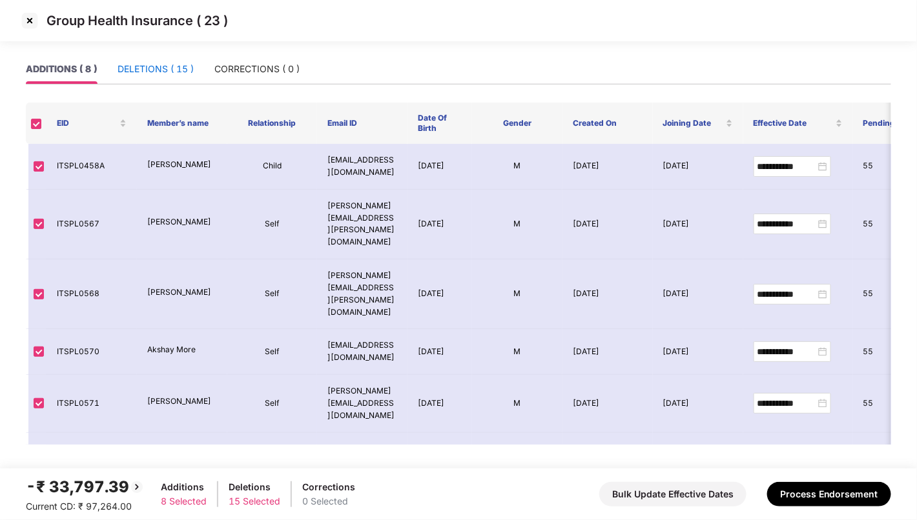
click at [179, 71] on div "DELETIONS ( 15 )" at bounding box center [155, 69] width 76 height 14
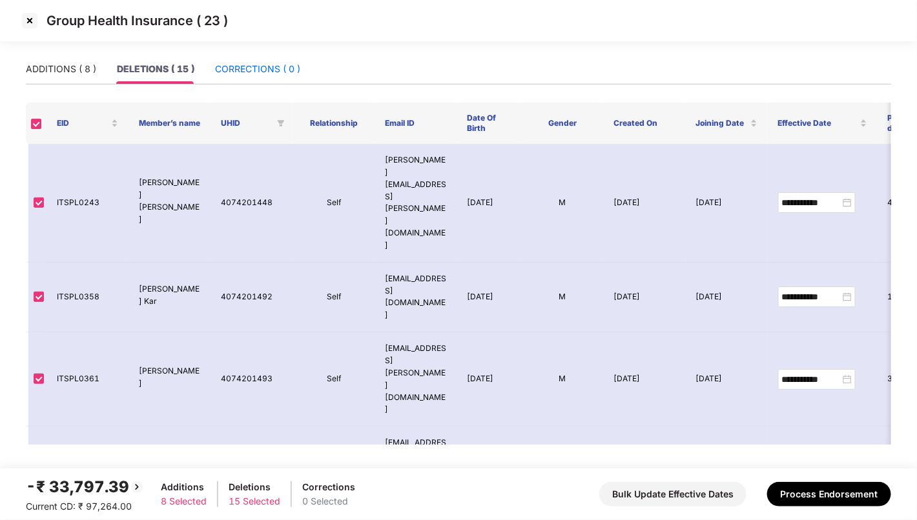
click at [255, 70] on div "CORRECTIONS ( 0 )" at bounding box center [257, 69] width 85 height 14
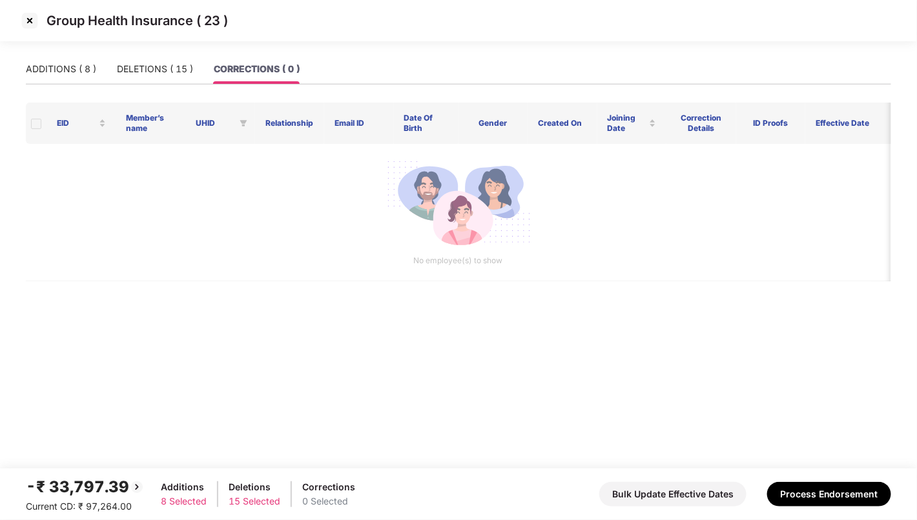
click at [28, 17] on img at bounding box center [29, 20] width 21 height 21
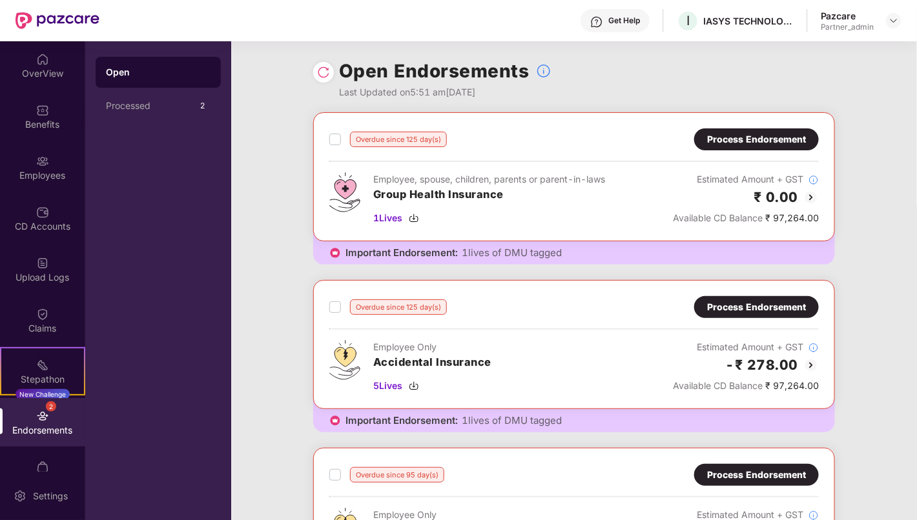
click at [768, 149] on div "Process Endorsement" at bounding box center [756, 139] width 125 height 22
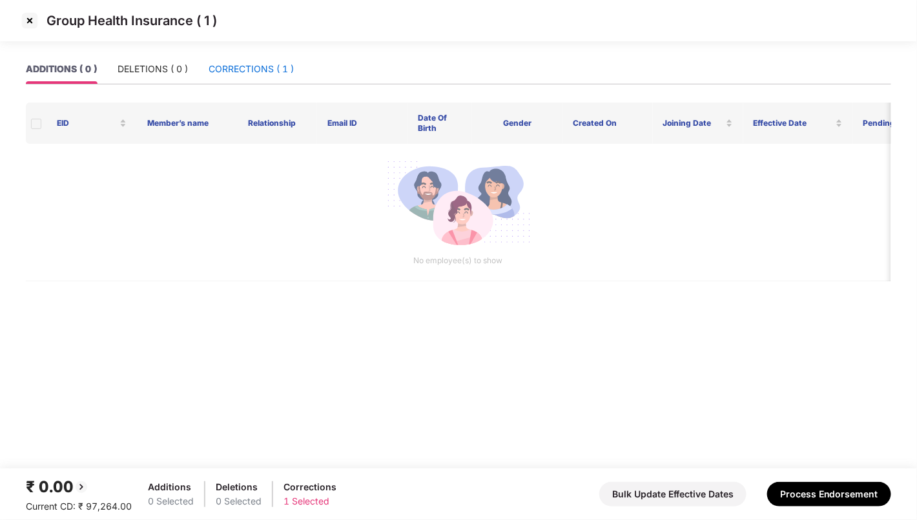
click at [245, 67] on div "CORRECTIONS ( 1 )" at bounding box center [250, 69] width 85 height 14
